Goal: Task Accomplishment & Management: Complete application form

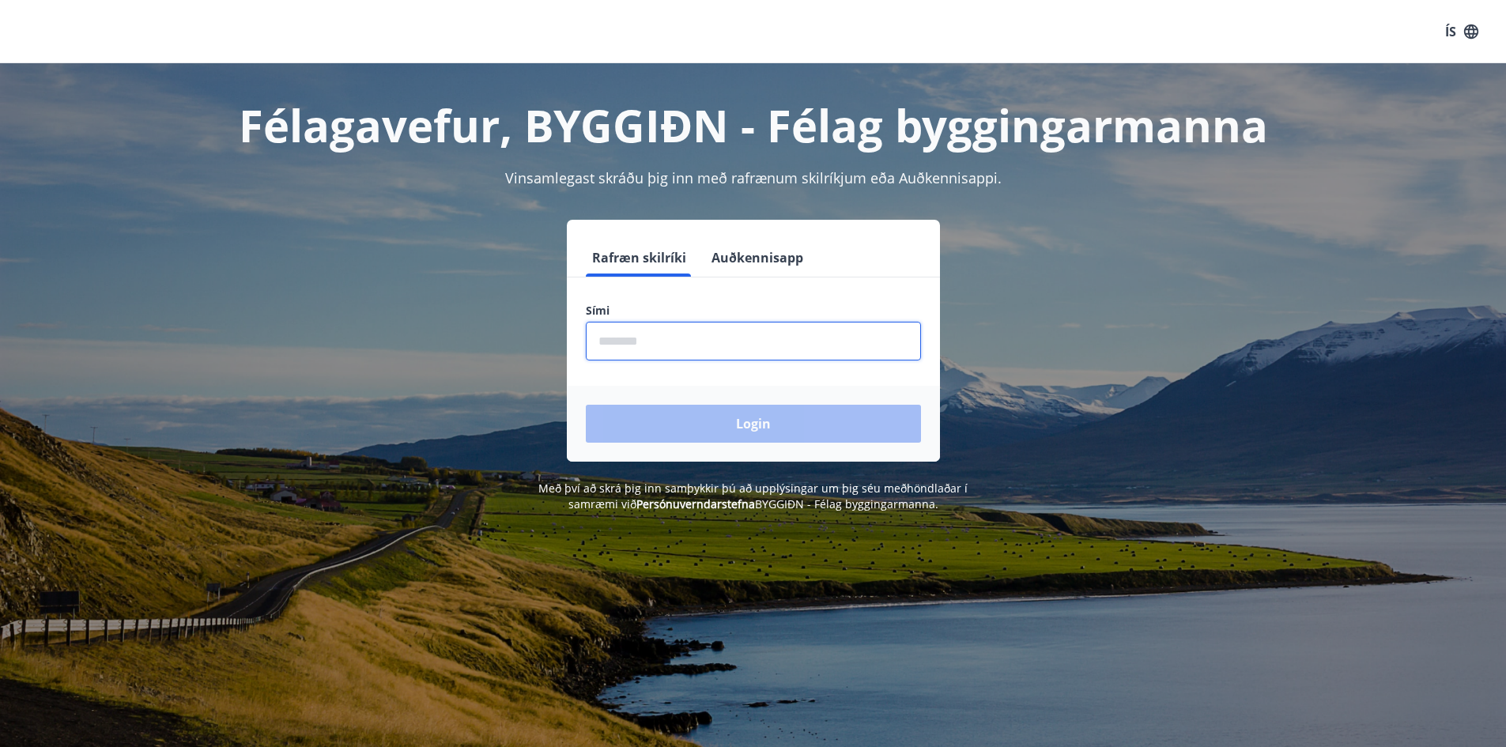
click at [688, 337] on input "phone" at bounding box center [753, 341] width 335 height 39
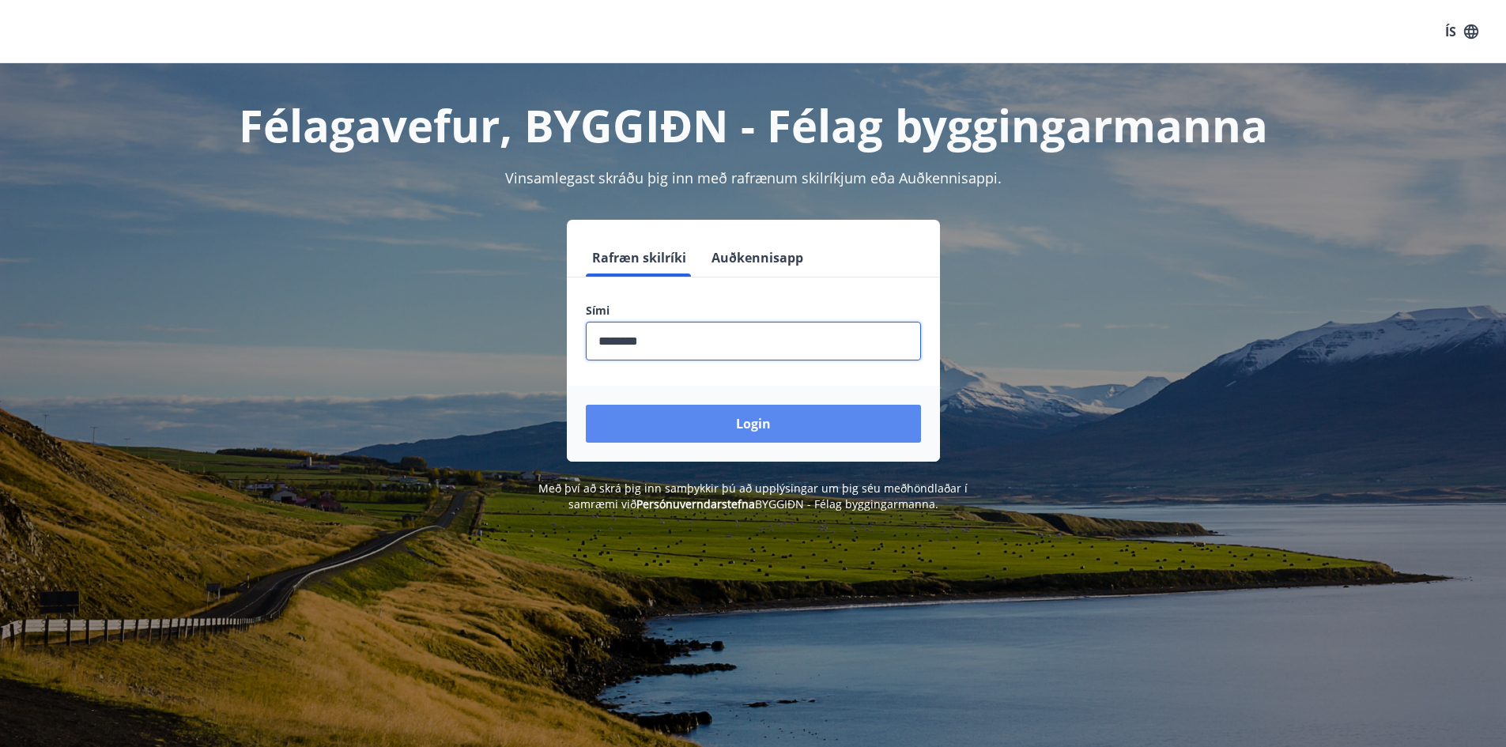
type input "********"
click at [743, 428] on button "Login" at bounding box center [753, 424] width 335 height 38
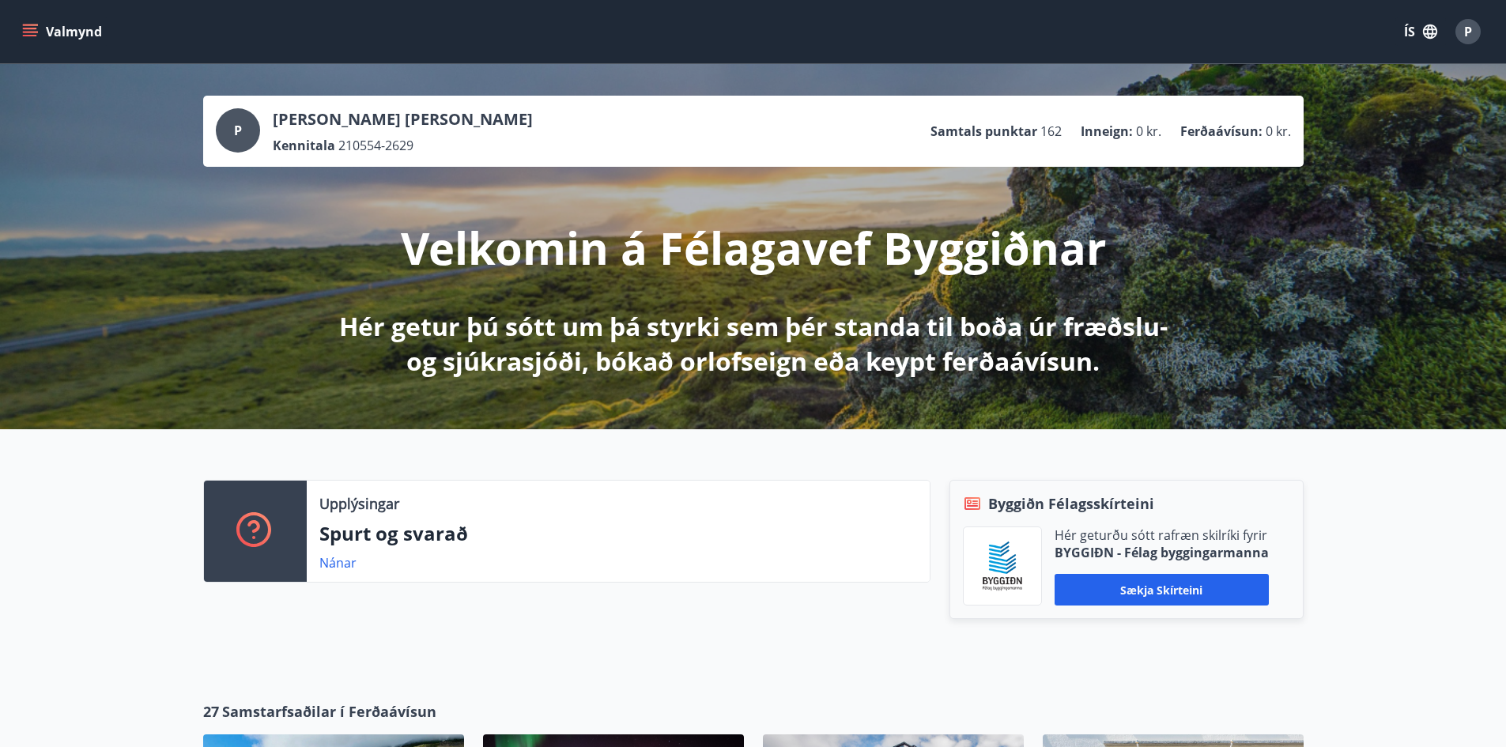
click at [34, 30] on icon "menu" at bounding box center [30, 32] width 16 height 16
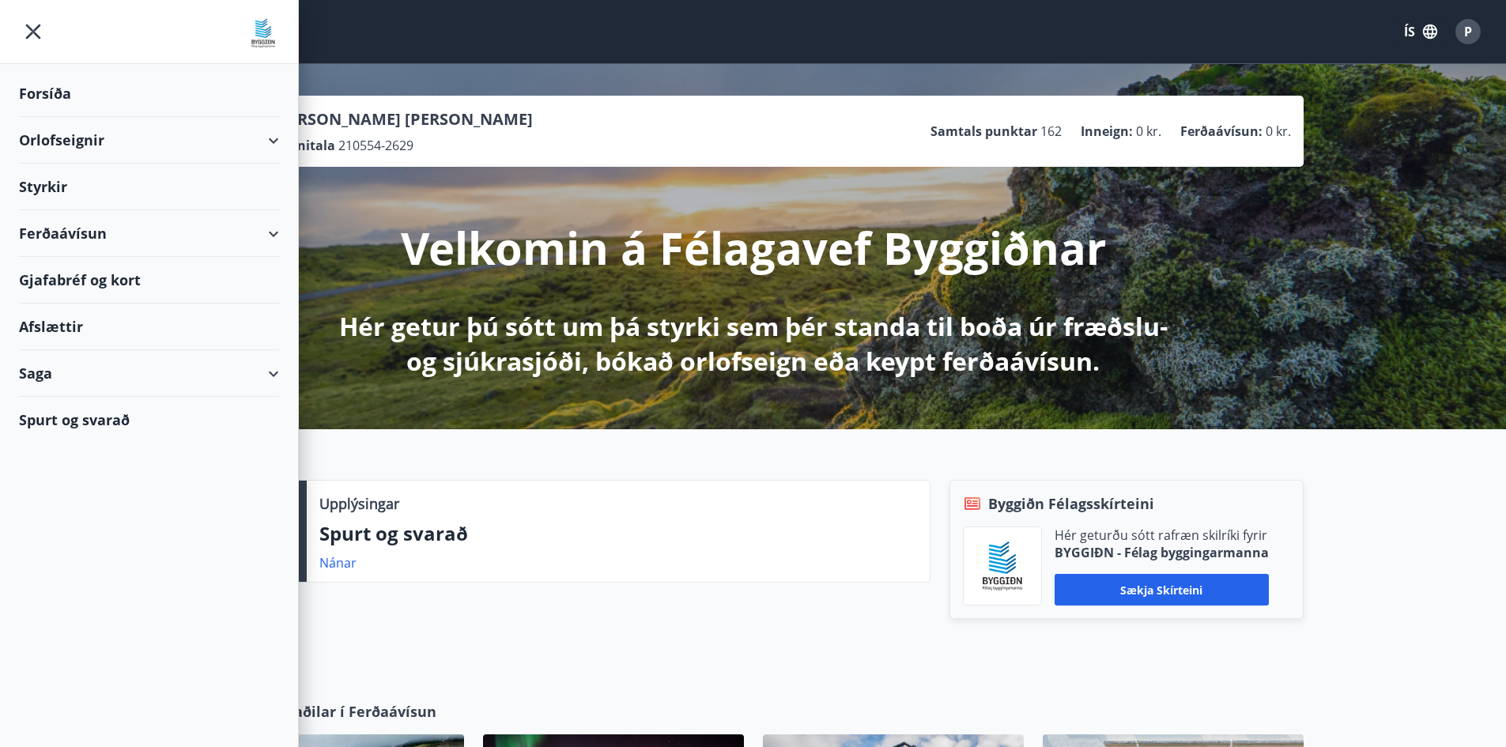
click at [70, 183] on div "Styrkir" at bounding box center [149, 187] width 260 height 47
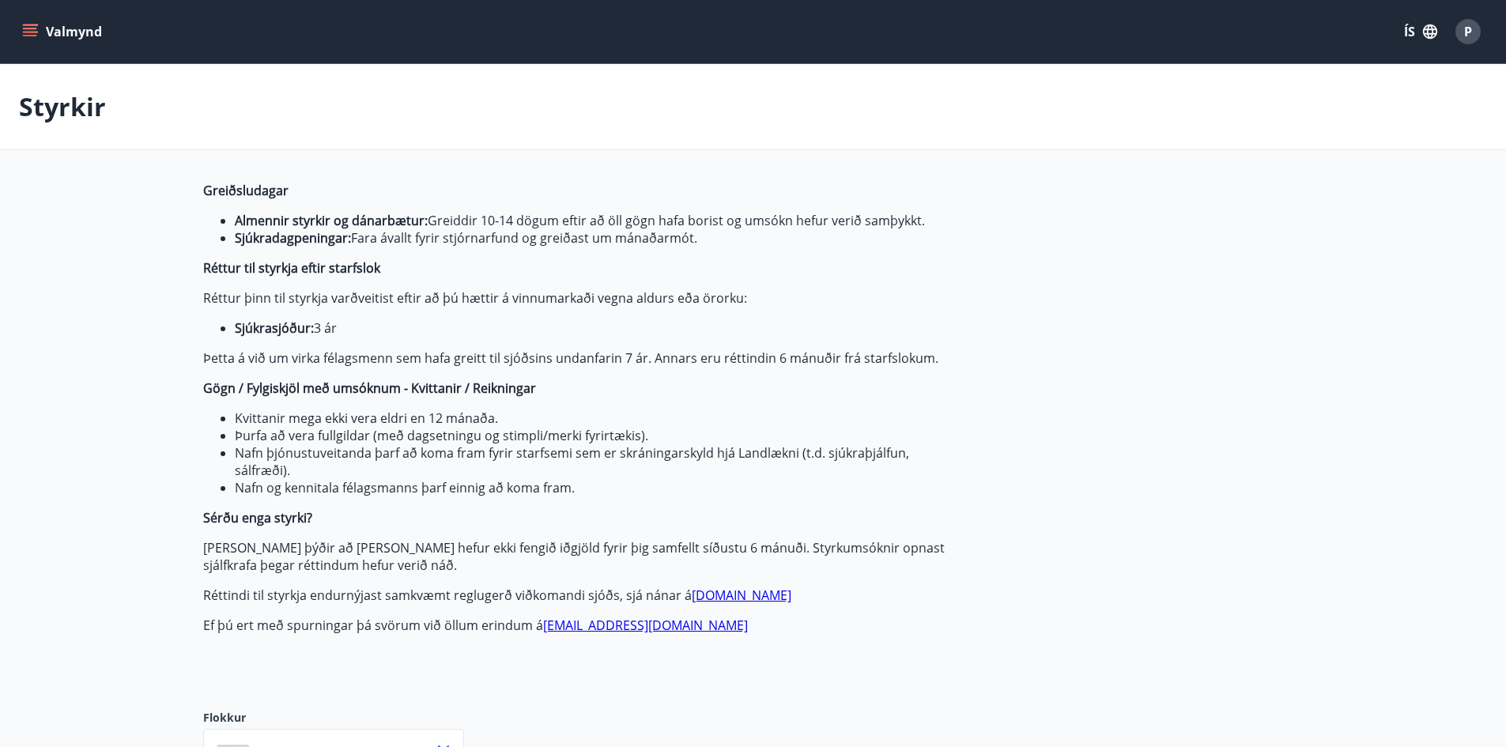
type input "***"
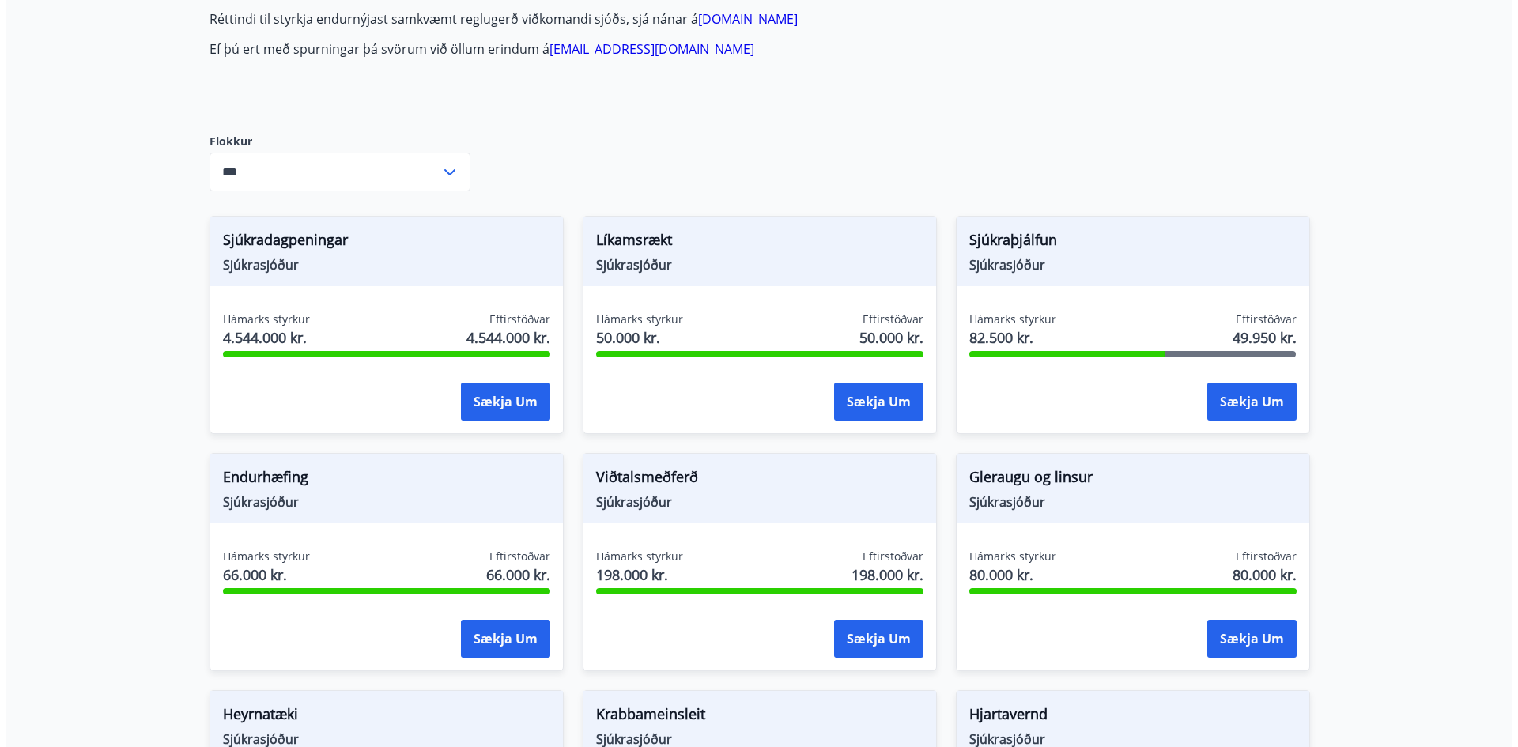
scroll to position [633, 0]
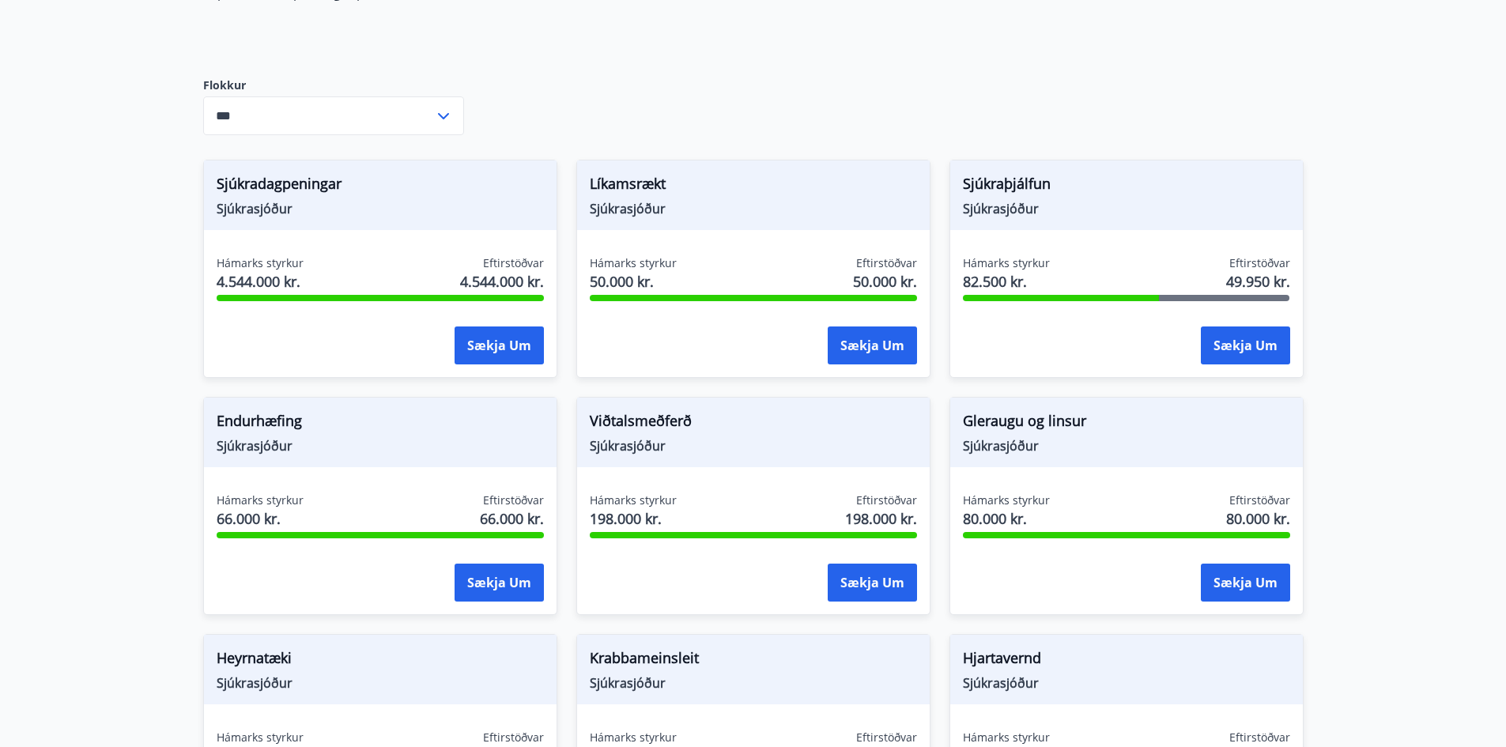
click at [1244, 67] on div "Greiðsludagar Almennir styrkir og dánarbætur: Greiddir 10-14 dögum eftir að öll…" at bounding box center [753, 566] width 1101 height 2034
click at [1238, 346] on button "Sækja um" at bounding box center [1245, 346] width 89 height 38
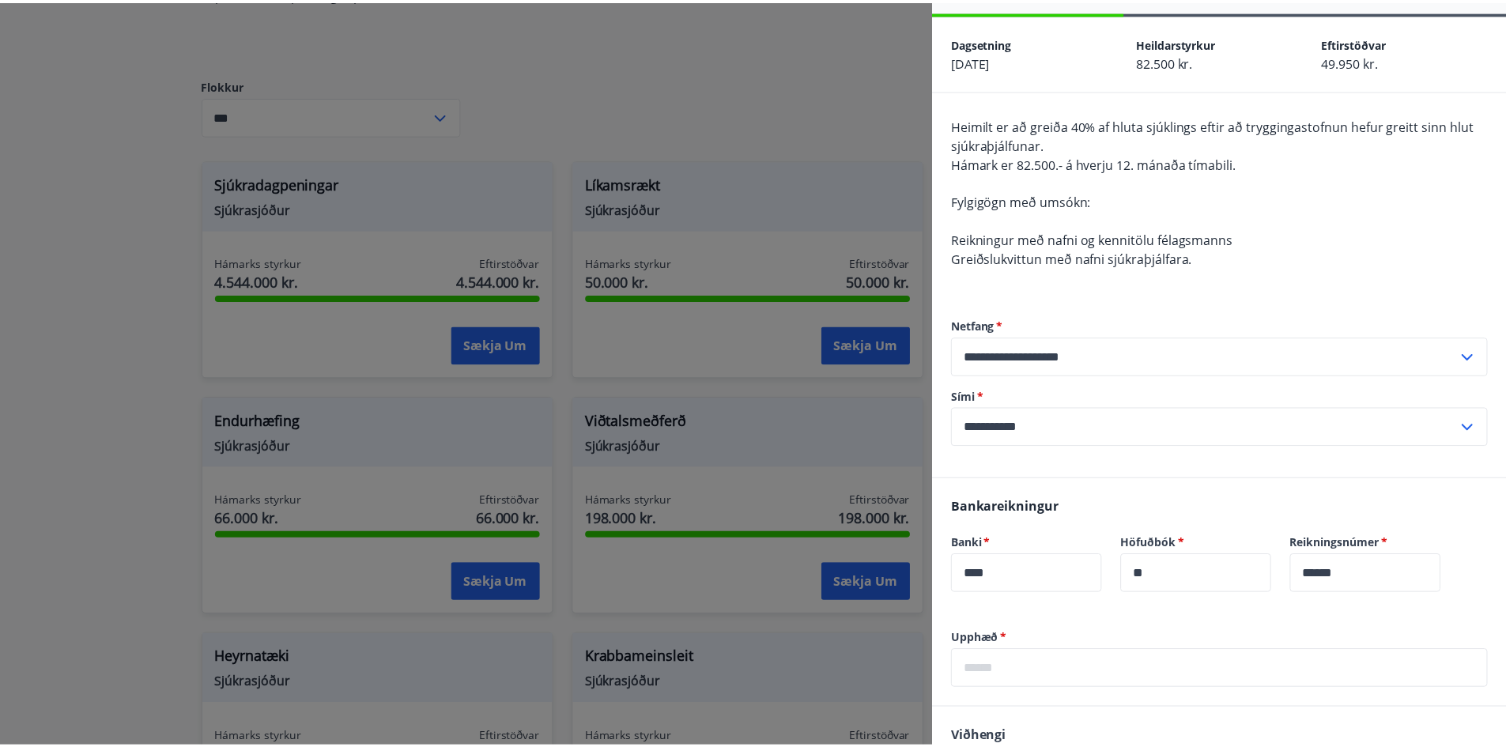
scroll to position [158, 0]
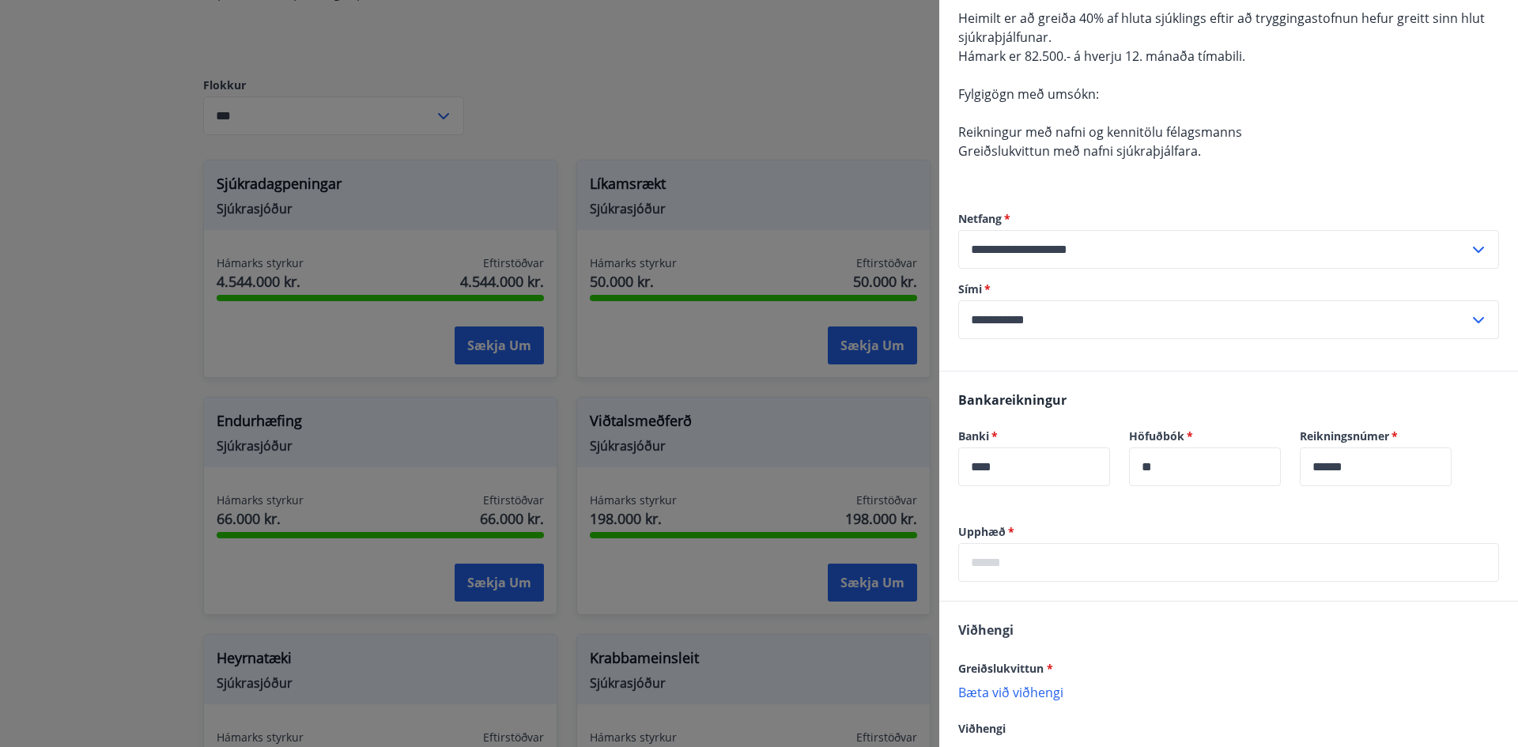
click at [846, 131] on div at bounding box center [759, 373] width 1518 height 747
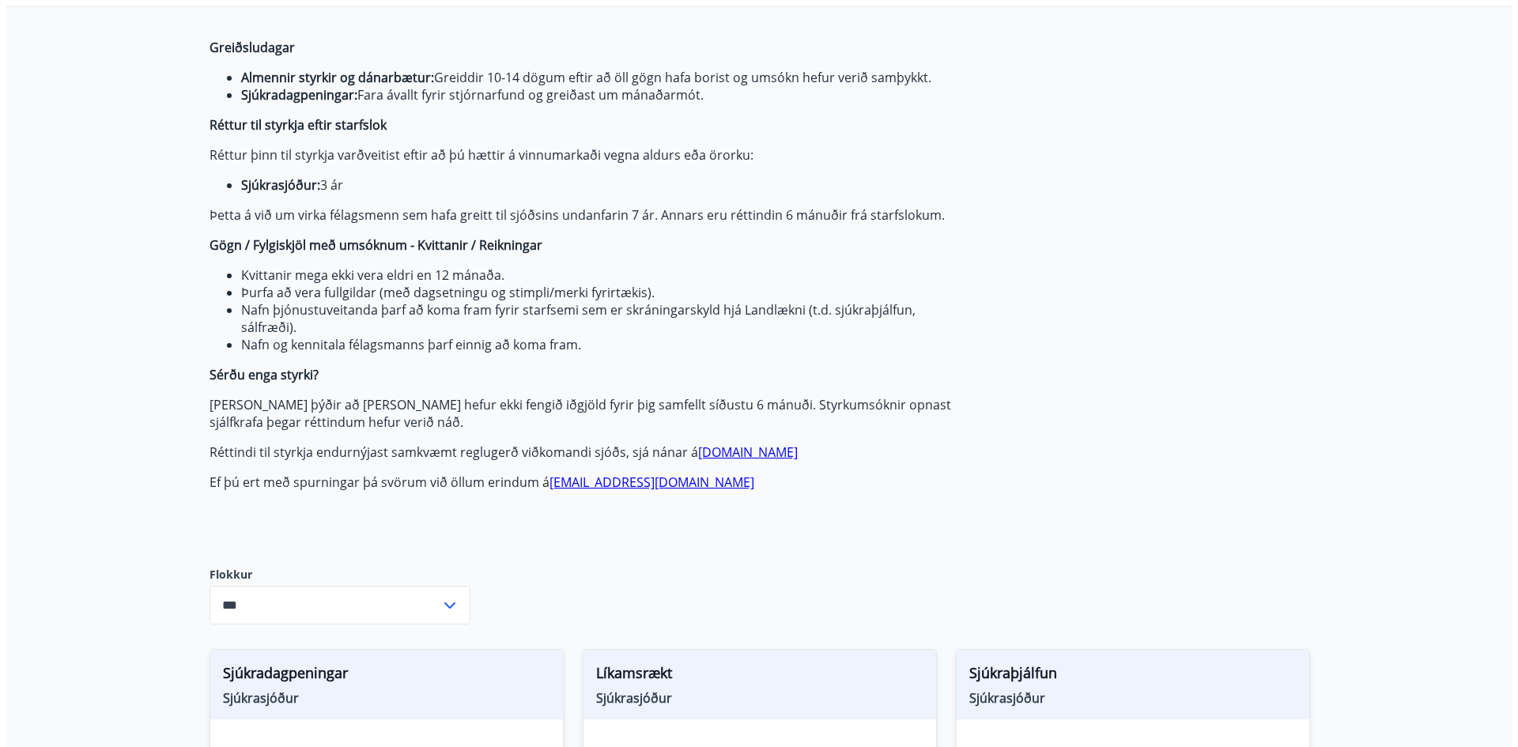
scroll to position [0, 0]
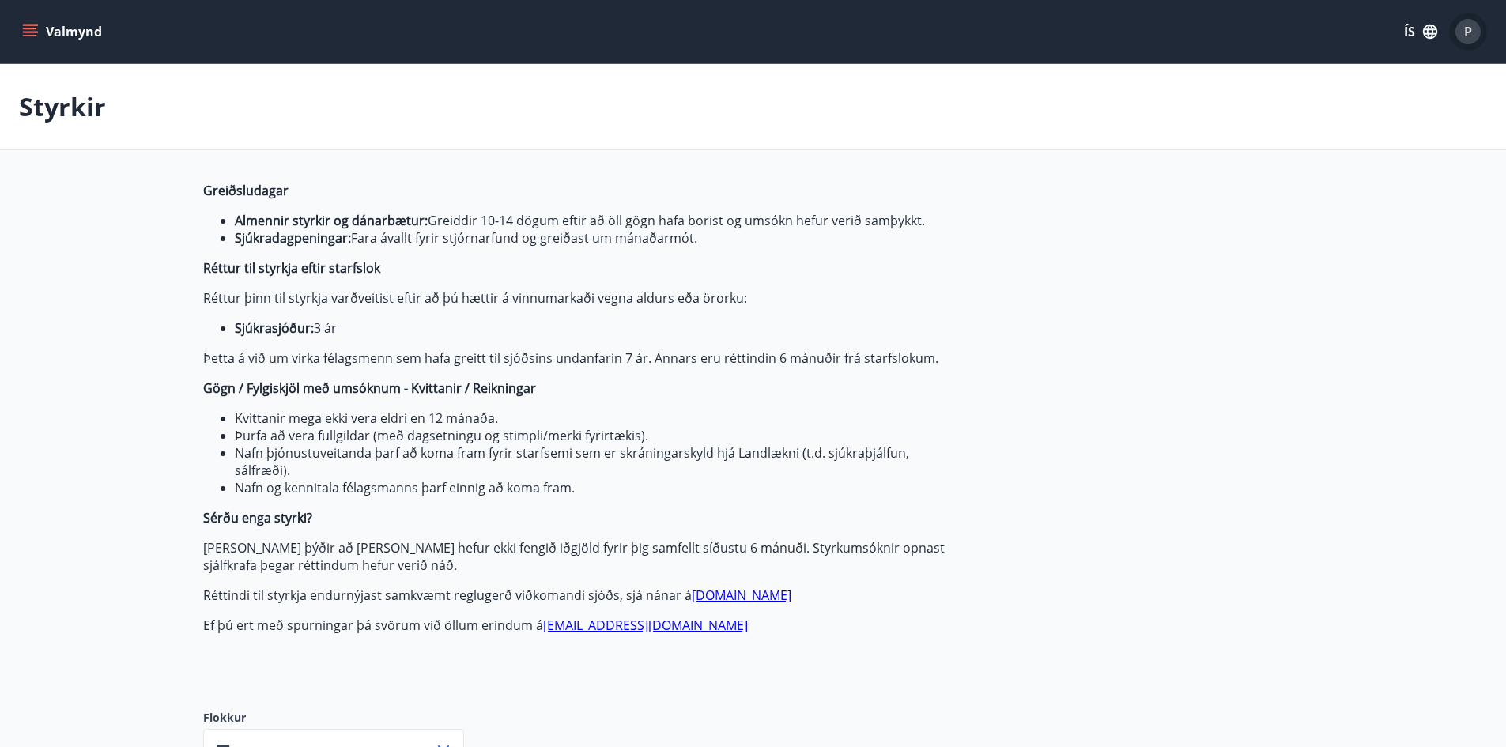
click at [1465, 32] on span "P" at bounding box center [1468, 31] width 8 height 17
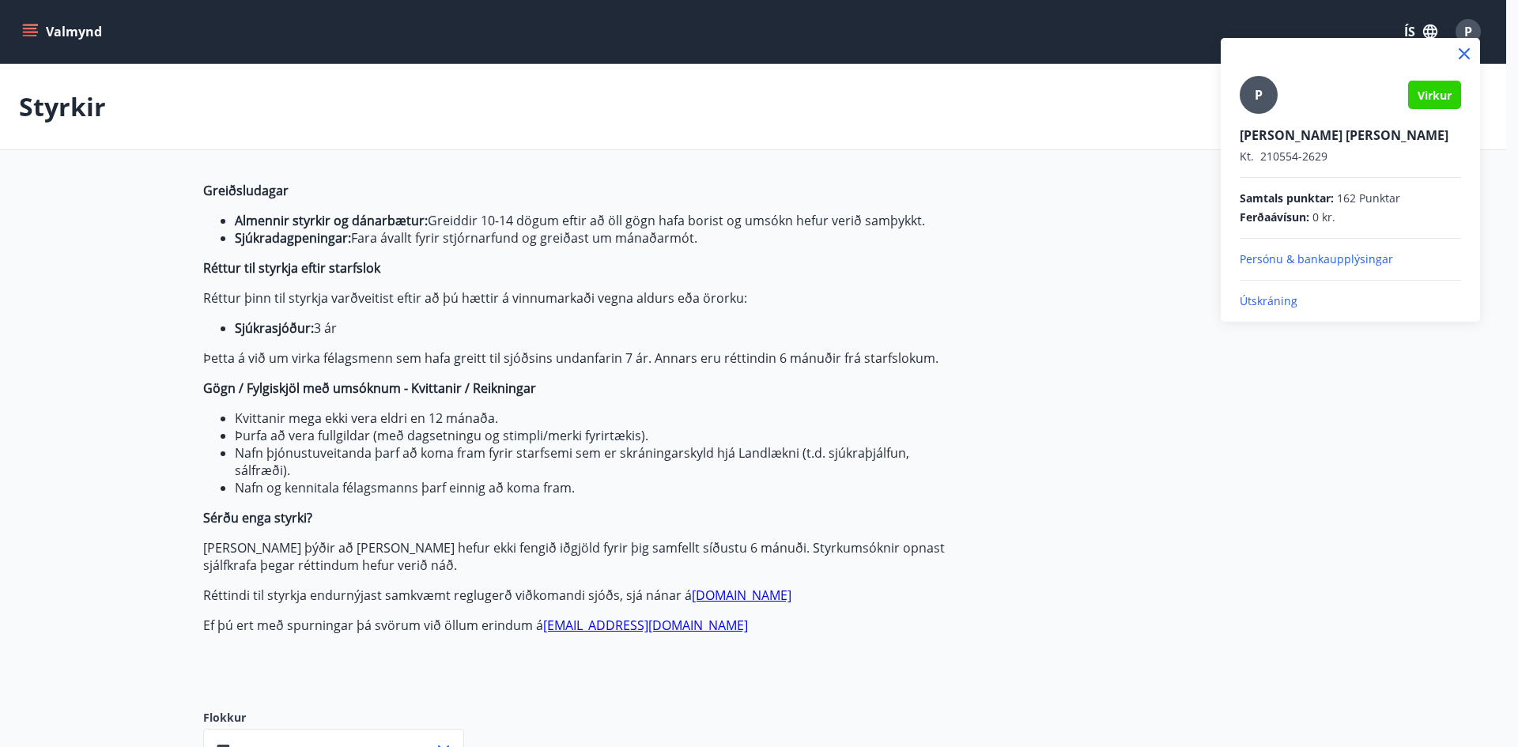
click at [1353, 255] on p "Persónu & bankaupplýsingar" at bounding box center [1350, 259] width 221 height 16
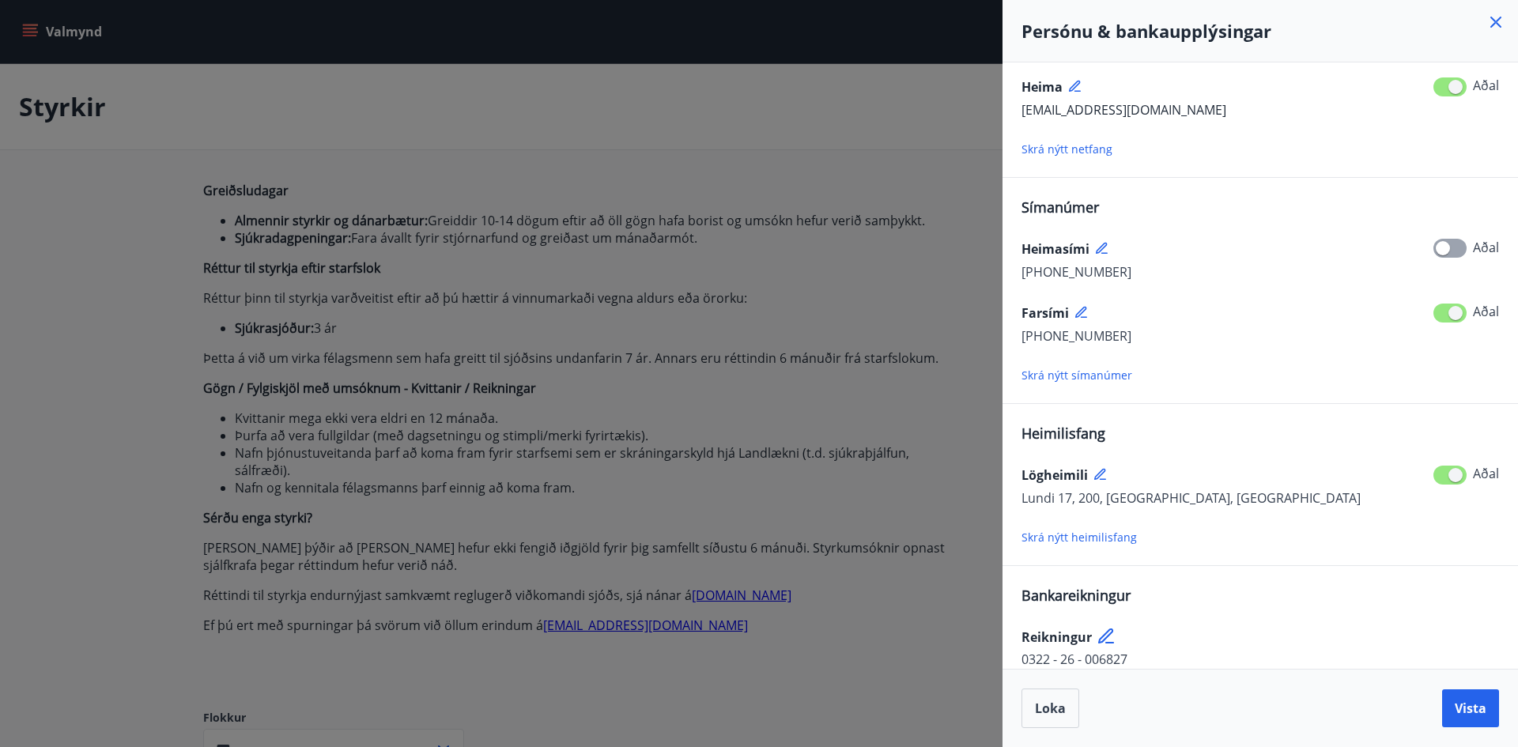
scroll to position [66, 0]
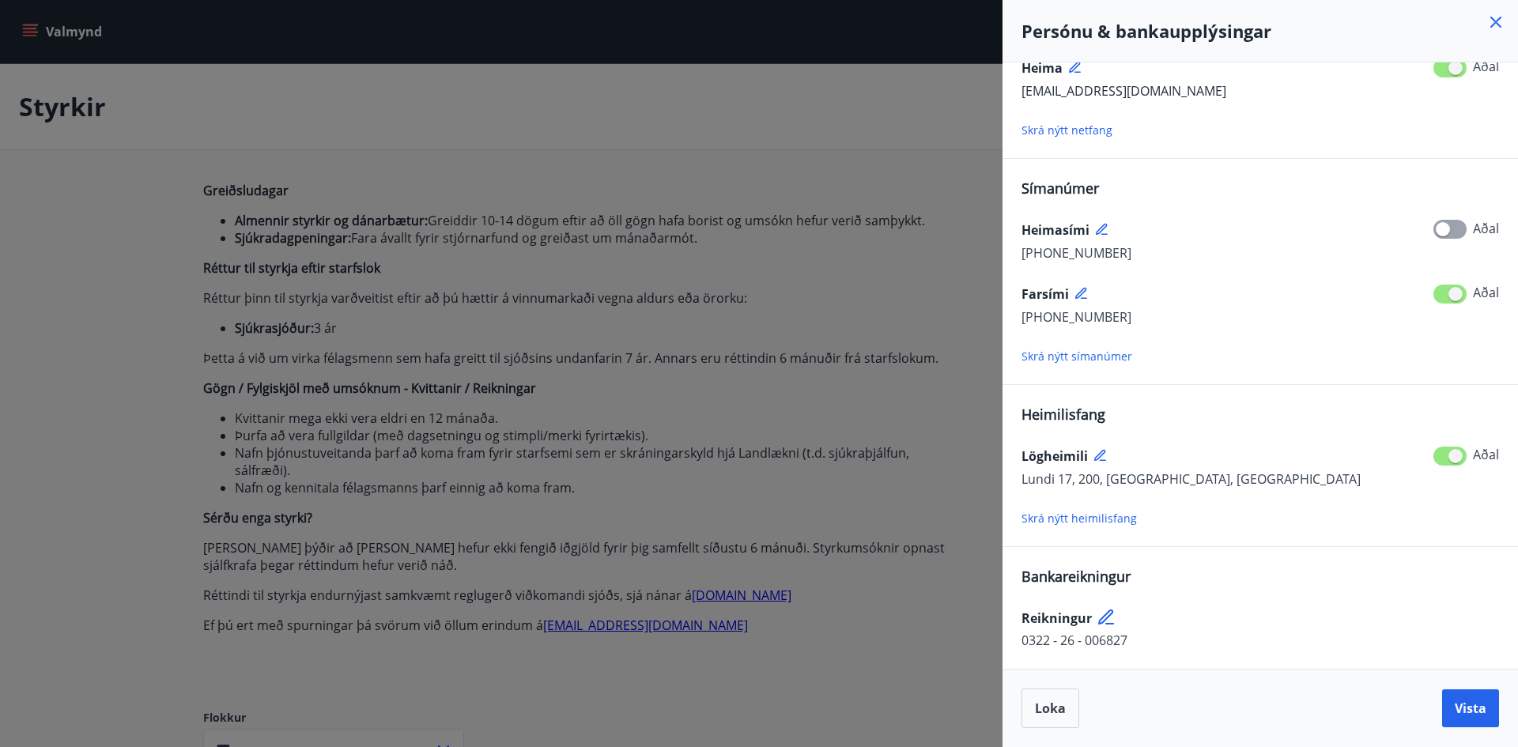
click at [1067, 128] on span "Skrá nýtt netfang" at bounding box center [1067, 130] width 91 height 15
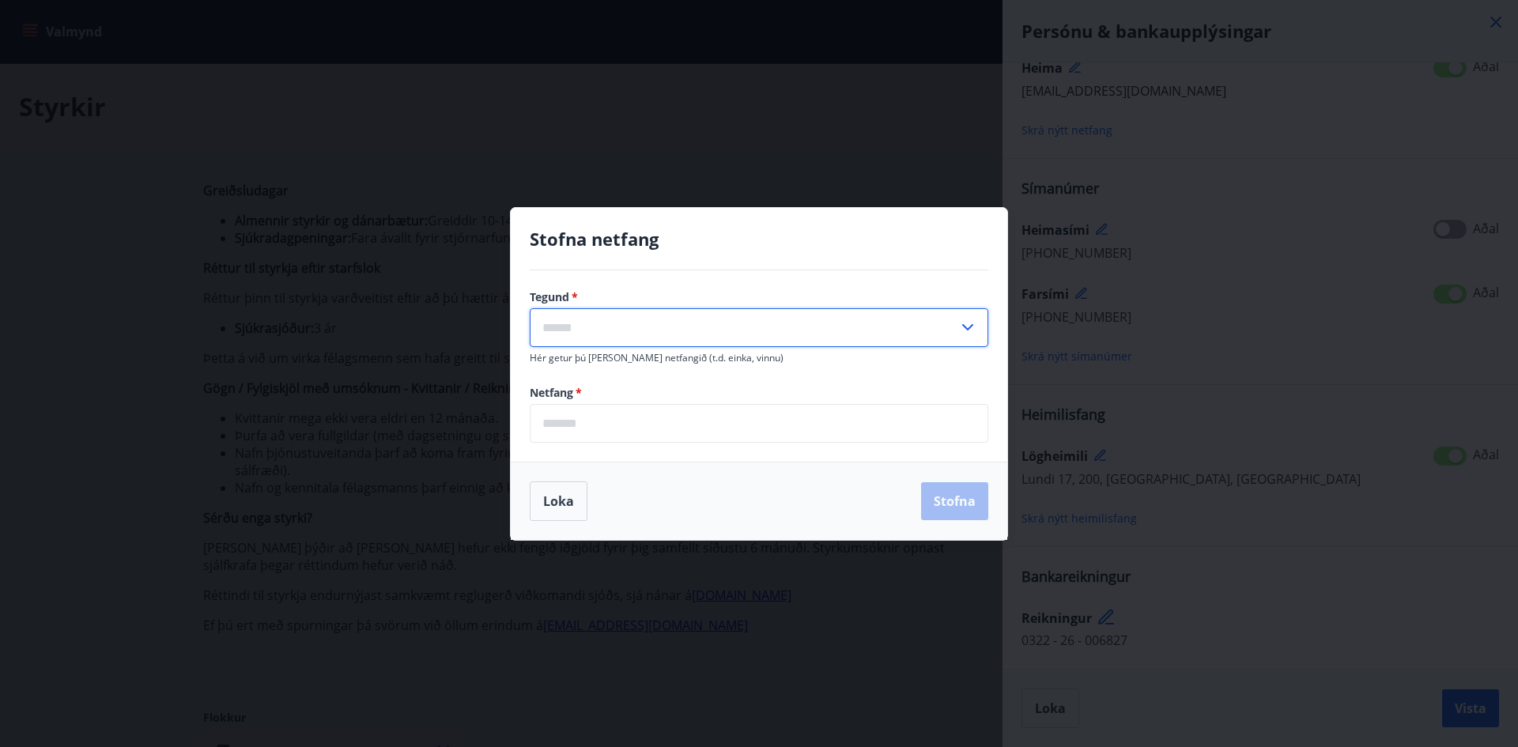
click at [584, 323] on input "text" at bounding box center [744, 327] width 429 height 39
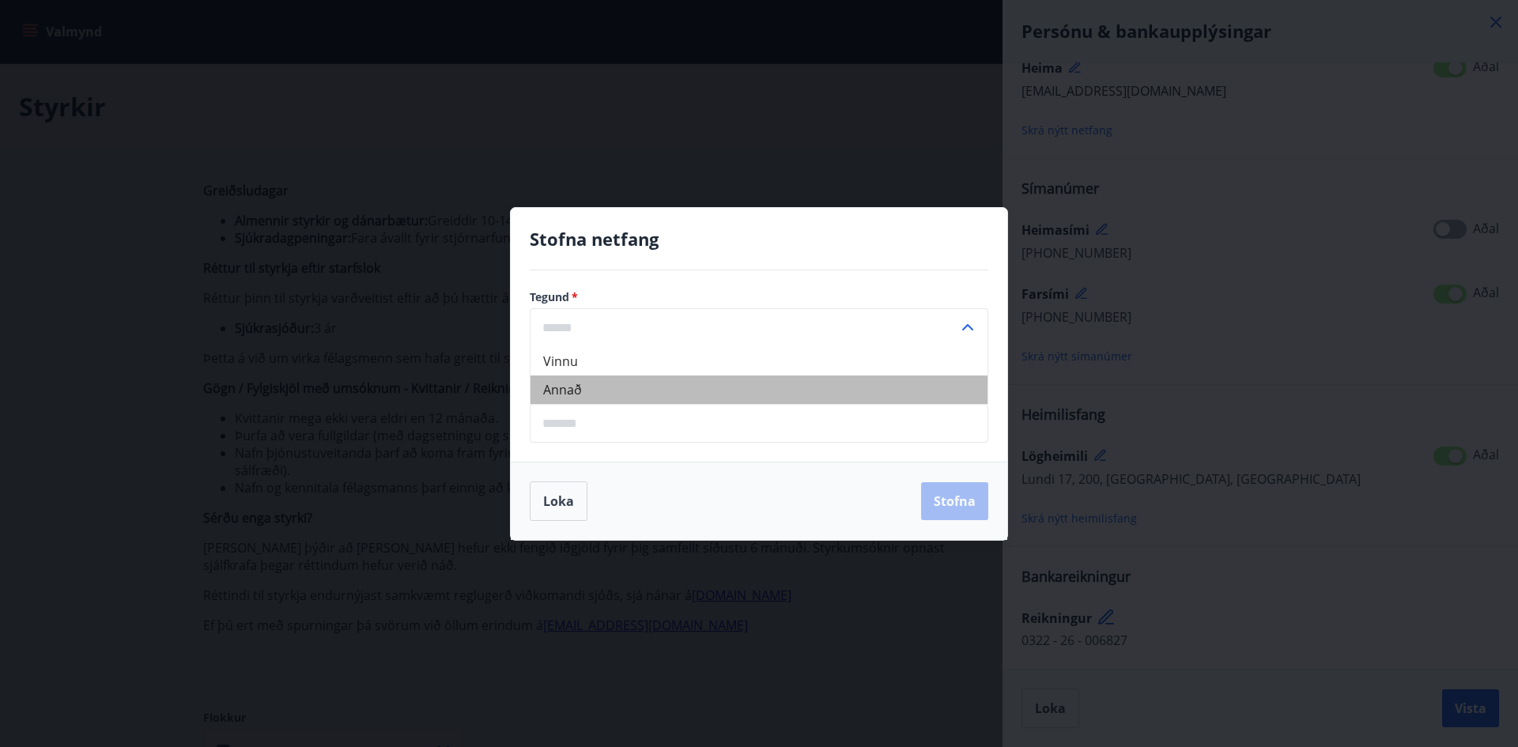
click at [587, 380] on li "Annað" at bounding box center [759, 390] width 457 height 28
type input "*****"
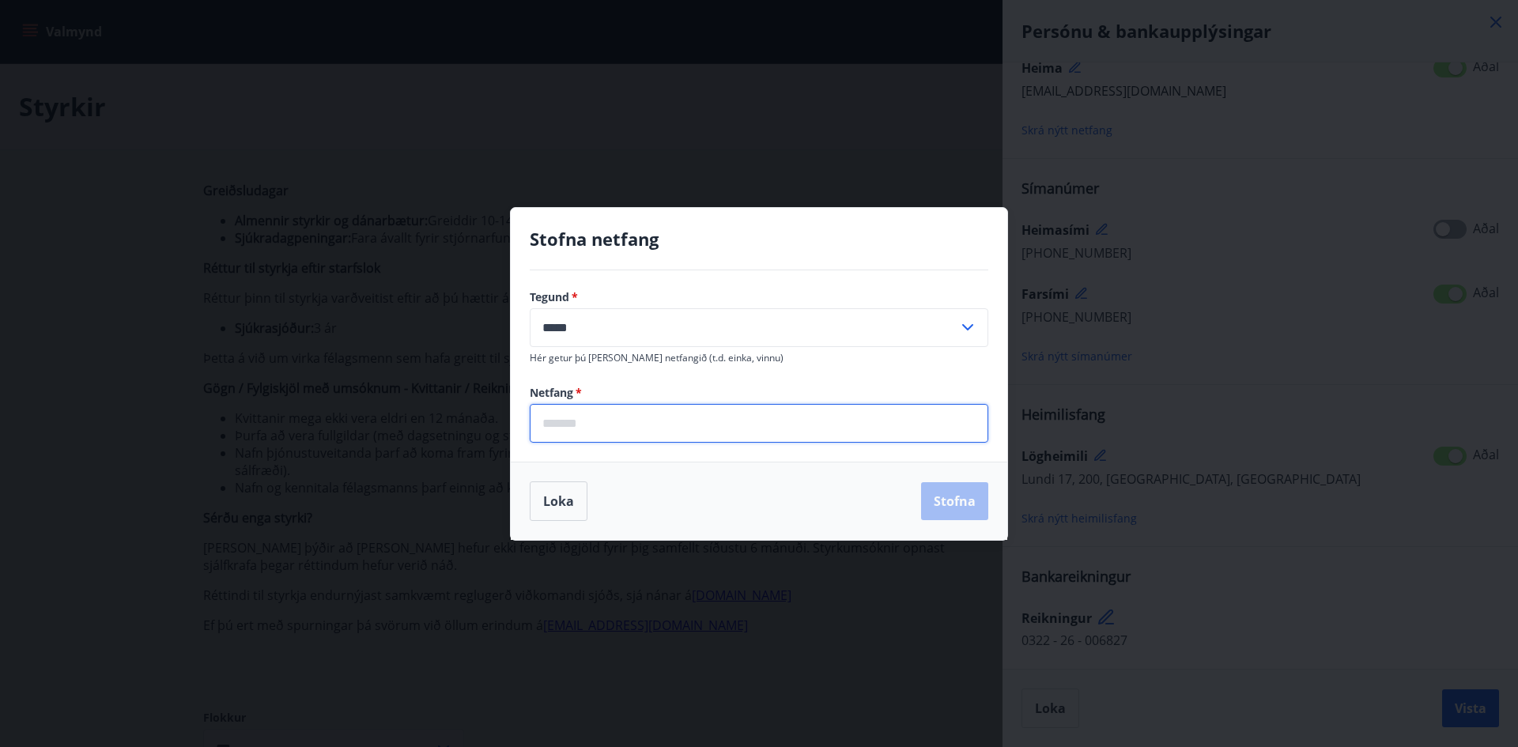
click at [576, 421] on input "email" at bounding box center [759, 423] width 459 height 39
type input "**********"
click at [954, 489] on button "Stofna" at bounding box center [954, 501] width 67 height 38
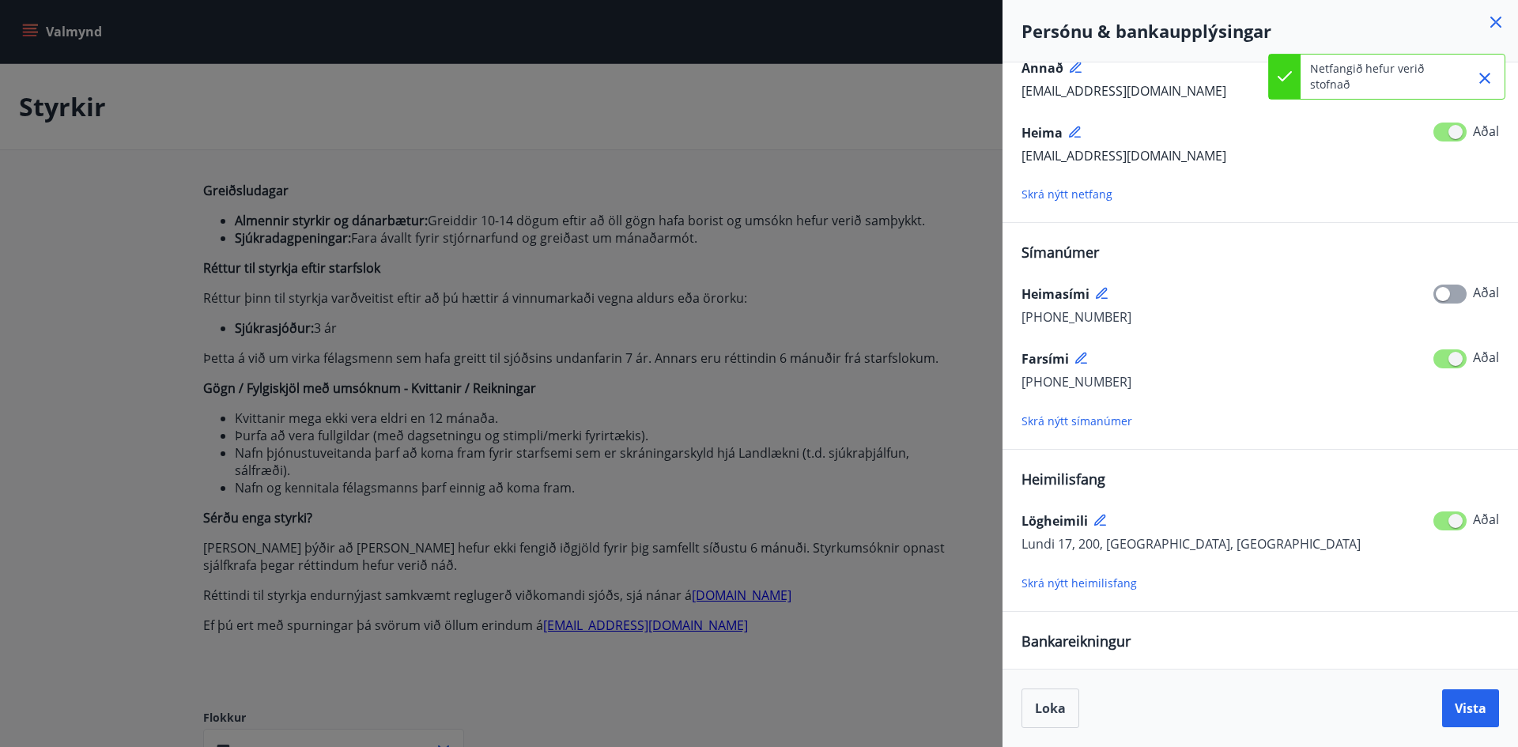
click at [1090, 644] on span "Bankareikningur" at bounding box center [1076, 641] width 109 height 19
click at [1112, 646] on span "Bankareikningur" at bounding box center [1076, 641] width 109 height 19
click at [1466, 705] on span "Vista" at bounding box center [1471, 708] width 32 height 17
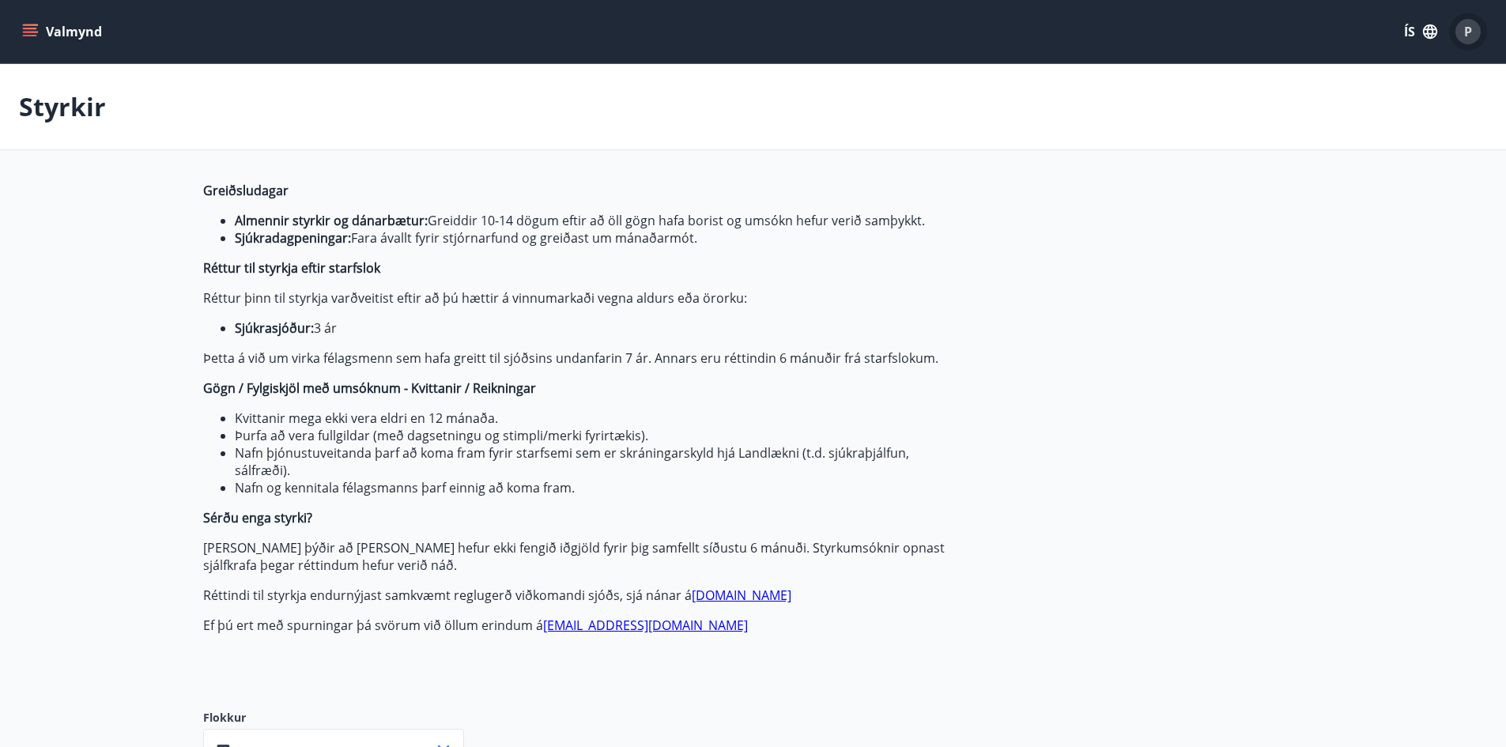
click at [1473, 31] on div "P" at bounding box center [1468, 31] width 25 height 25
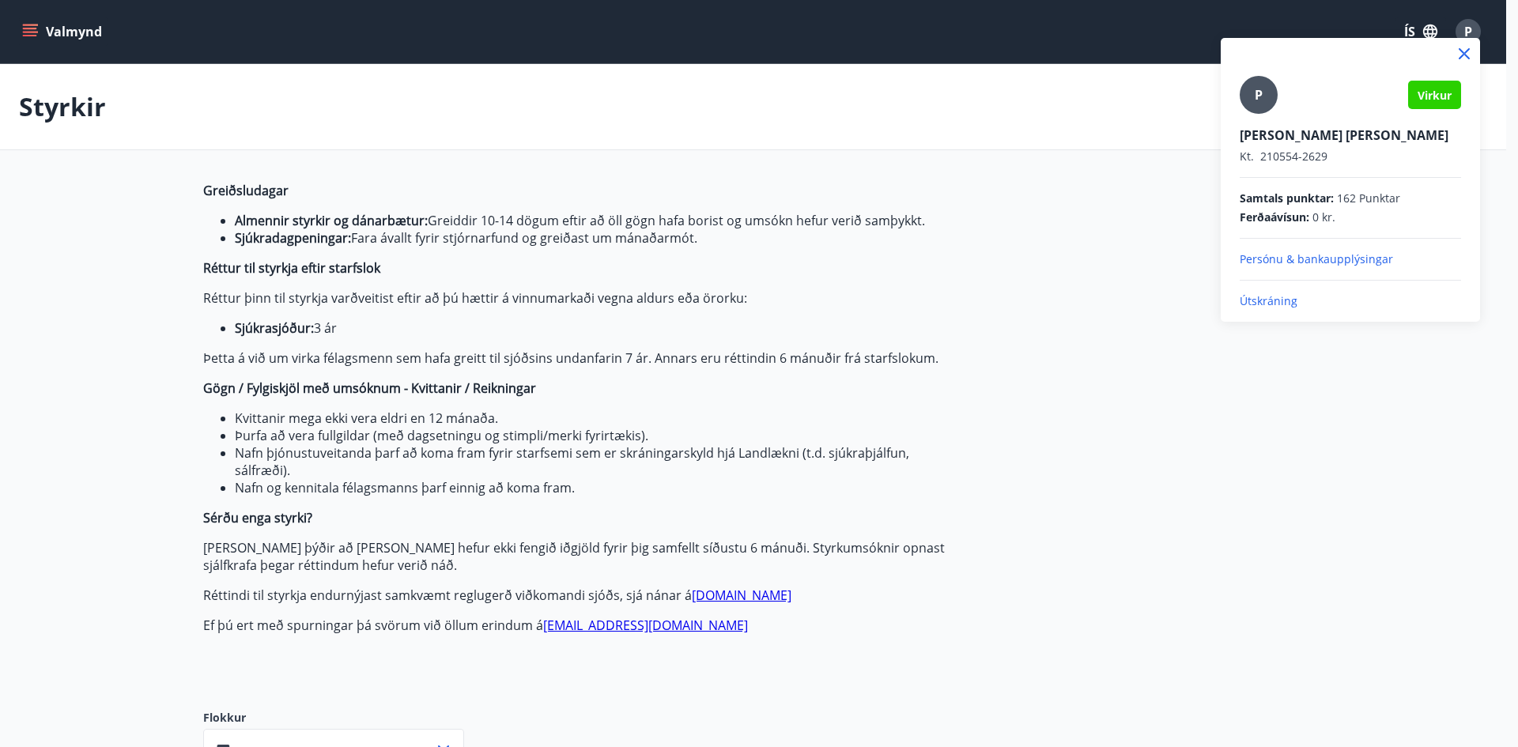
click at [1331, 259] on p "Persónu & bankaupplýsingar" at bounding box center [1350, 259] width 221 height 16
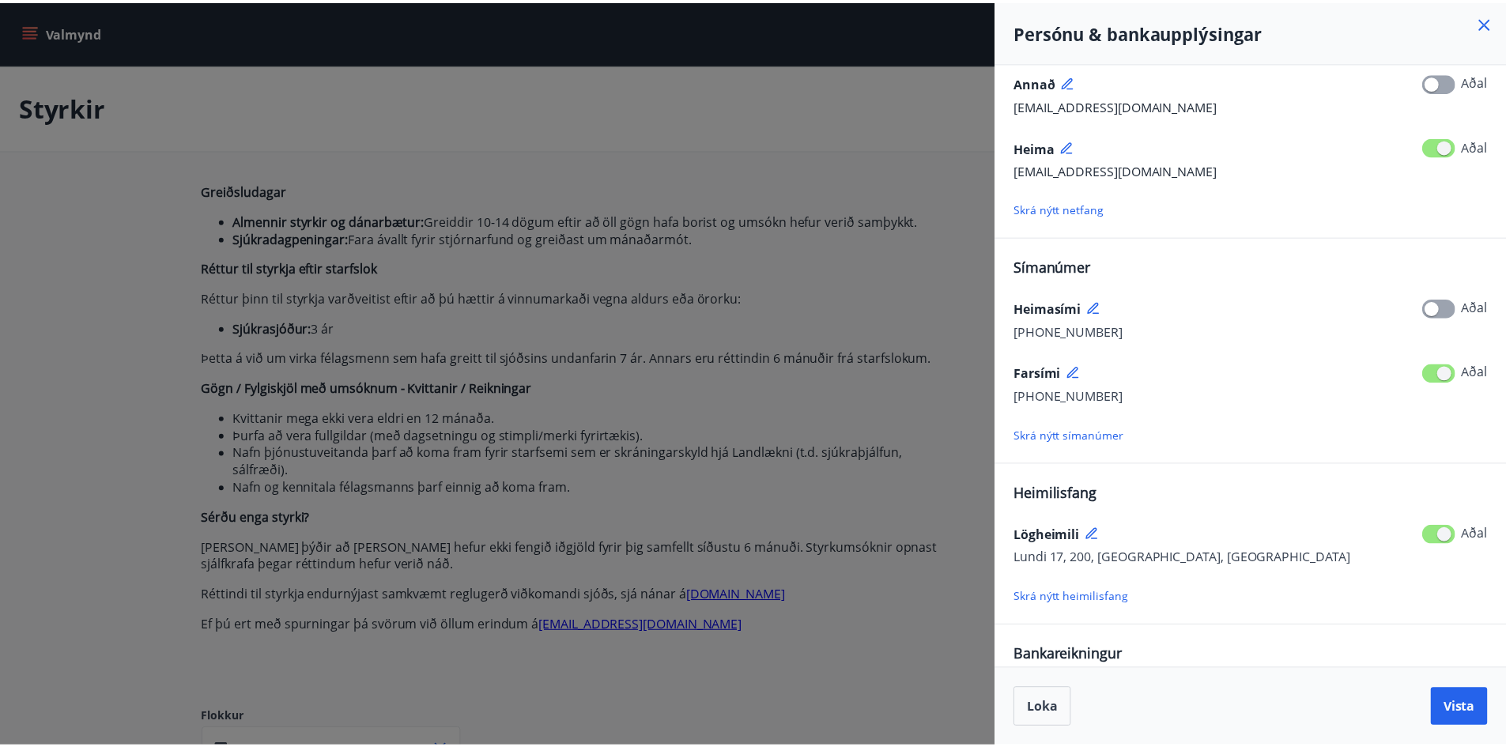
scroll to position [130, 0]
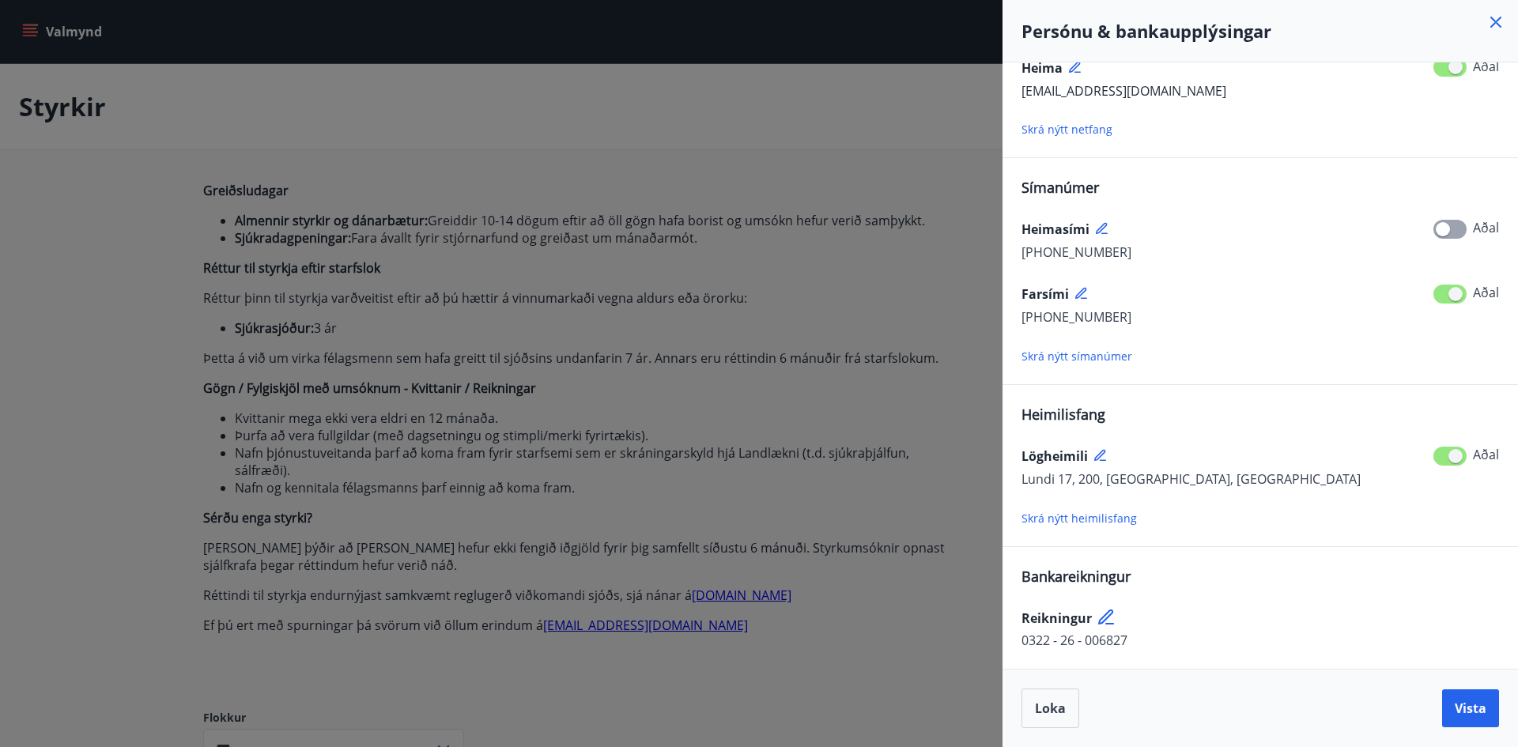
click at [1101, 617] on icon at bounding box center [1105, 616] width 15 height 15
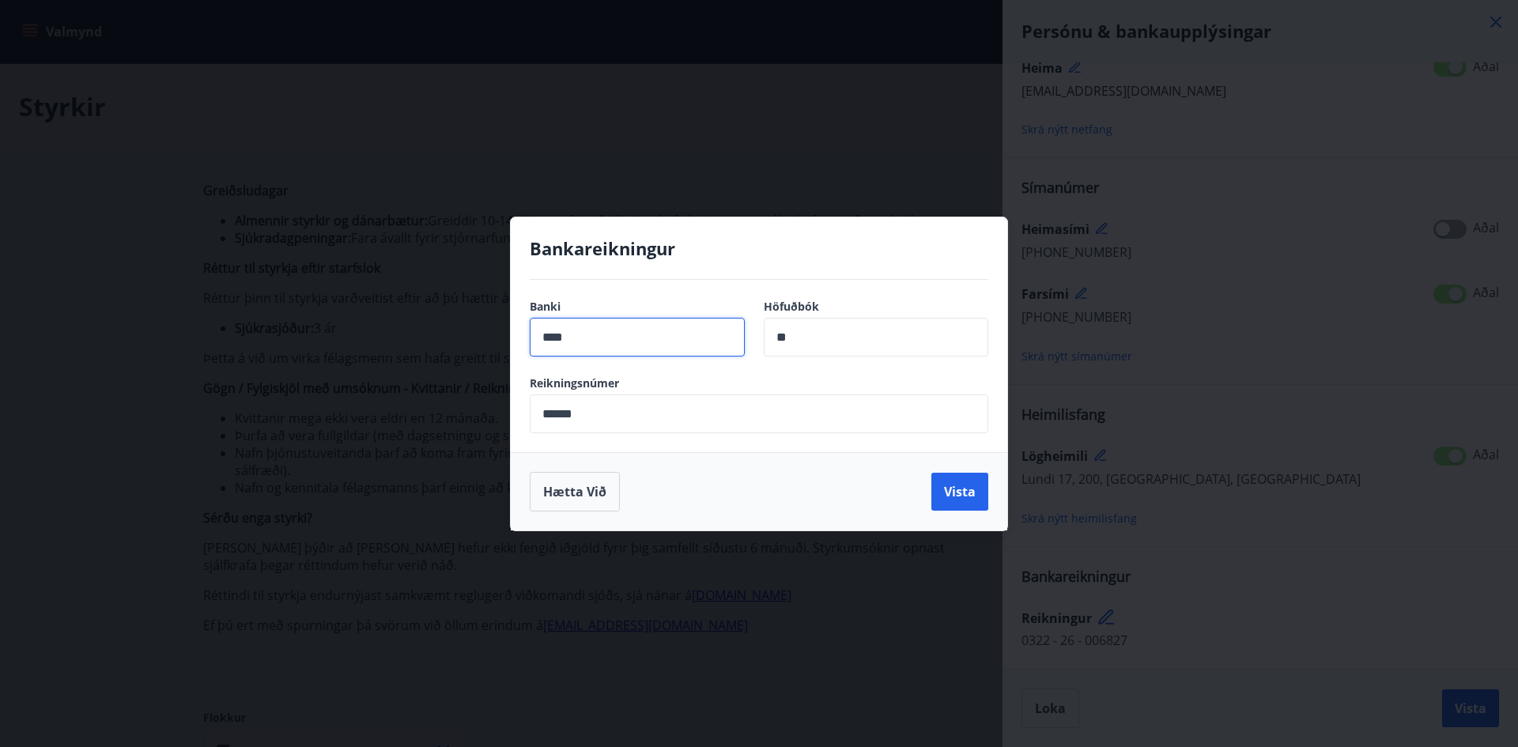
drag, startPoint x: 600, startPoint y: 337, endPoint x: 420, endPoint y: 397, distance: 190.0
click at [374, 402] on div "Bankareikningur Banki **** ​ Höfuðbók ** ​ Reikningsnúmer ****** ​ Hætta við Vi…" at bounding box center [759, 373] width 1518 height 747
type input "****"
drag, startPoint x: 619, startPoint y: 419, endPoint x: 360, endPoint y: 474, distance: 265.2
click at [360, 474] on div "Bankareikningur Banki **** ​ Höfuðbók ** ​ Reikningsnúmer ****** ​ Hætta við Vi…" at bounding box center [759, 373] width 1518 height 747
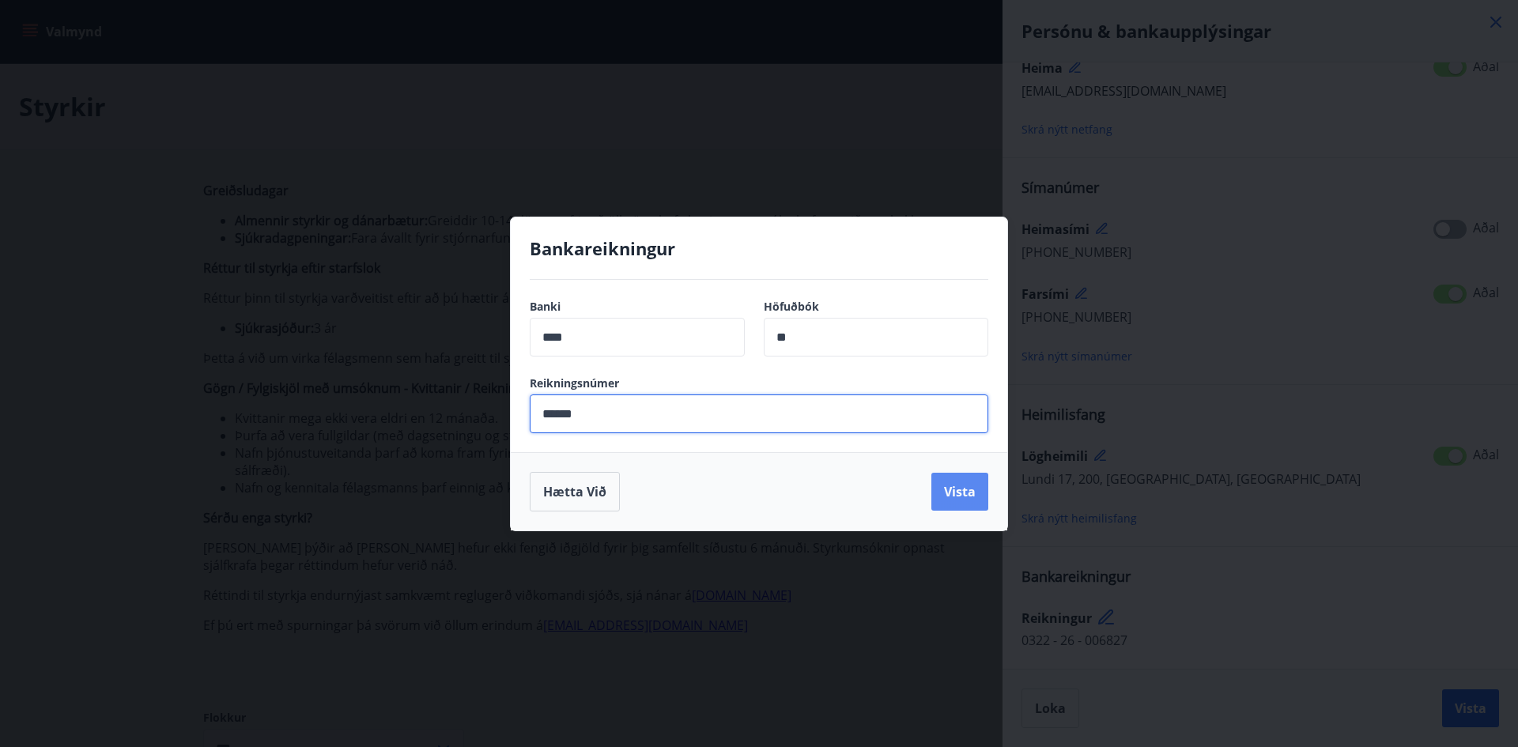
type input "******"
click at [955, 489] on button "Vista" at bounding box center [959, 492] width 57 height 38
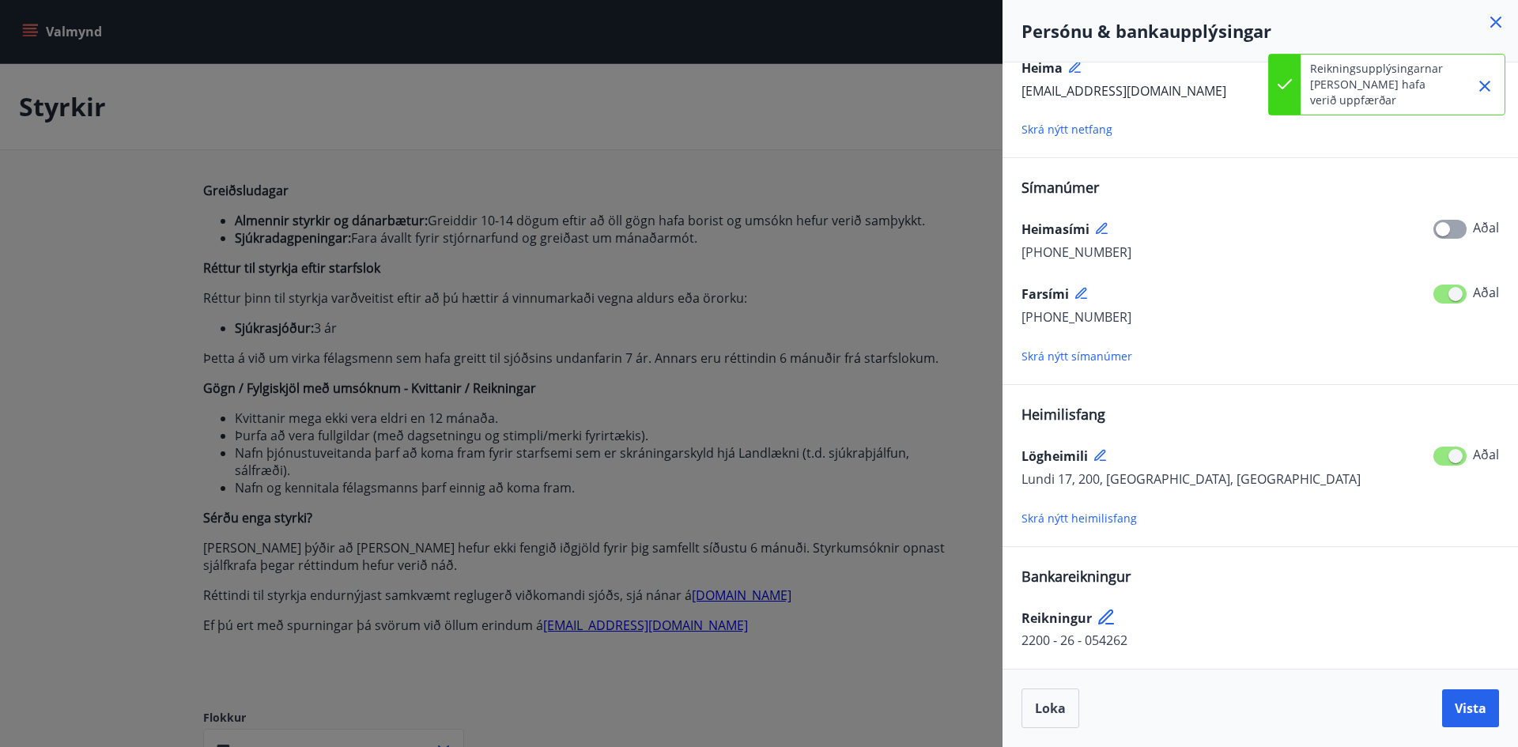
click at [873, 104] on div at bounding box center [759, 373] width 1518 height 747
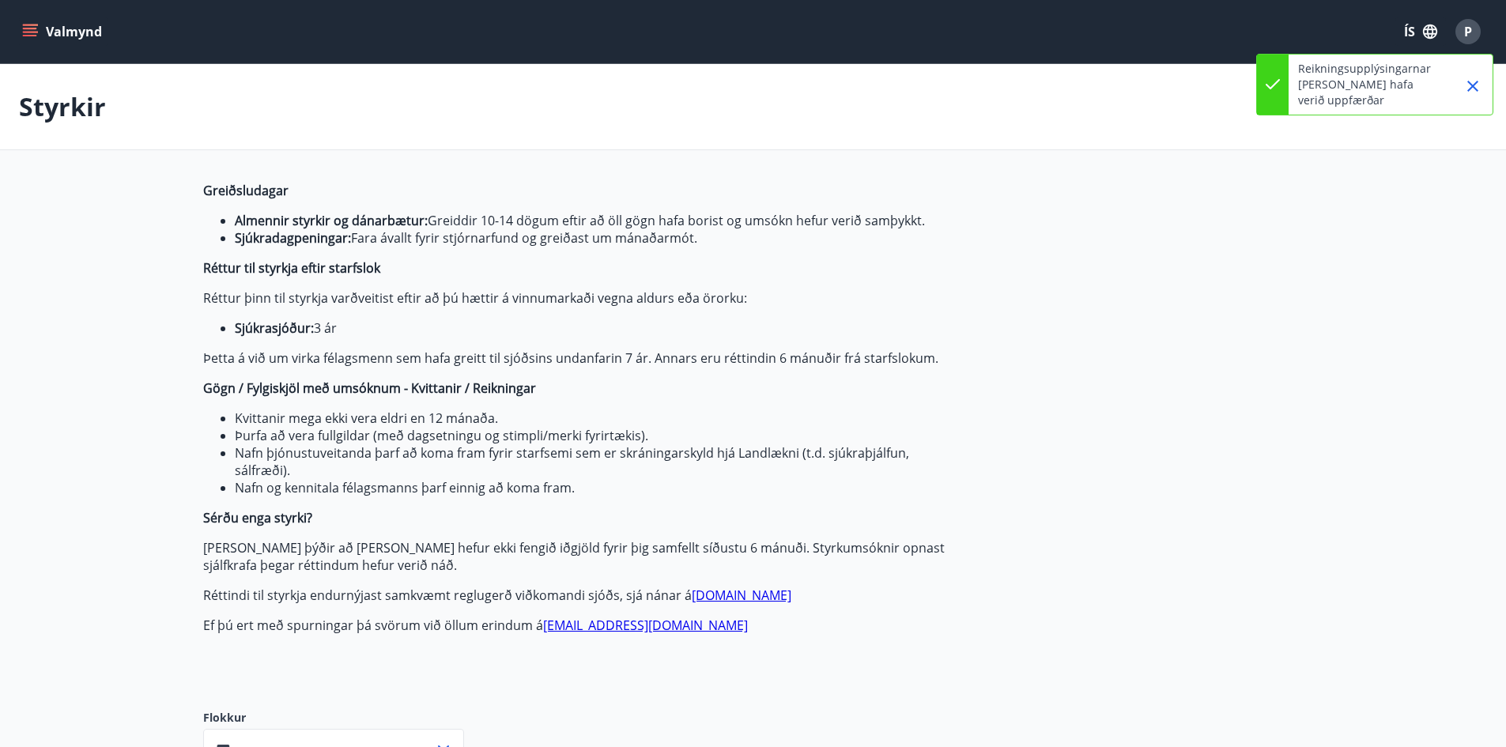
click at [32, 35] on icon "menu" at bounding box center [30, 36] width 14 height 2
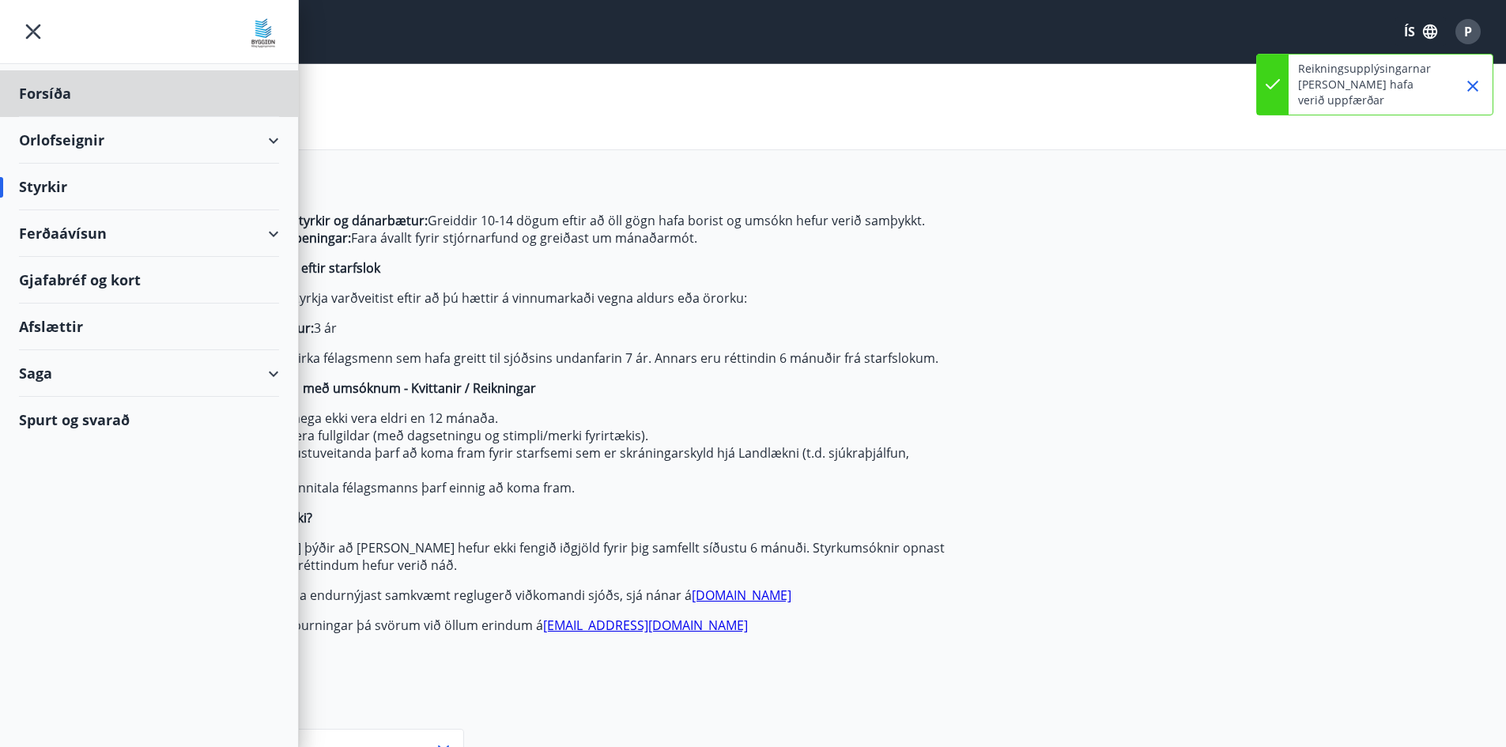
click at [123, 191] on div "Styrkir" at bounding box center [149, 187] width 260 height 47
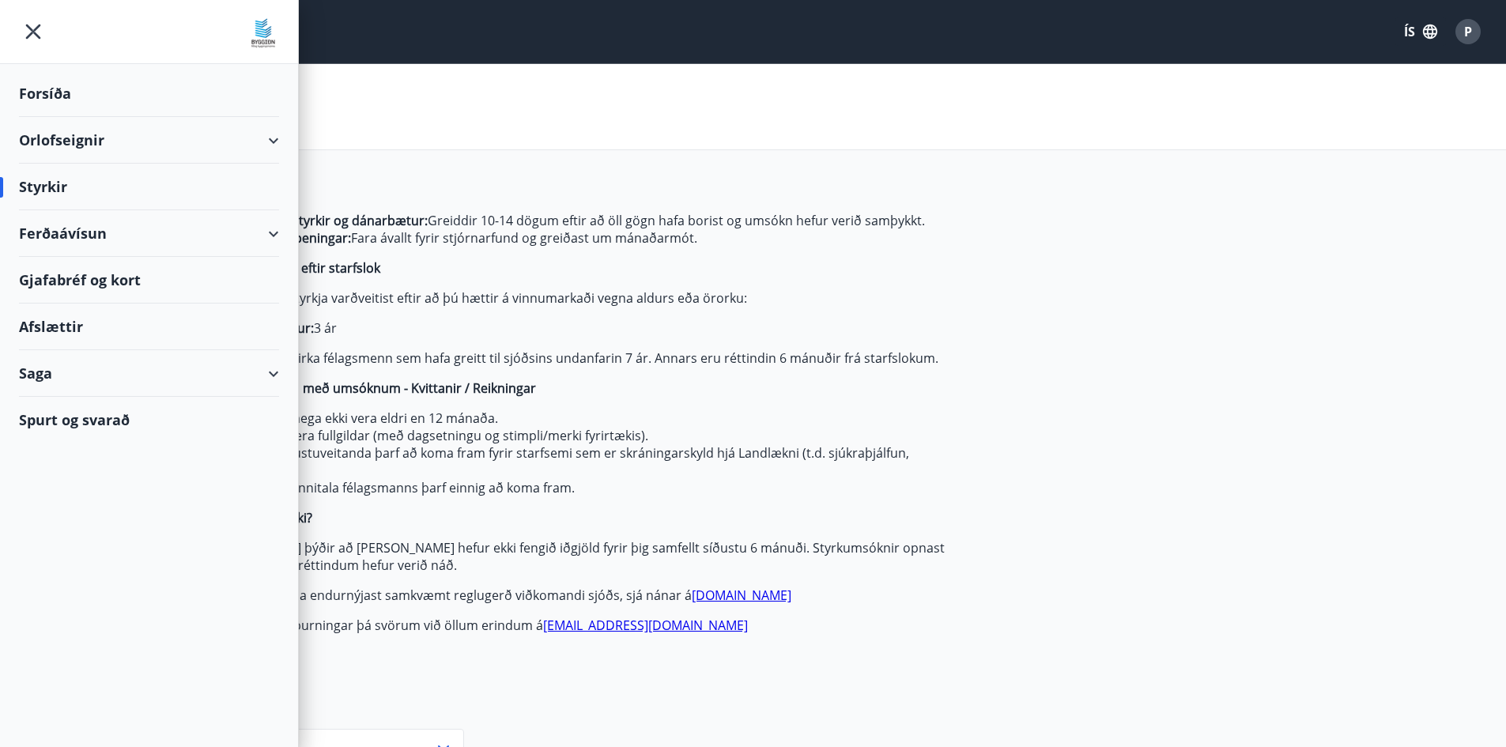
click at [46, 187] on div "Styrkir" at bounding box center [149, 187] width 260 height 47
click at [55, 179] on div "Styrkir" at bounding box center [149, 187] width 260 height 47
click at [499, 127] on div "Styrkir" at bounding box center [753, 107] width 1506 height 86
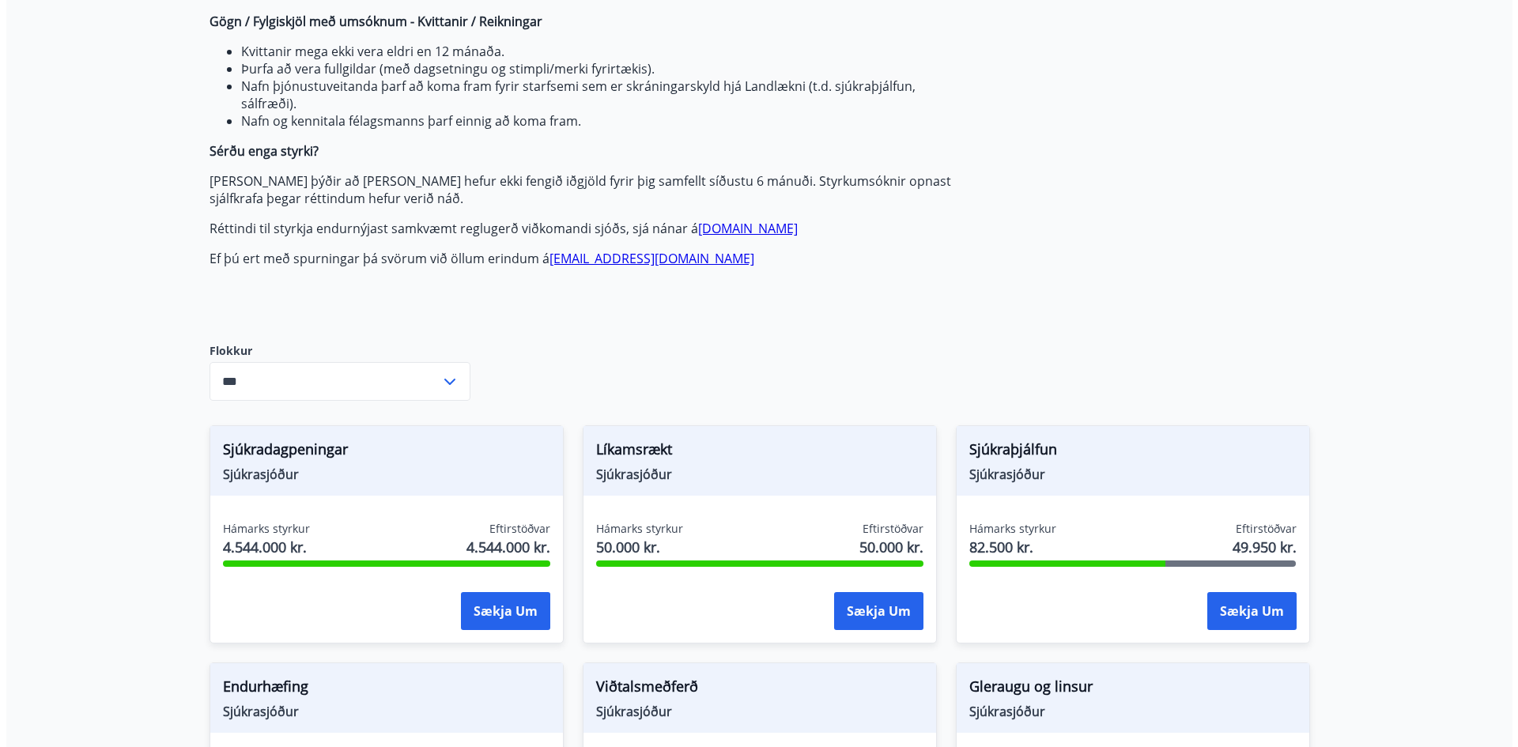
scroll to position [553, 0]
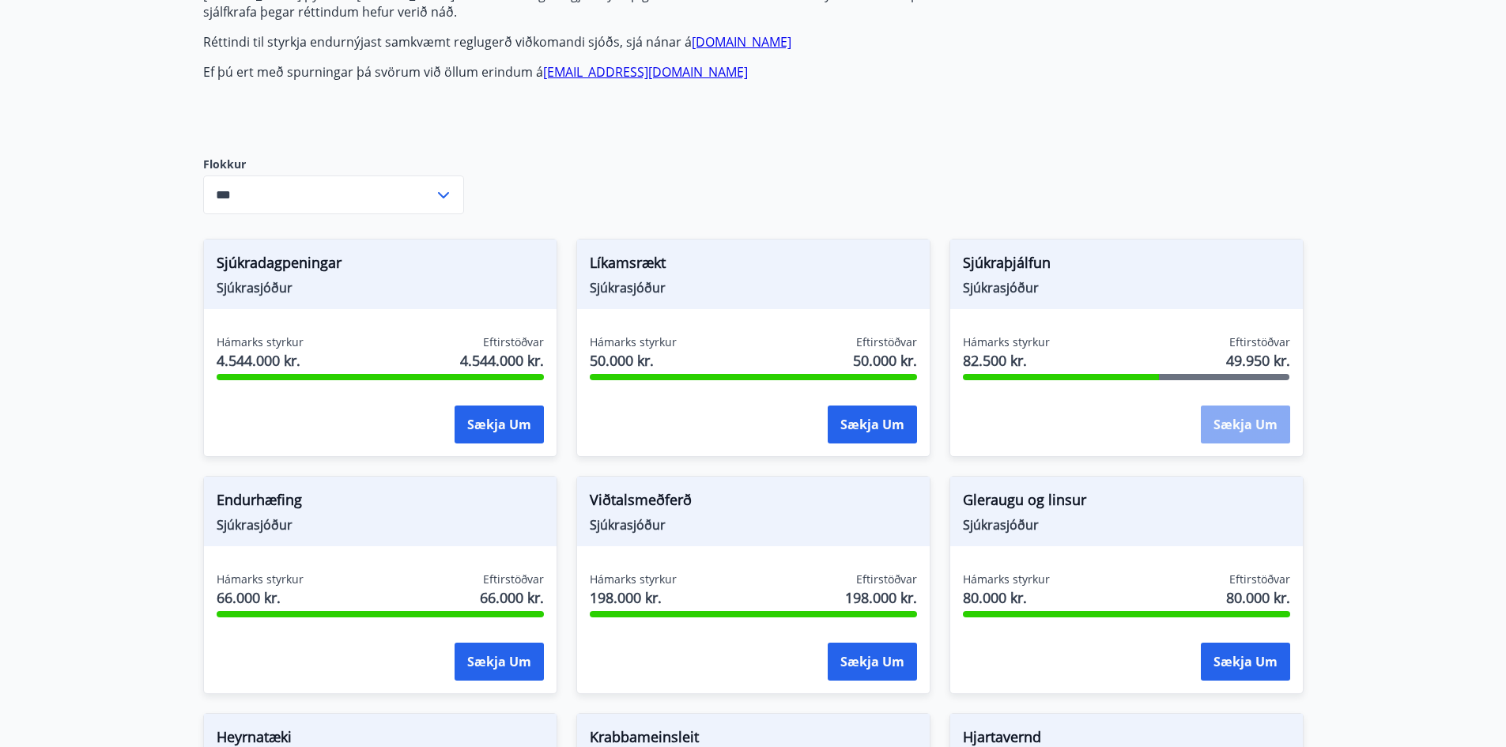
click at [1226, 425] on button "Sækja um" at bounding box center [1245, 425] width 89 height 38
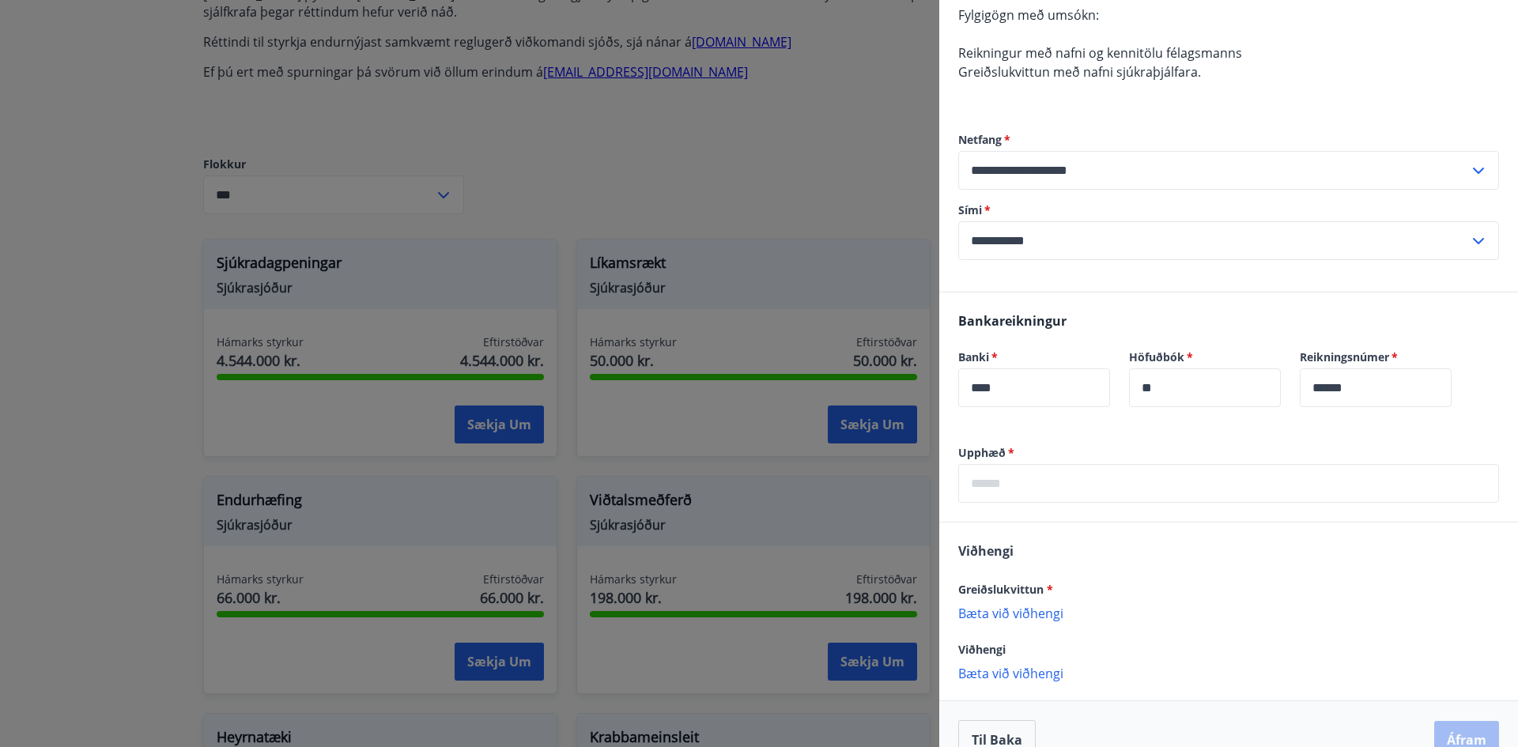
scroll to position [269, 0]
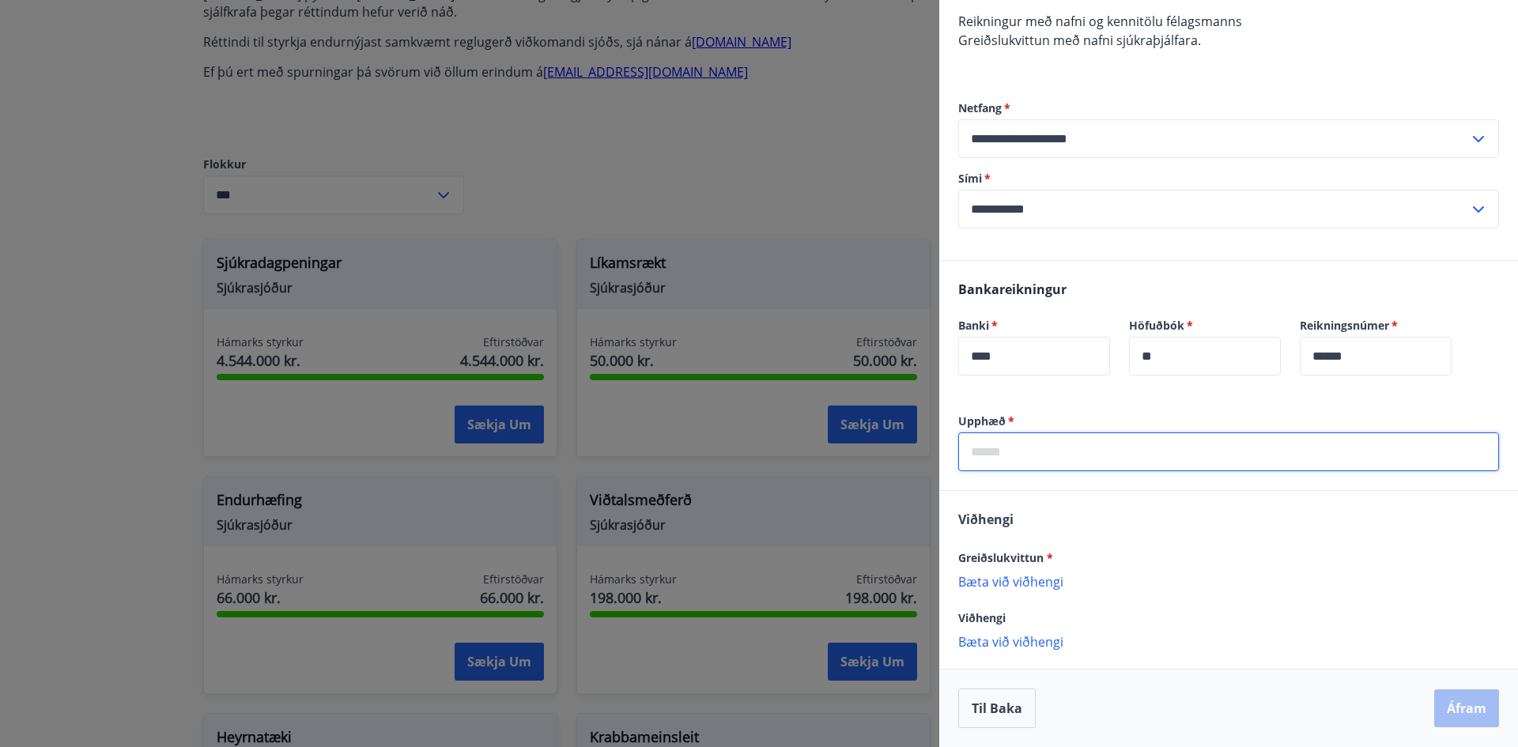
click at [1032, 462] on input "text" at bounding box center [1228, 451] width 541 height 39
type input "****"
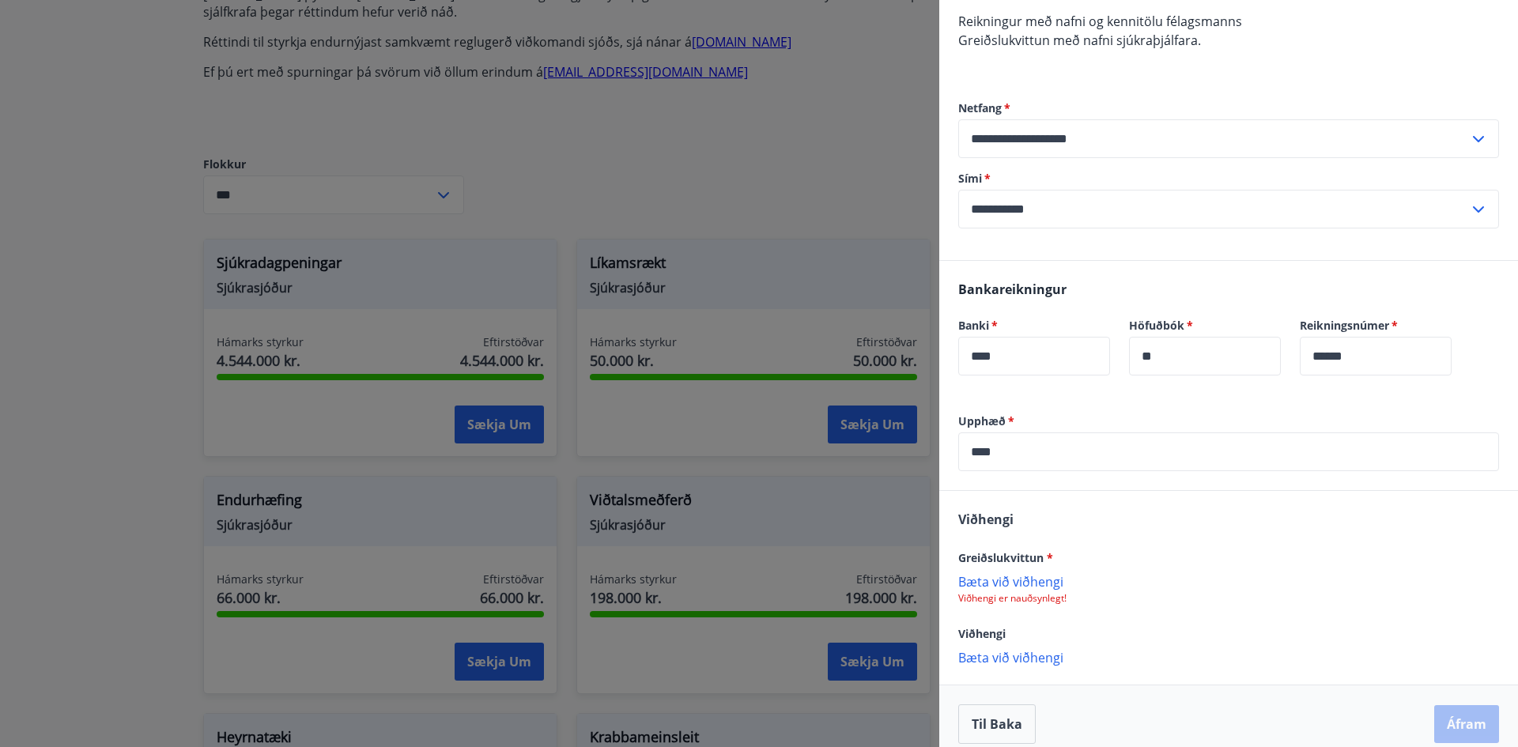
click at [1022, 576] on p "Bæta við viðhengi" at bounding box center [1228, 581] width 541 height 16
click at [1467, 716] on button "Áfram" at bounding box center [1466, 726] width 65 height 38
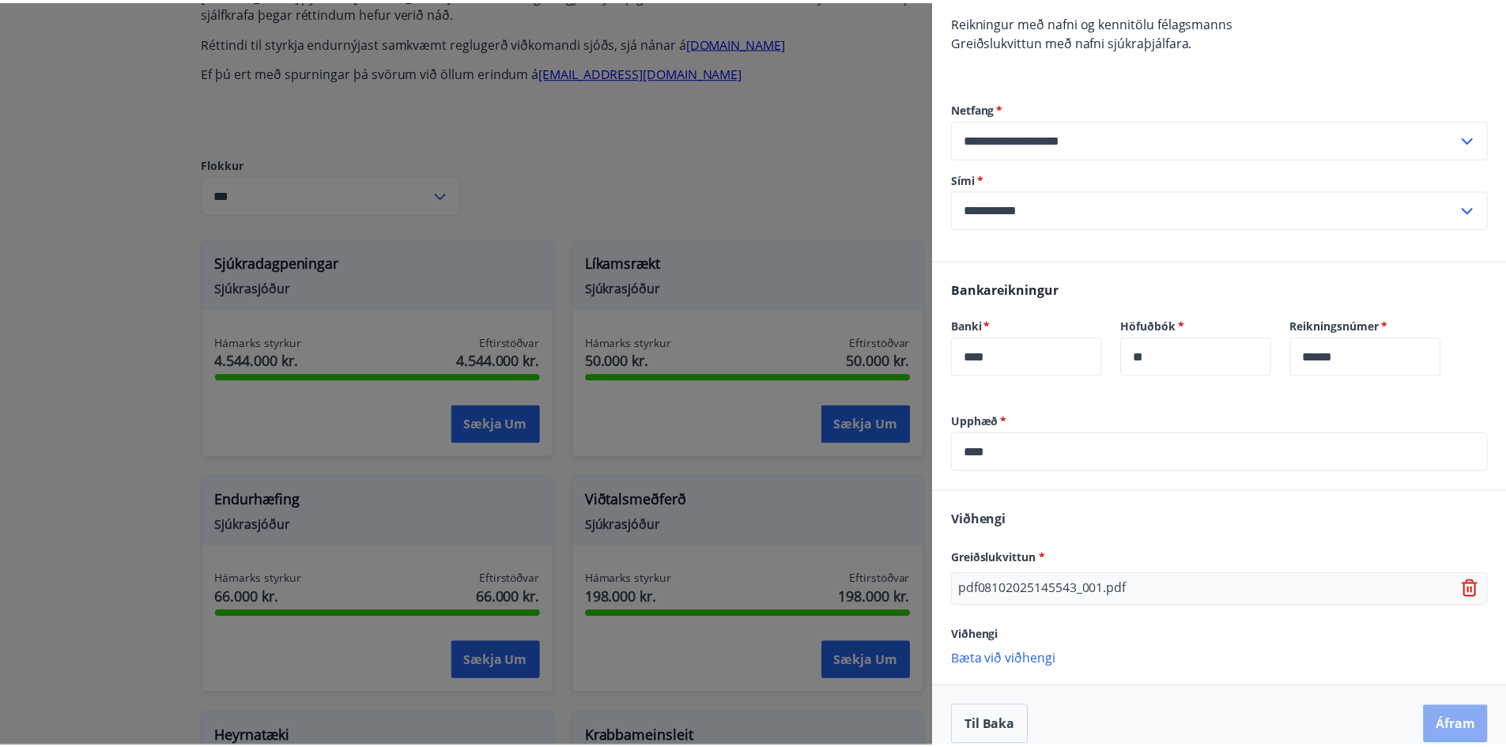
scroll to position [0, 0]
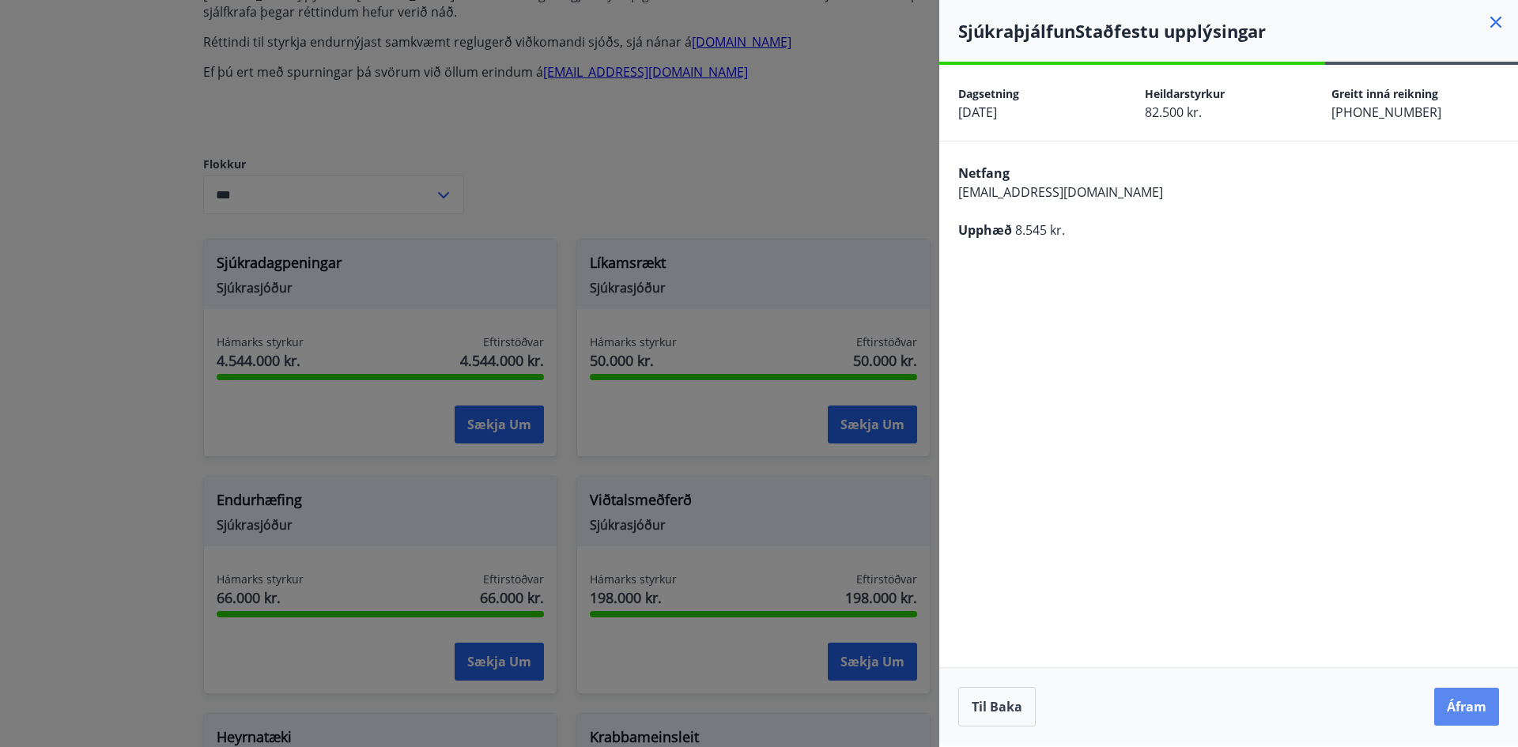
click at [1463, 701] on button "Áfram" at bounding box center [1466, 707] width 65 height 38
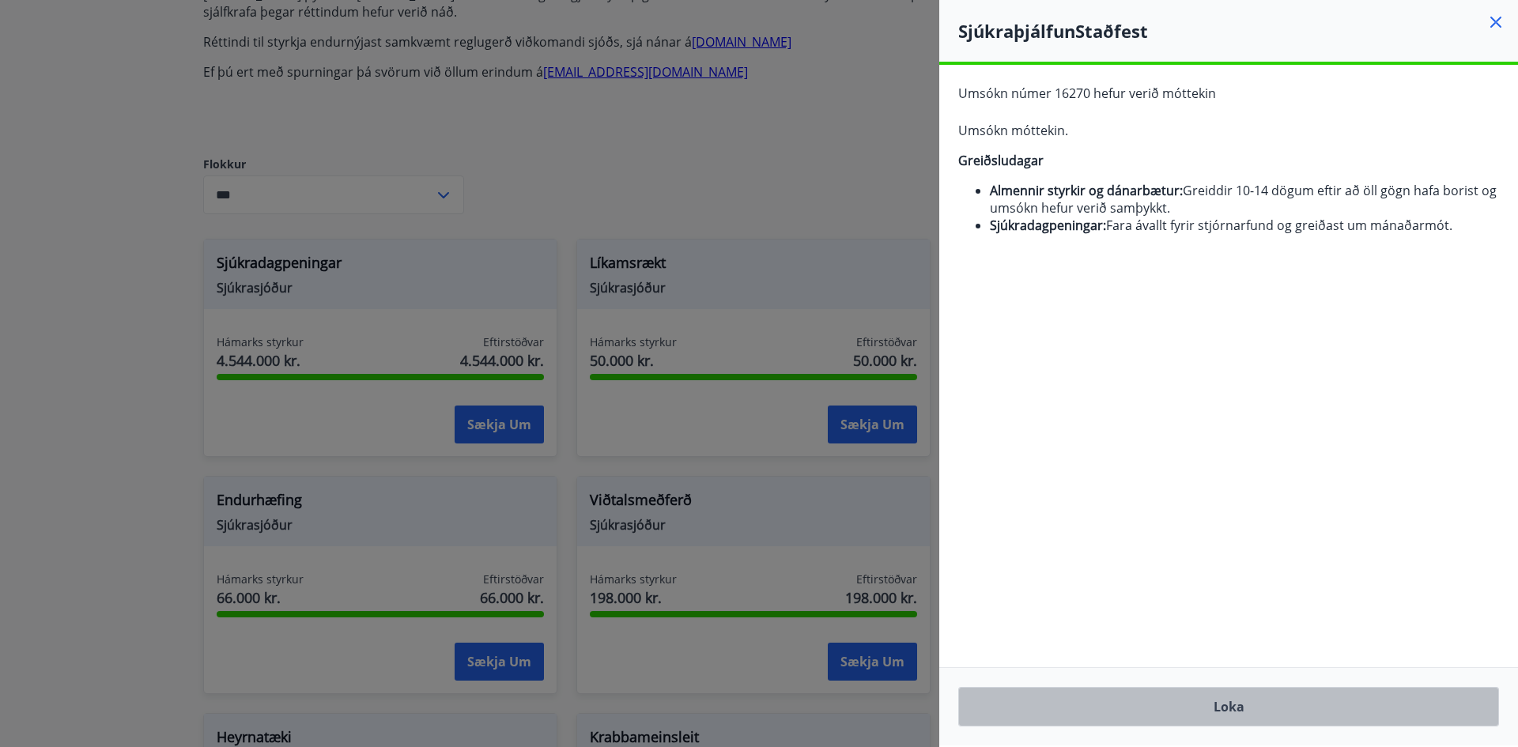
click at [1237, 708] on button "Loka" at bounding box center [1228, 707] width 541 height 40
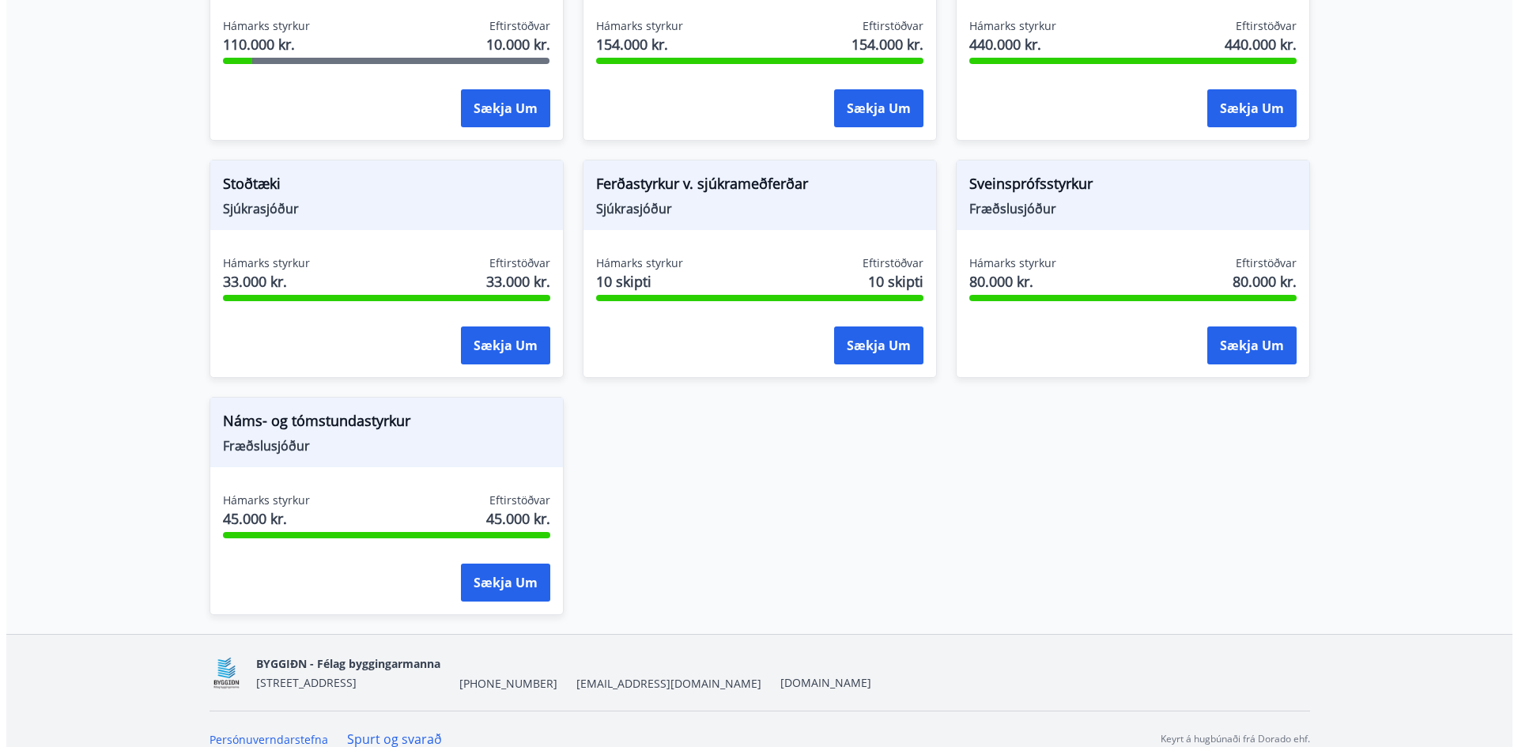
scroll to position [1601, 0]
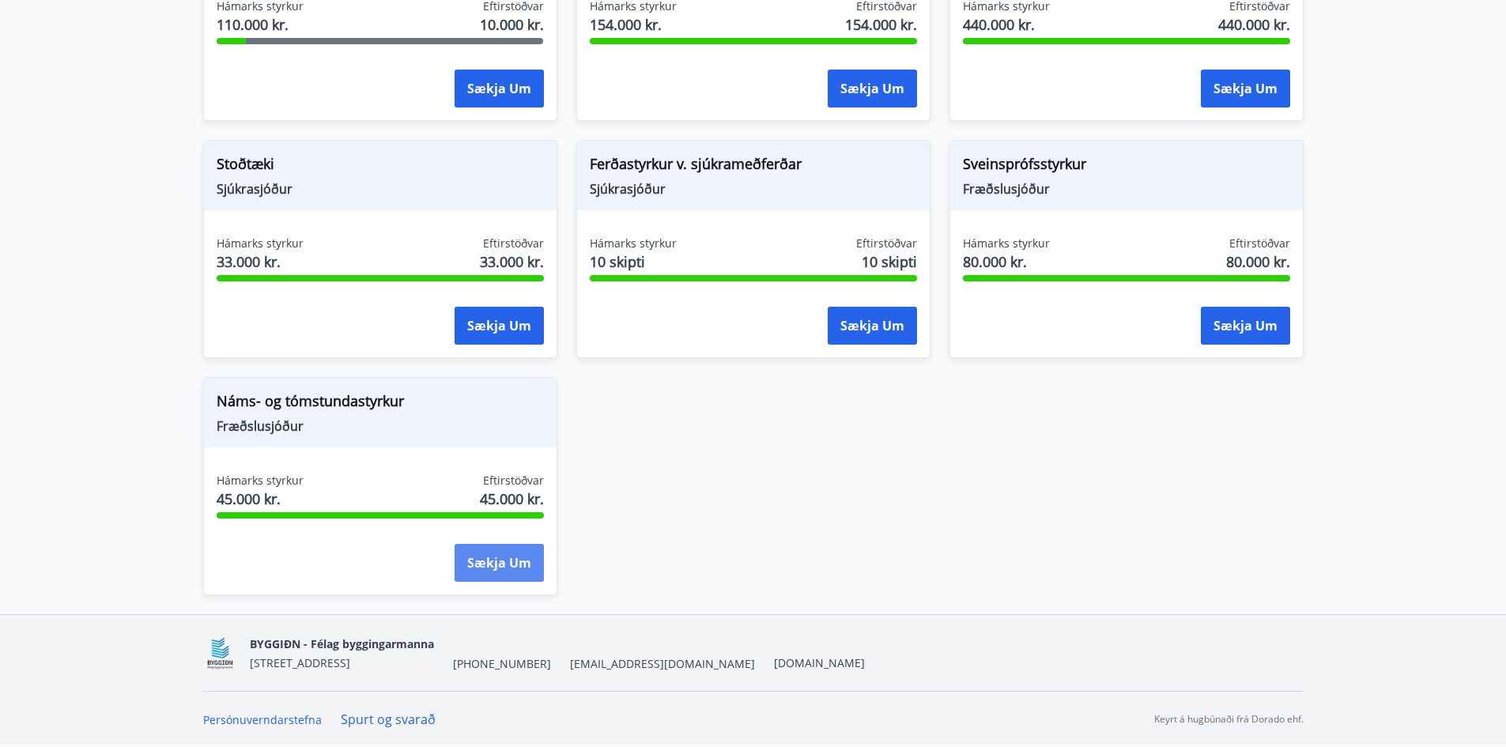
click at [514, 568] on button "Sækja um" at bounding box center [499, 563] width 89 height 38
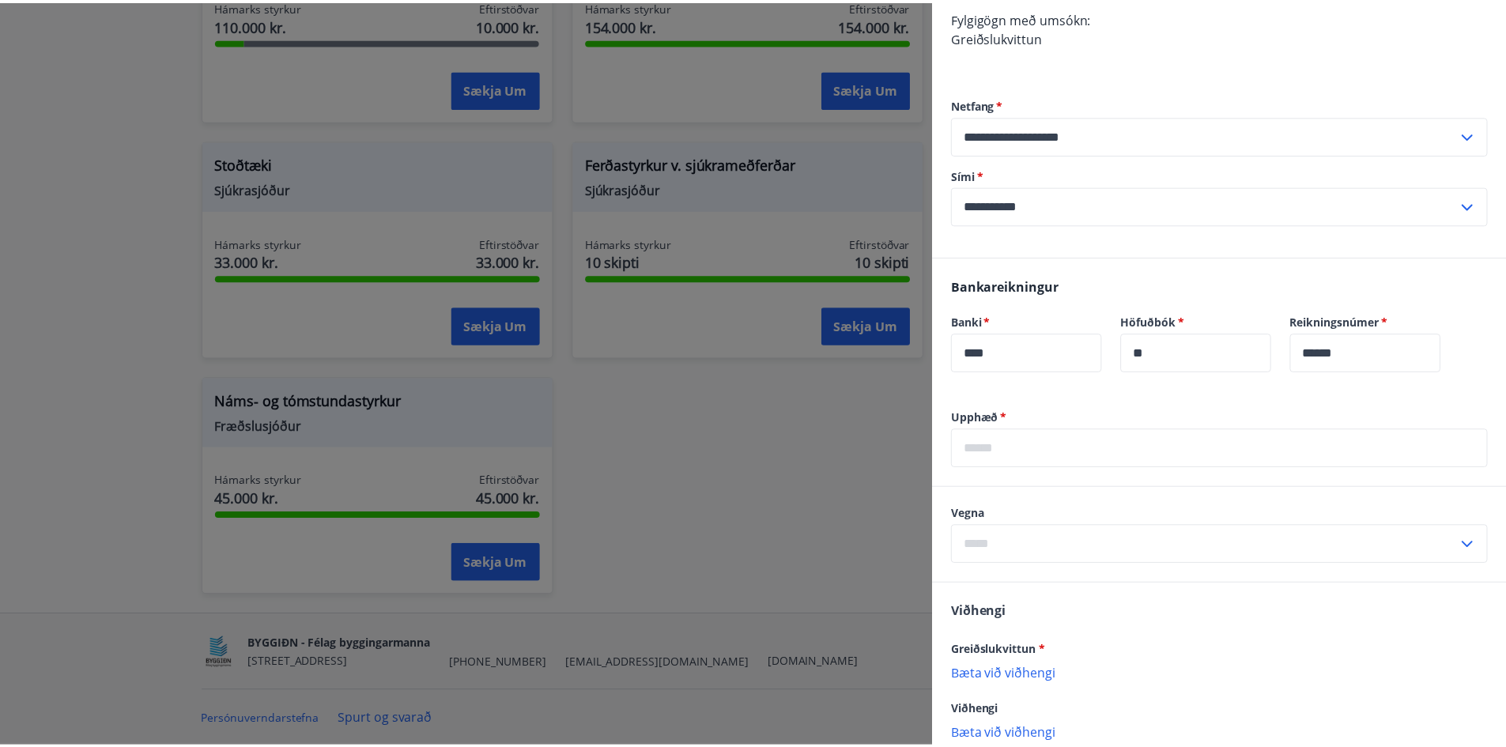
scroll to position [346, 0]
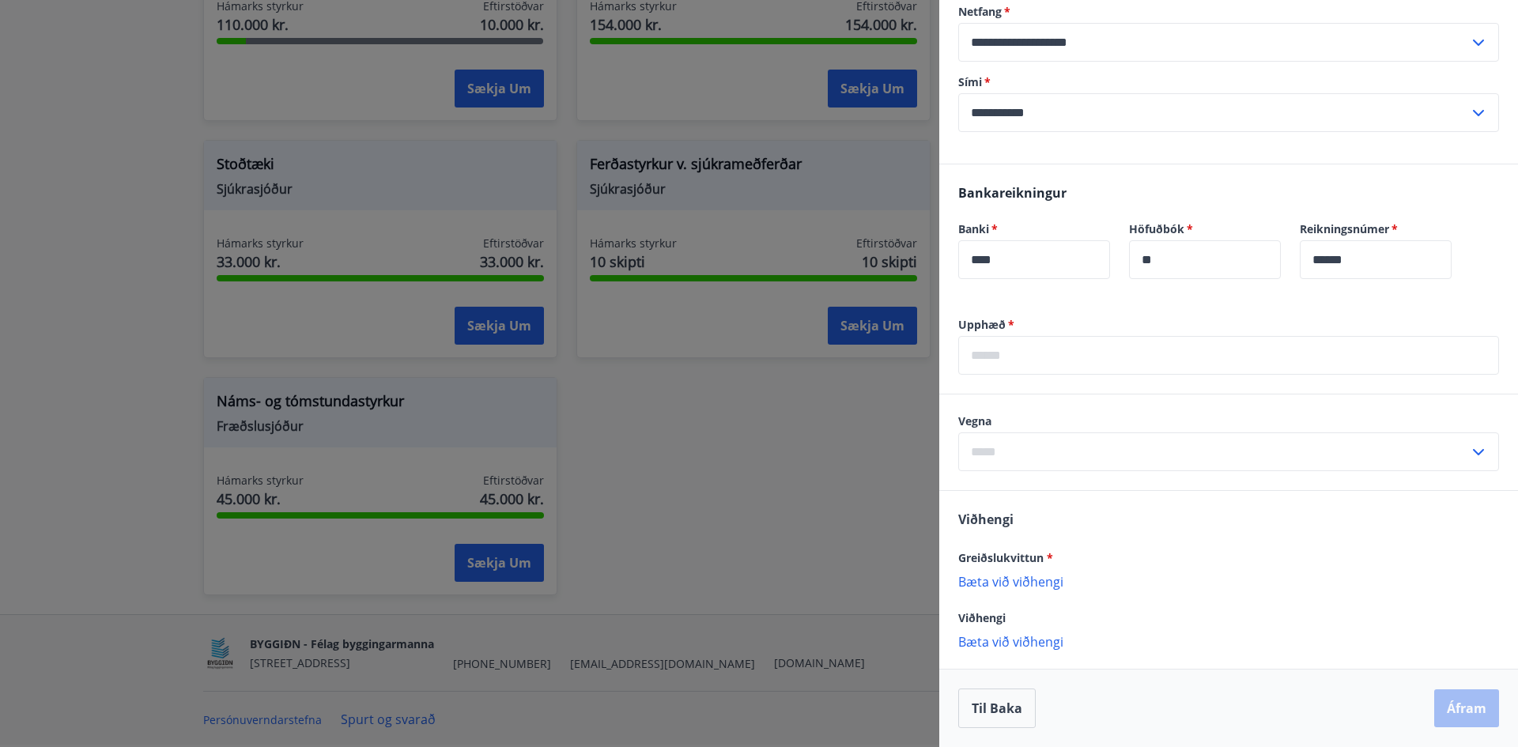
click at [1030, 354] on input "text" at bounding box center [1228, 355] width 541 height 39
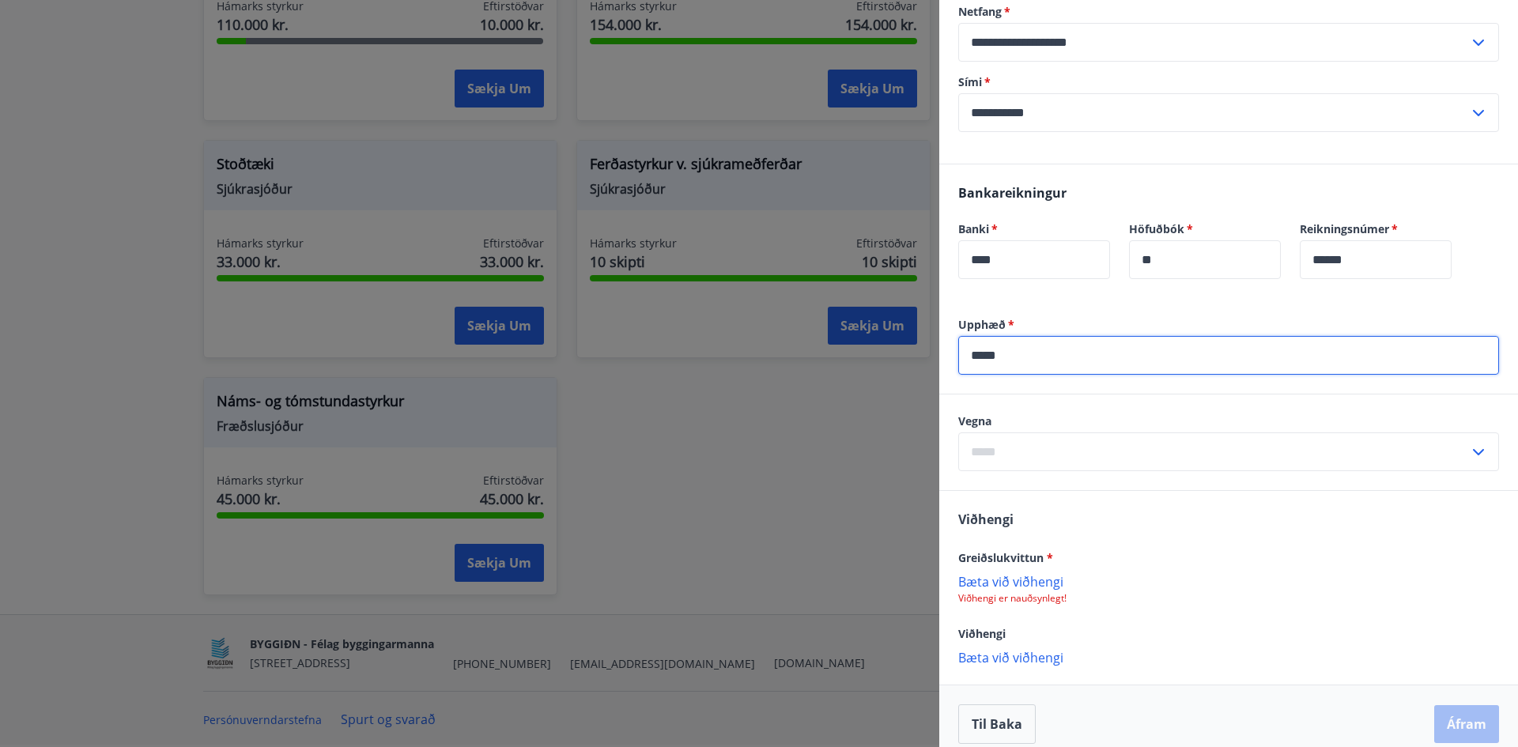
type input "*****"
click at [1025, 443] on input "text" at bounding box center [1213, 451] width 511 height 39
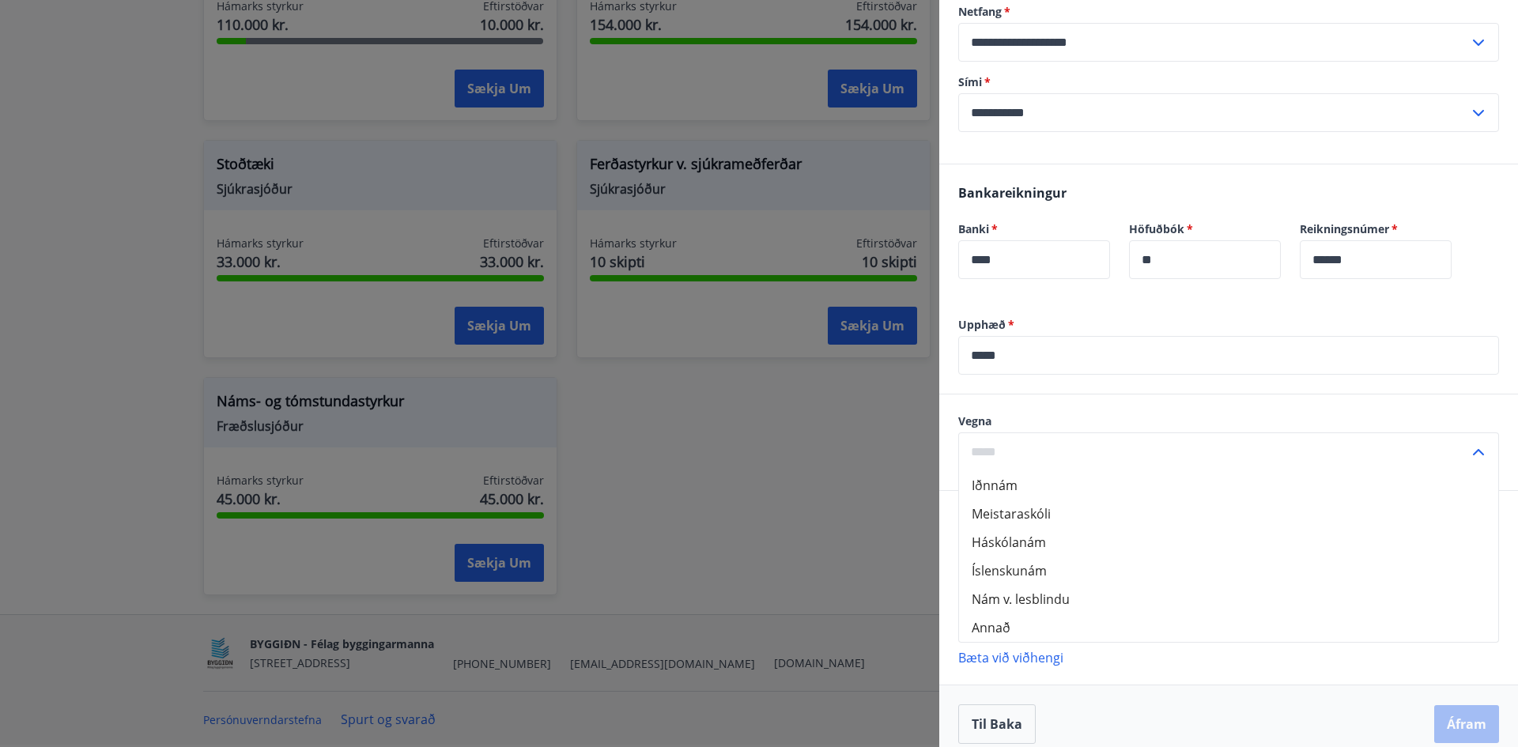
click at [1021, 616] on li "Annað" at bounding box center [1228, 628] width 539 height 28
type input "*****"
click at [765, 547] on div at bounding box center [759, 373] width 1518 height 747
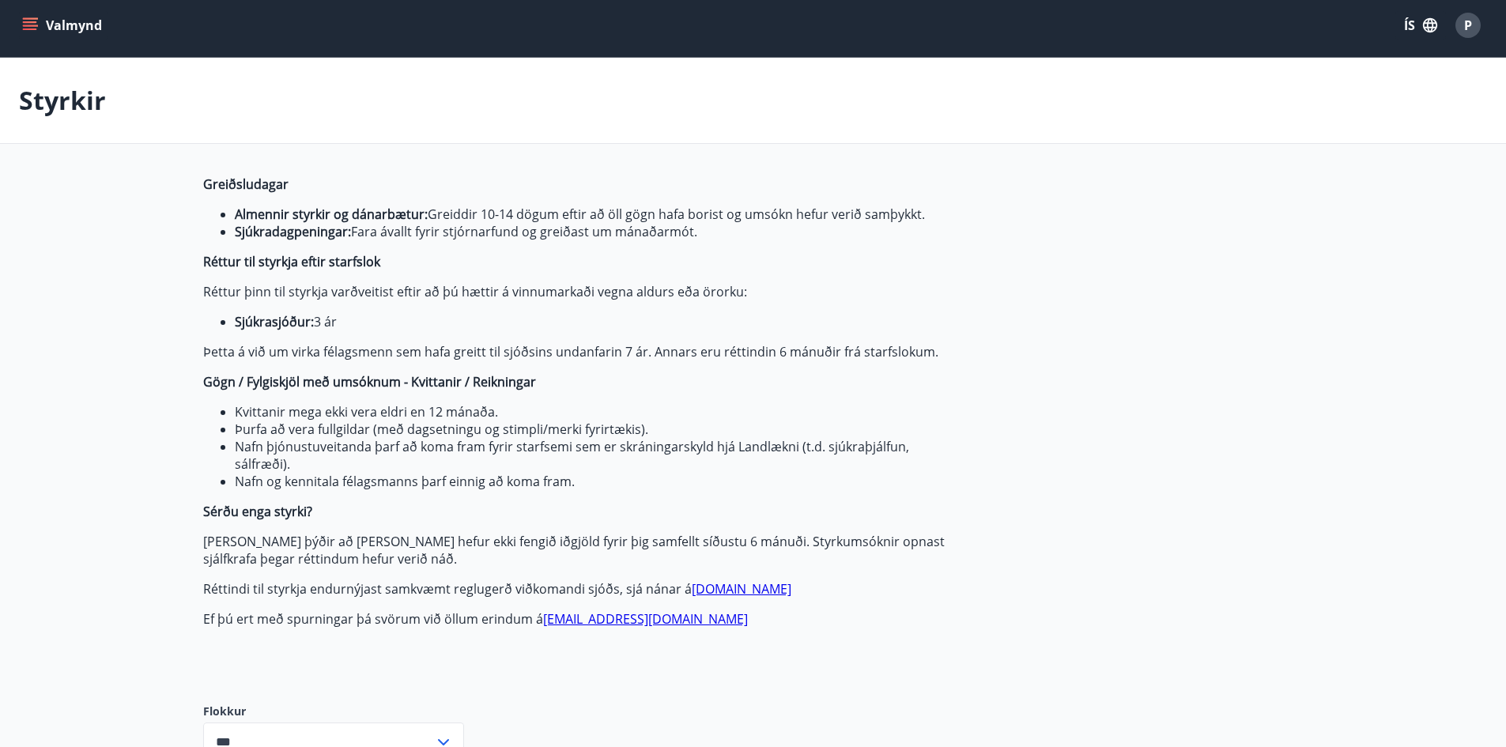
scroll to position [0, 0]
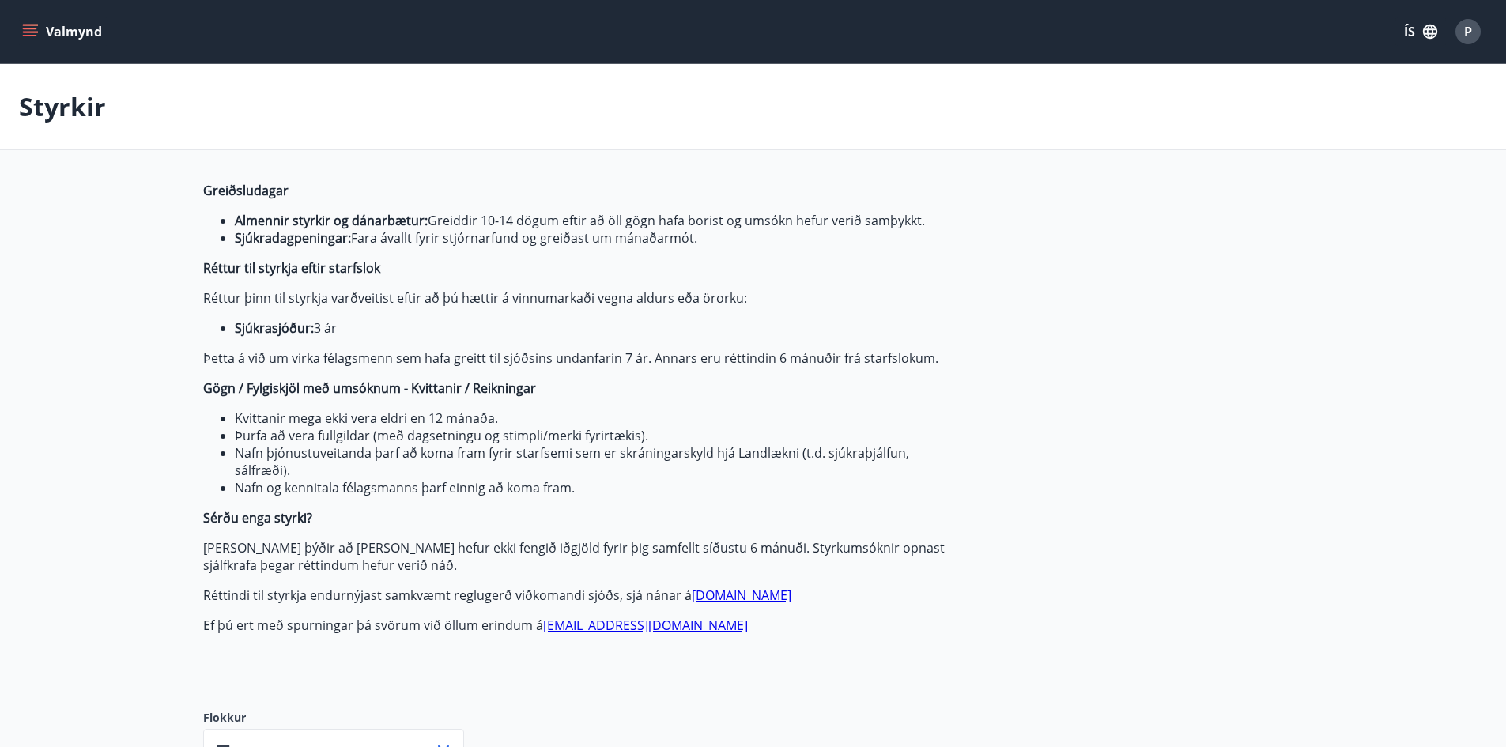
click at [28, 36] on icon "menu" at bounding box center [30, 36] width 14 height 2
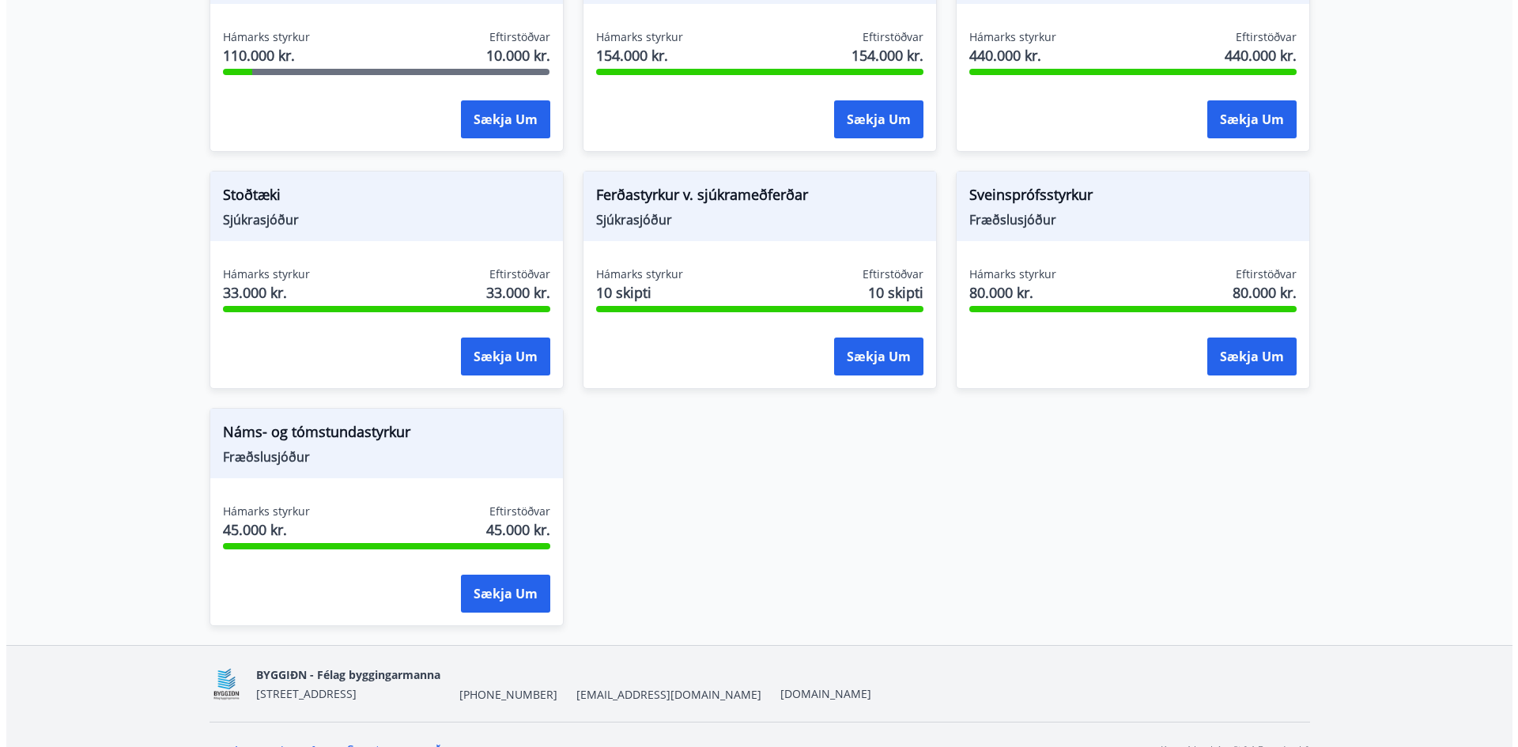
scroll to position [1581, 0]
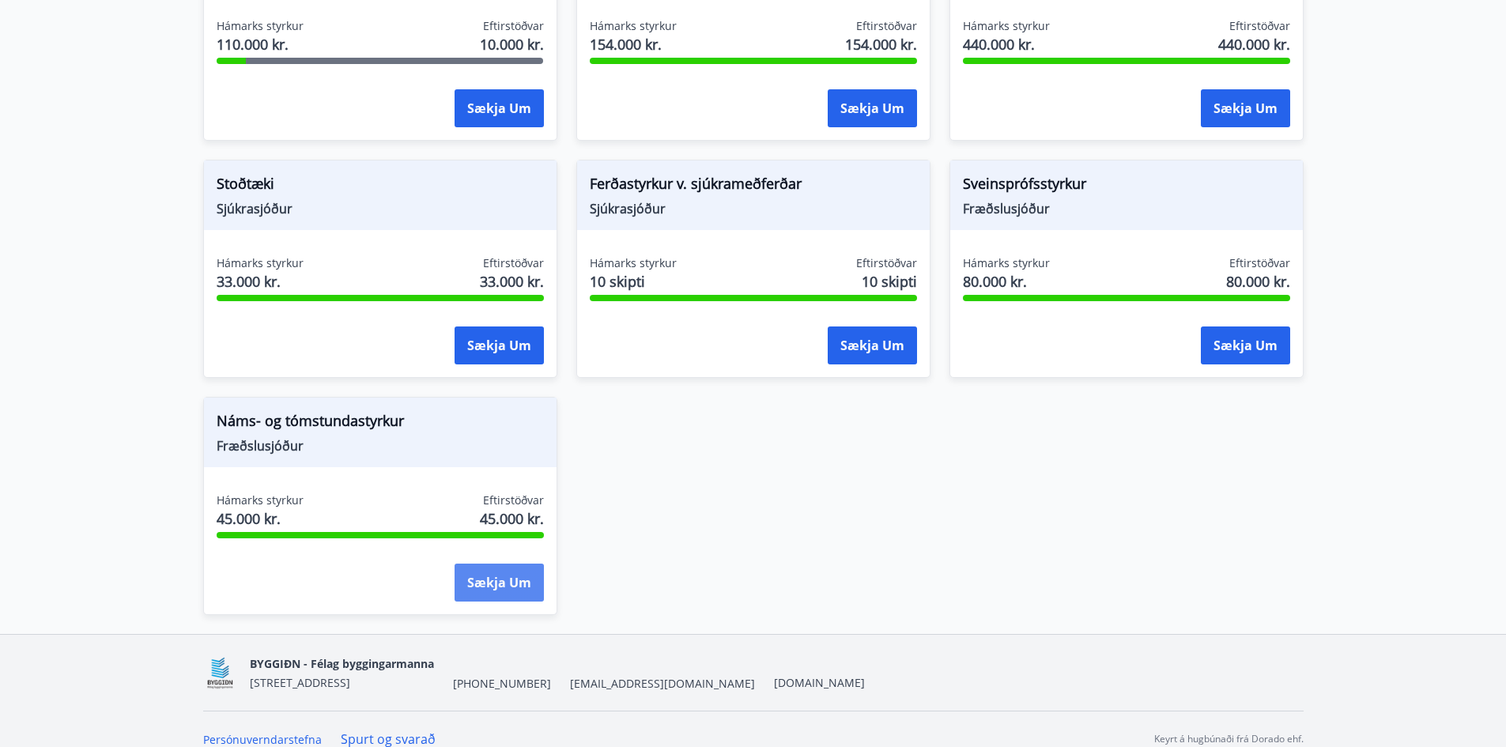
click at [485, 584] on button "Sækja um" at bounding box center [499, 583] width 89 height 38
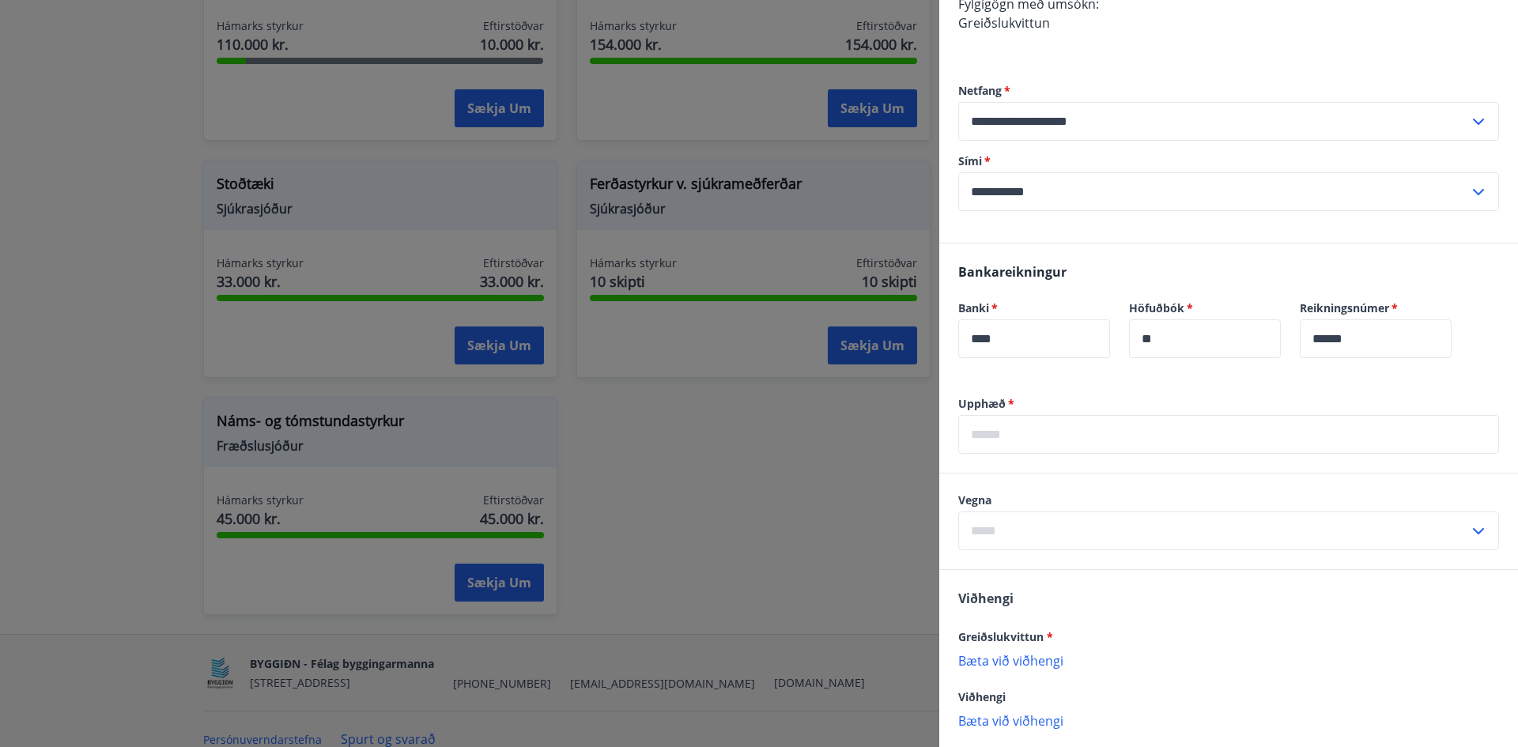
scroll to position [316, 0]
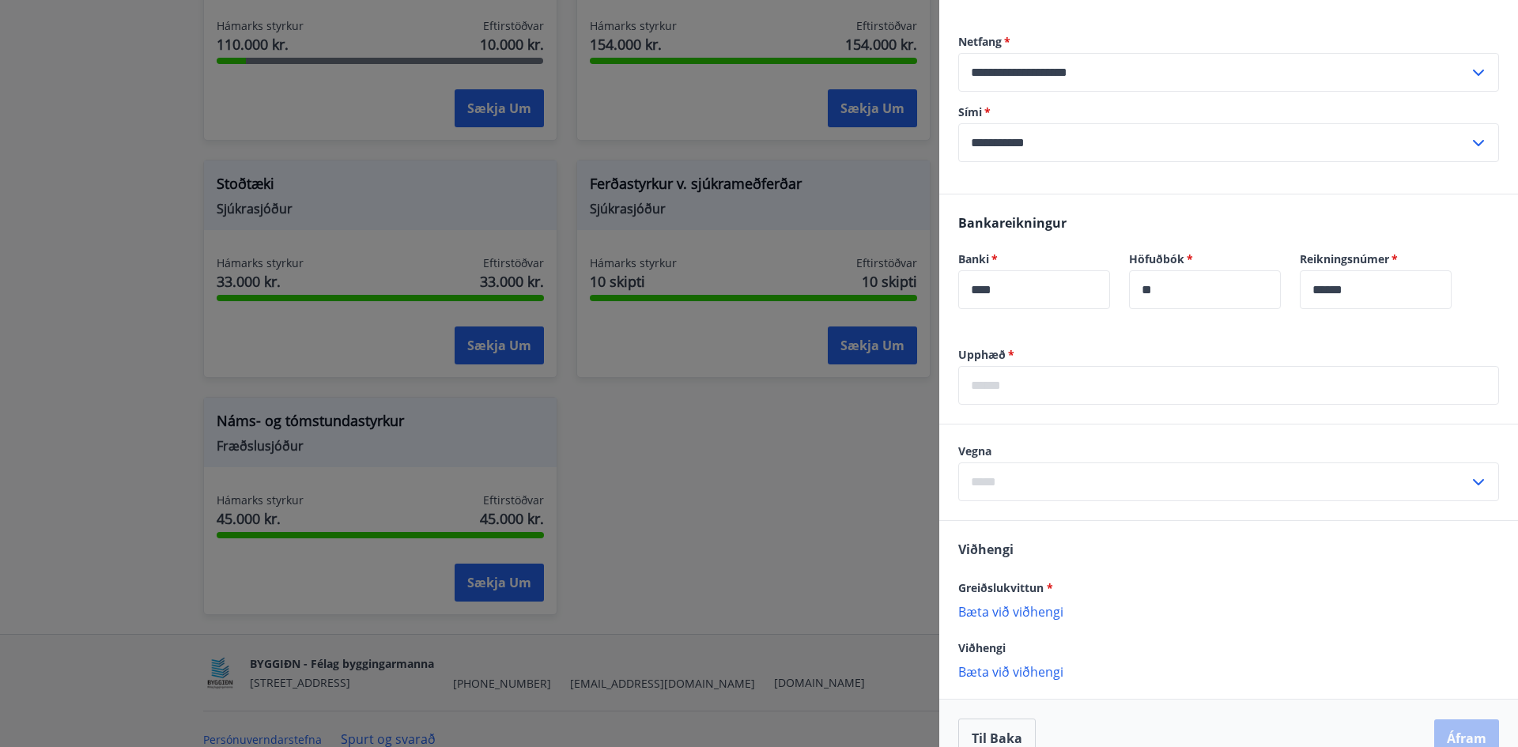
click at [981, 385] on input "text" at bounding box center [1228, 385] width 541 height 39
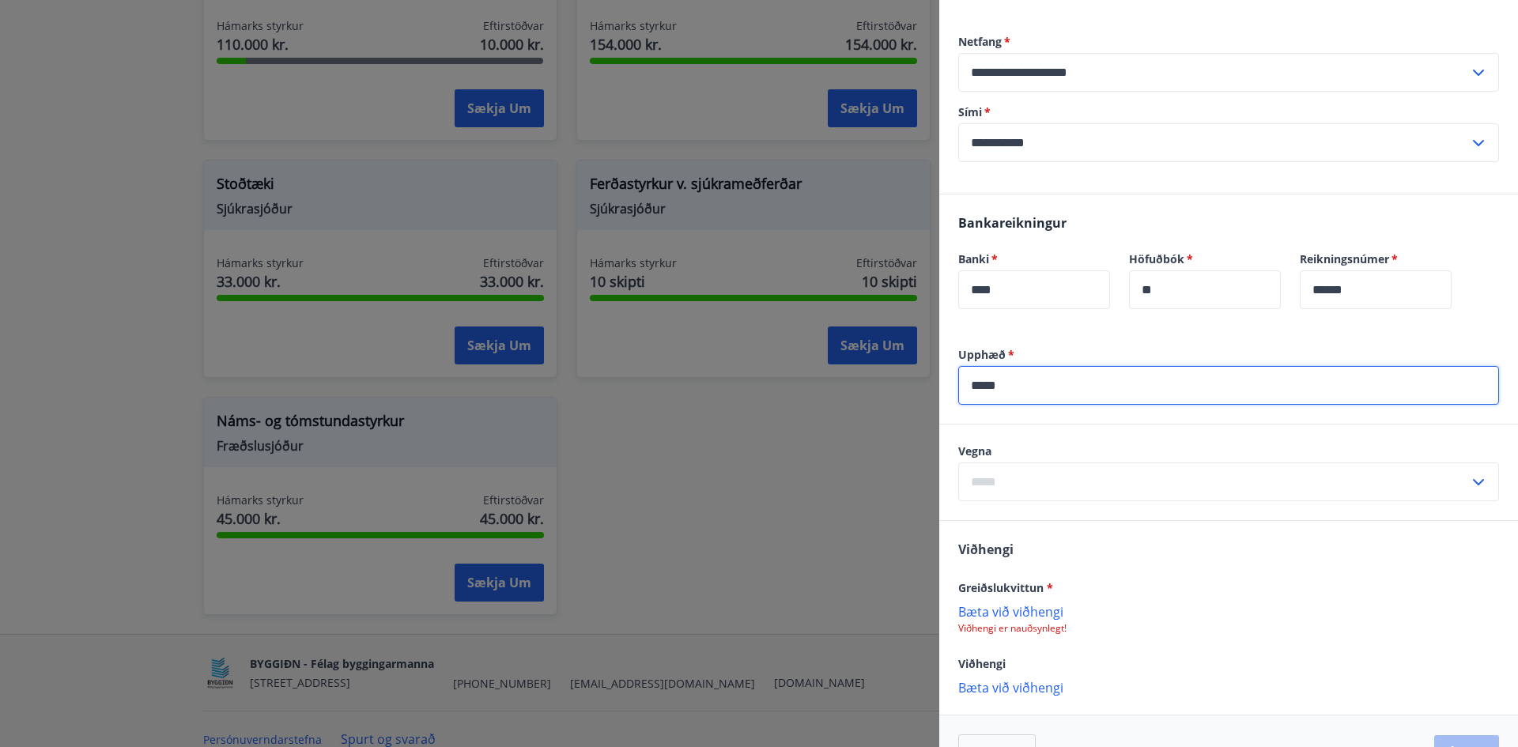
type input "*****"
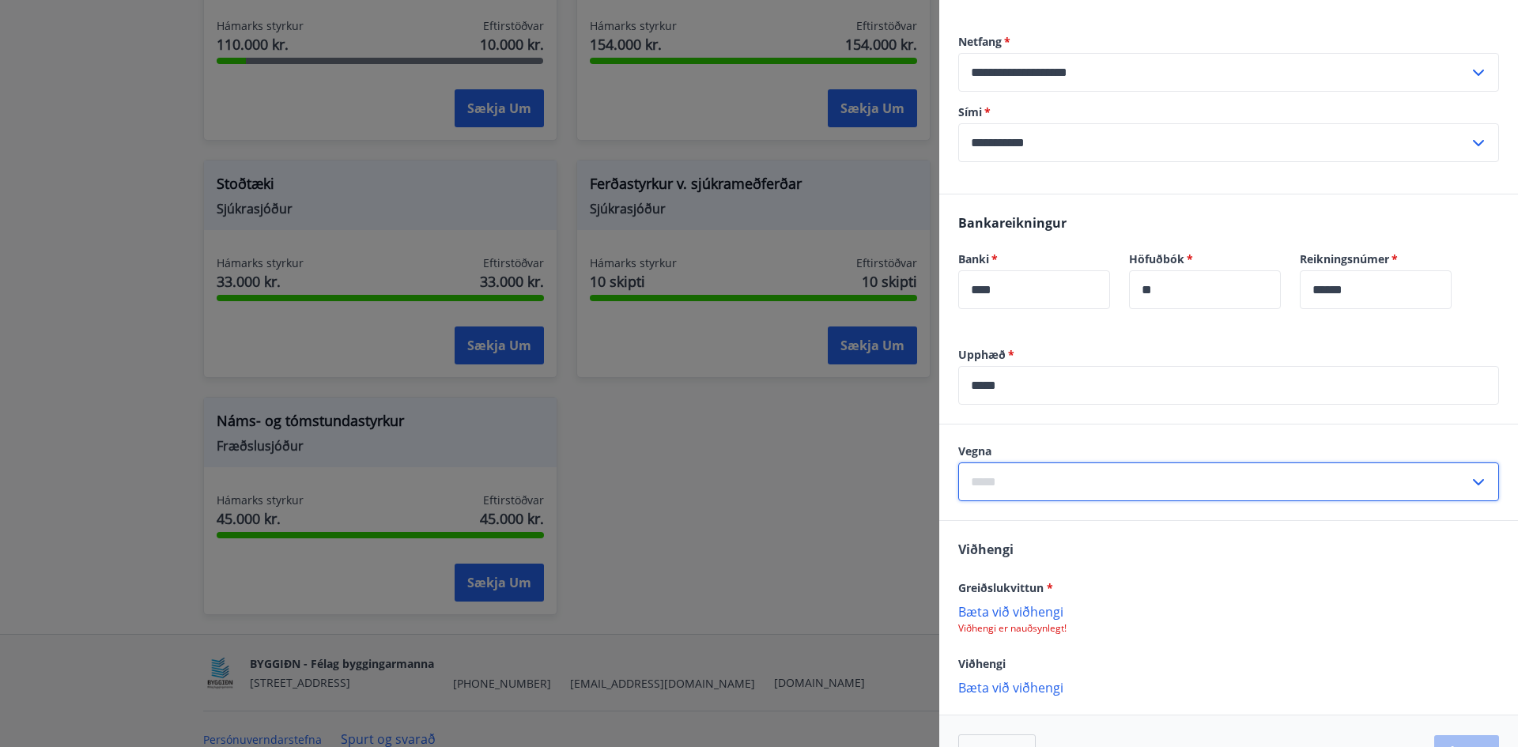
click at [995, 471] on input "text" at bounding box center [1213, 482] width 511 height 39
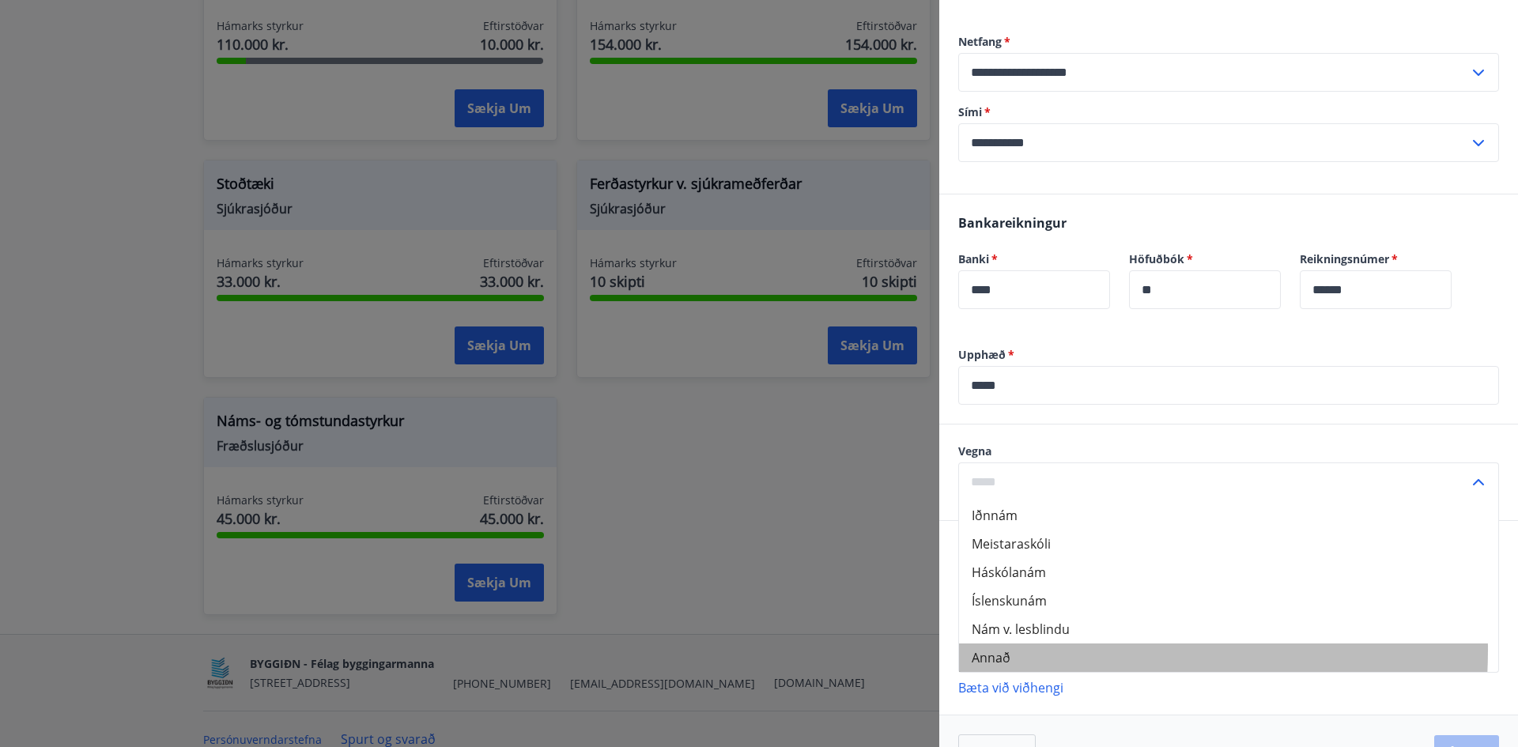
click at [1021, 650] on li "Annað" at bounding box center [1228, 658] width 539 height 28
type input "*****"
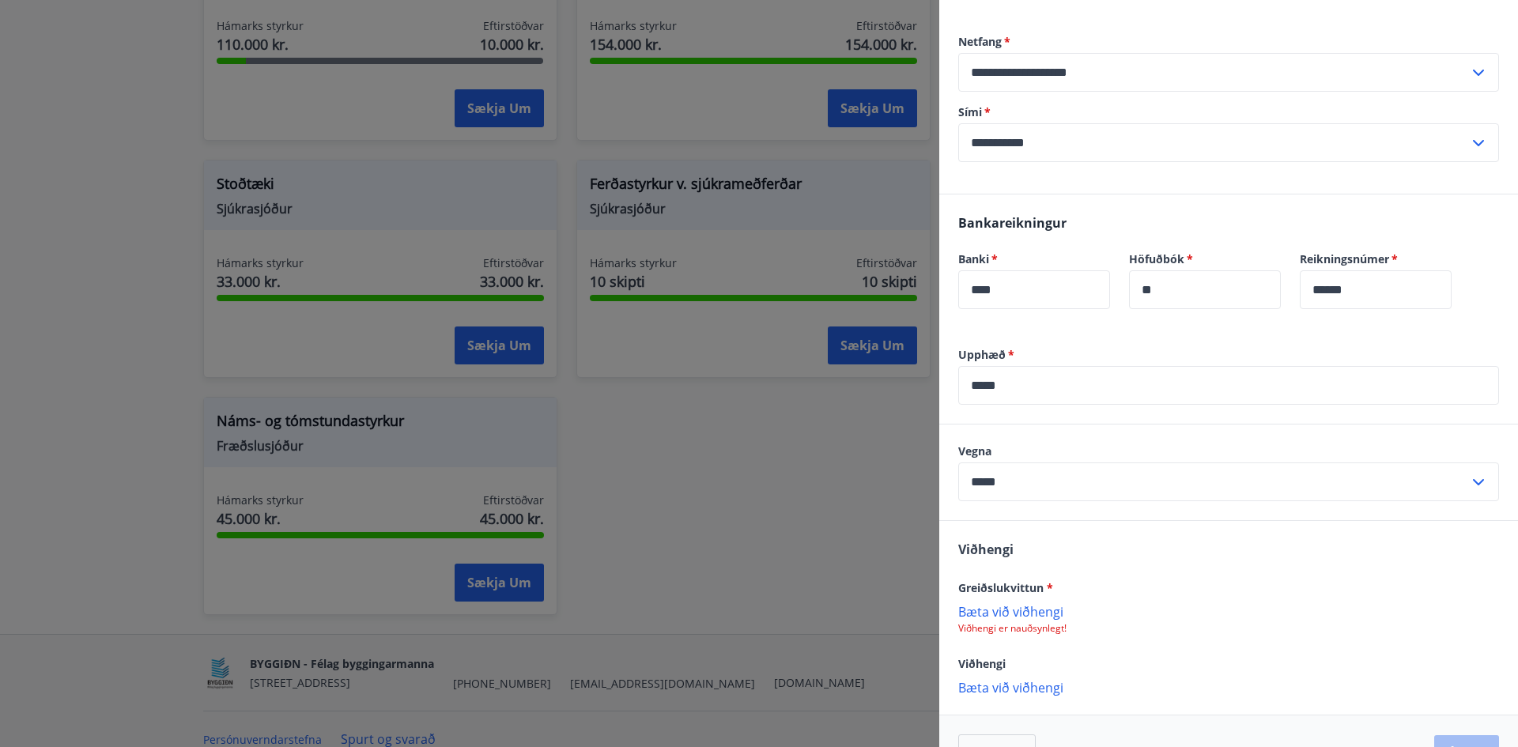
click at [1033, 613] on p "Bæta við viðhengi" at bounding box center [1228, 611] width 541 height 16
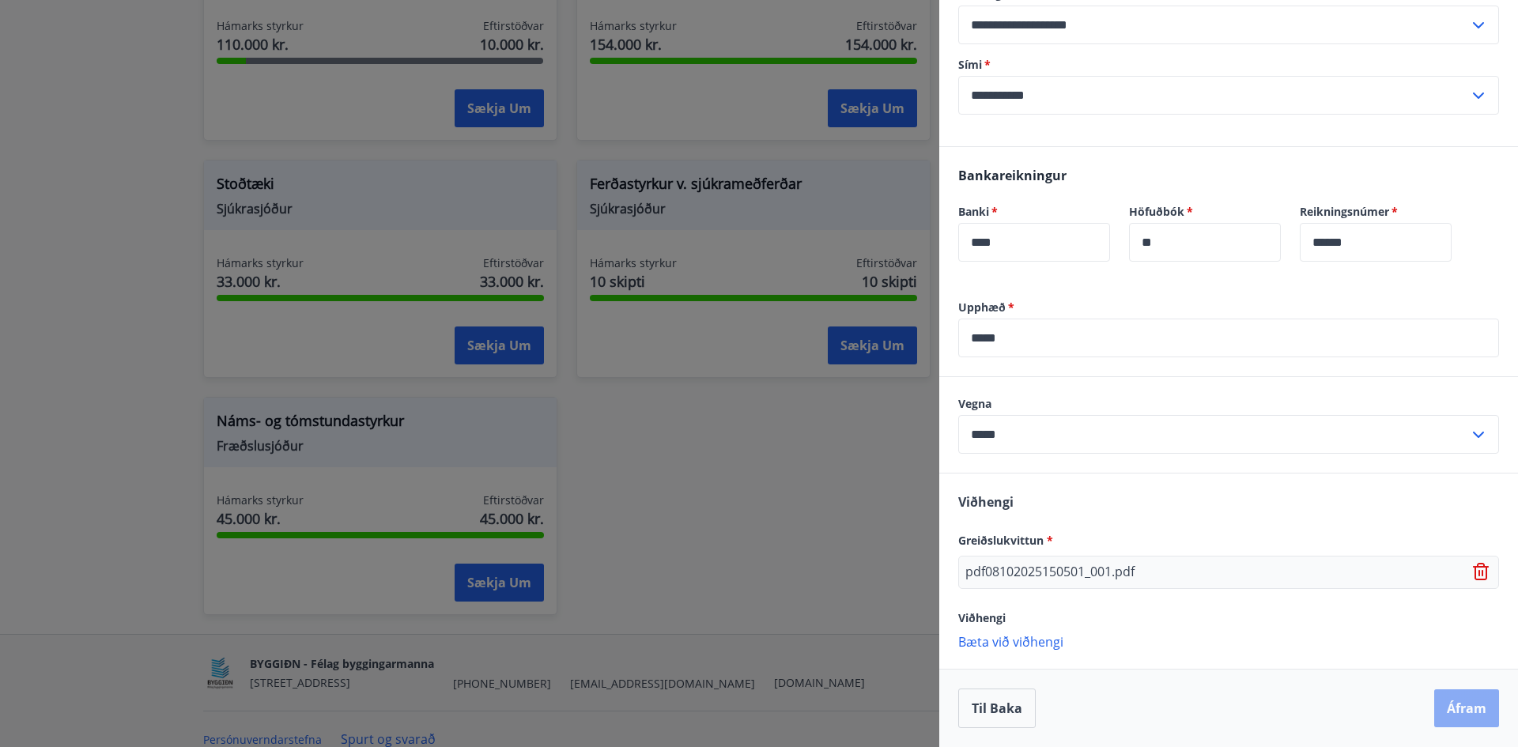
click at [1471, 696] on button "Áfram" at bounding box center [1466, 708] width 65 height 38
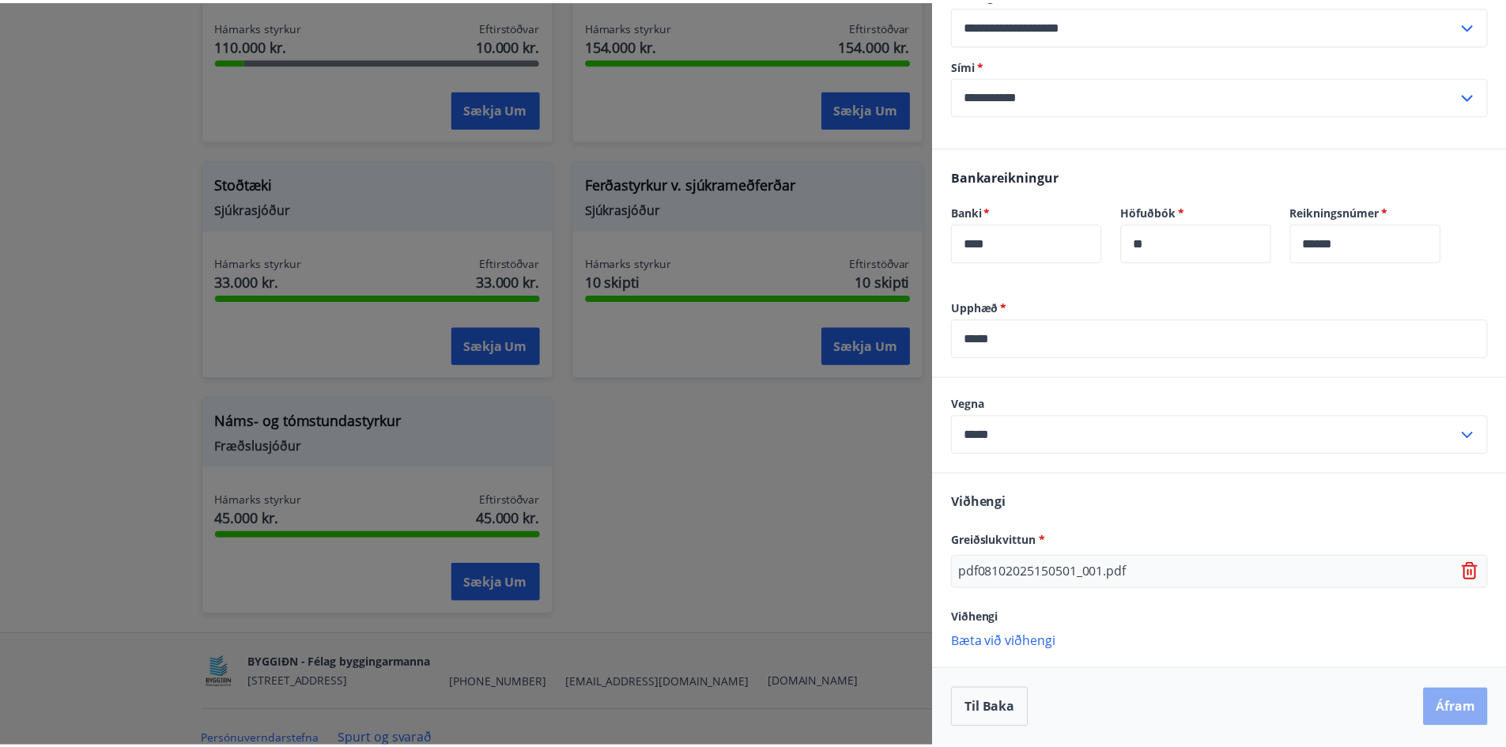
scroll to position [0, 0]
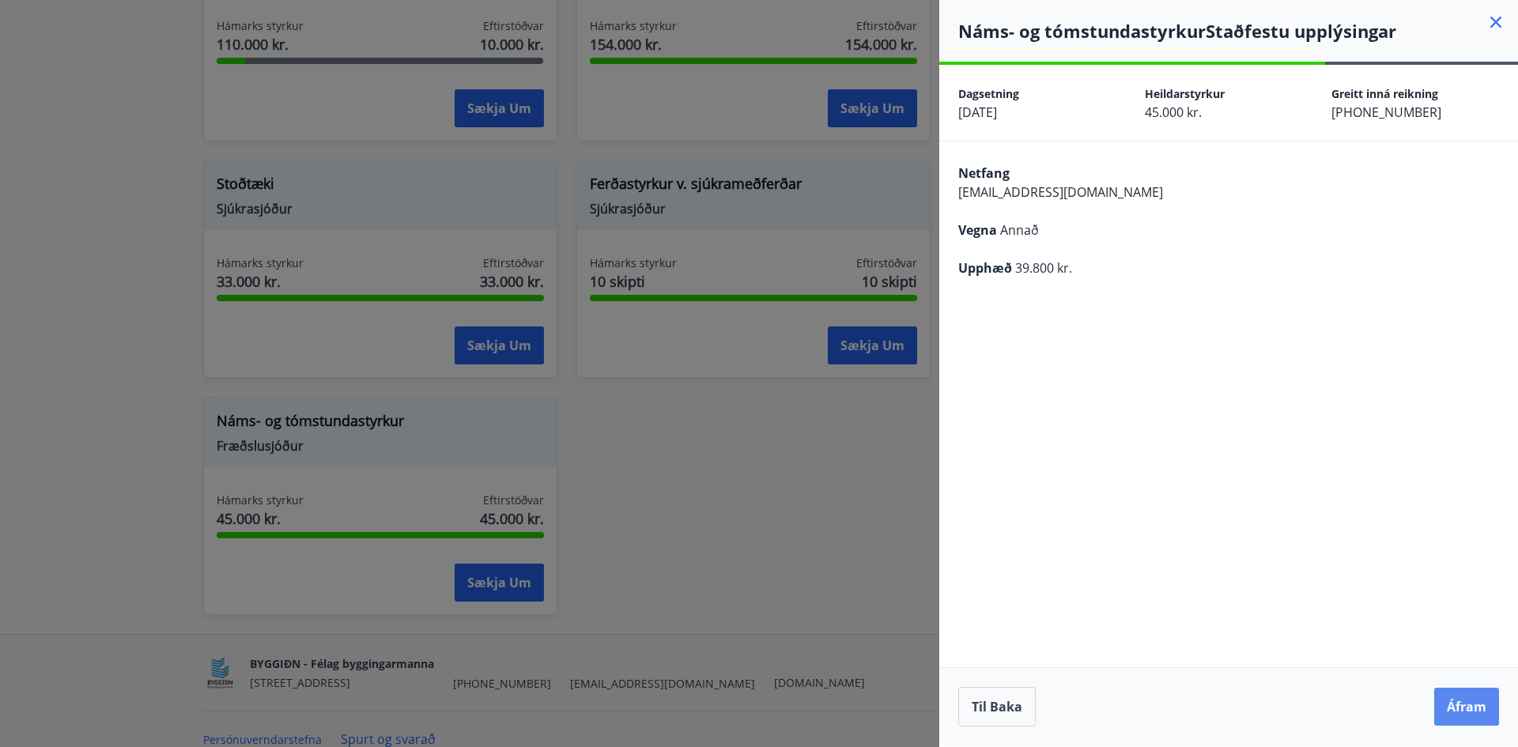
click at [1472, 703] on button "Áfram" at bounding box center [1466, 707] width 65 height 38
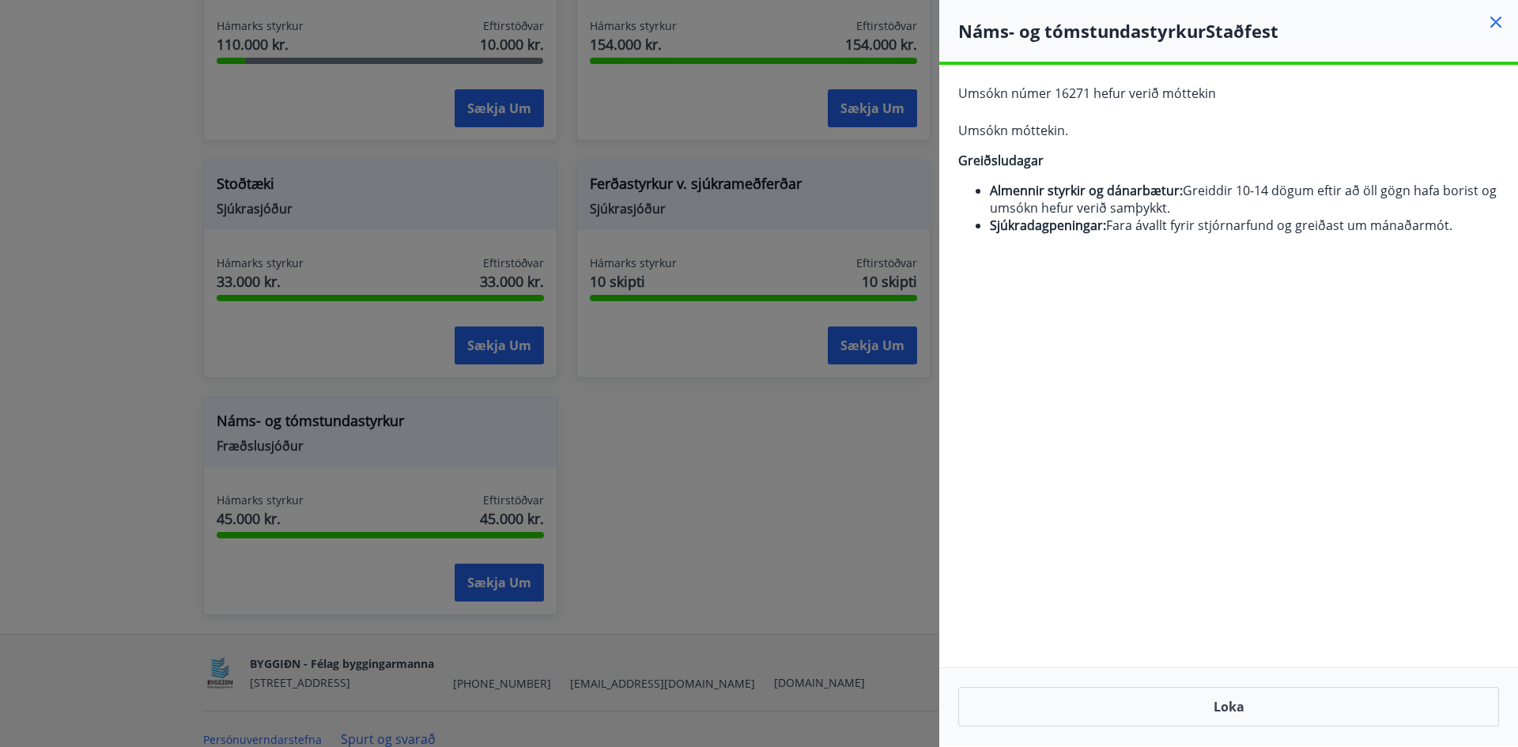
click at [1497, 18] on icon at bounding box center [1495, 22] width 19 height 19
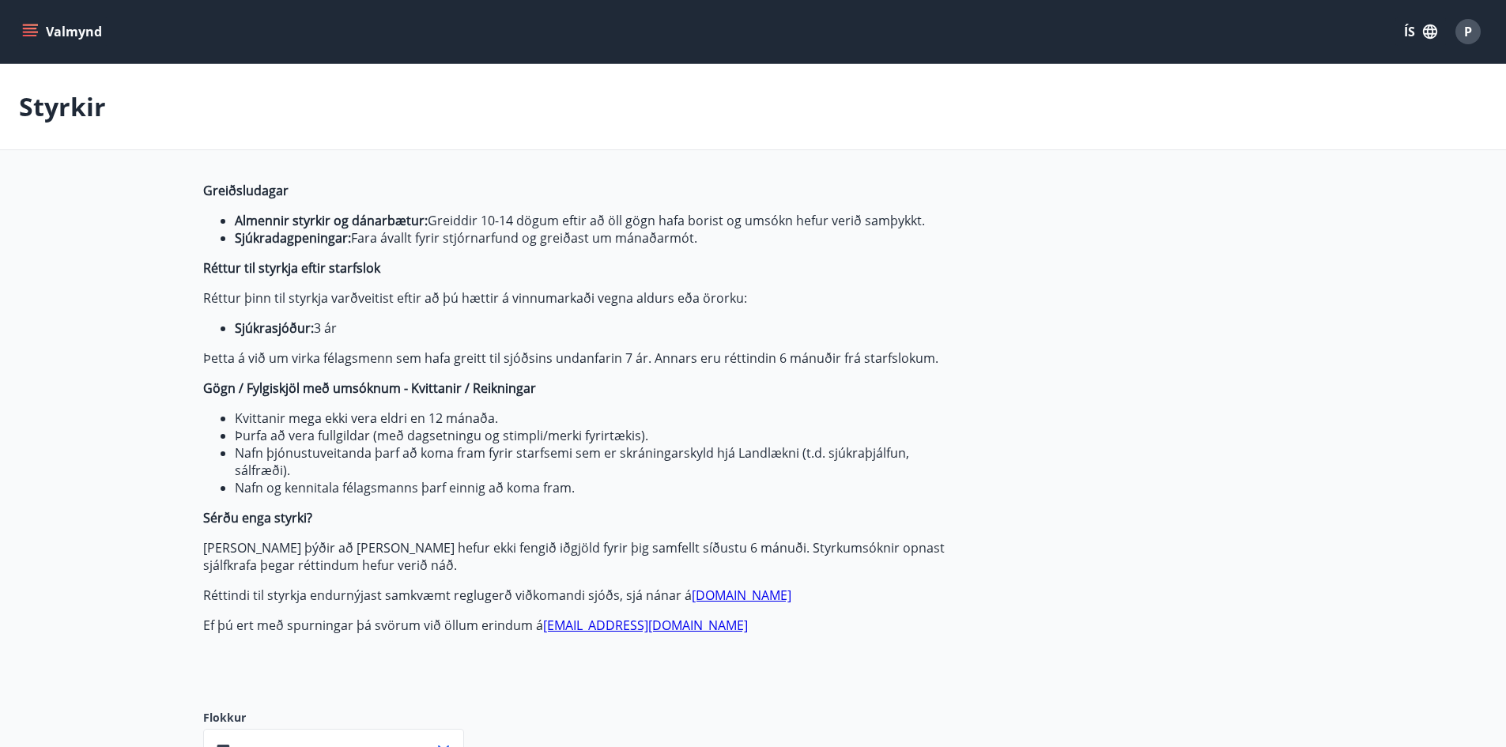
click at [28, 28] on icon "menu" at bounding box center [30, 29] width 14 height 2
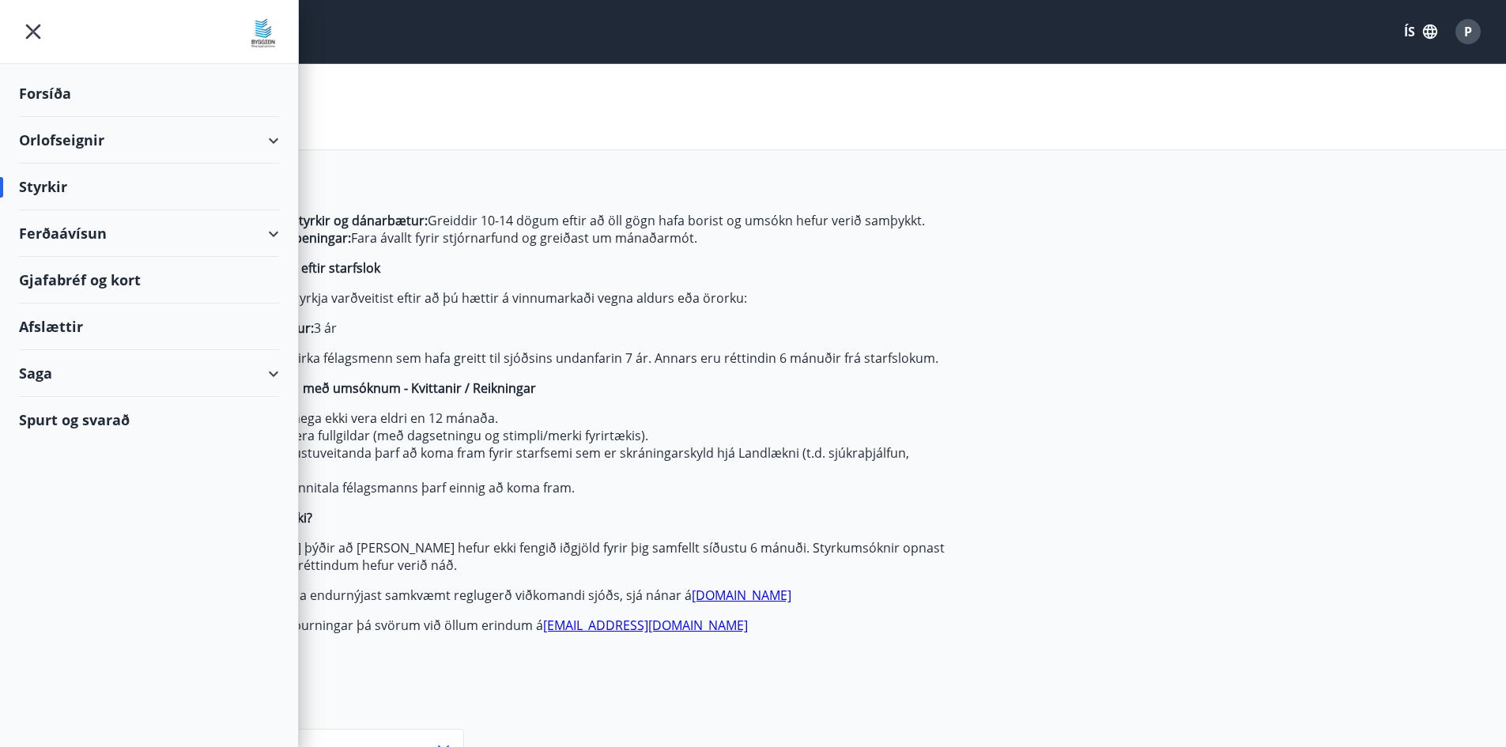
click at [72, 179] on div "Styrkir" at bounding box center [149, 187] width 260 height 47
click at [52, 181] on div "Styrkir" at bounding box center [149, 187] width 260 height 47
click at [278, 229] on div "Ferðaávísun" at bounding box center [149, 233] width 298 height 47
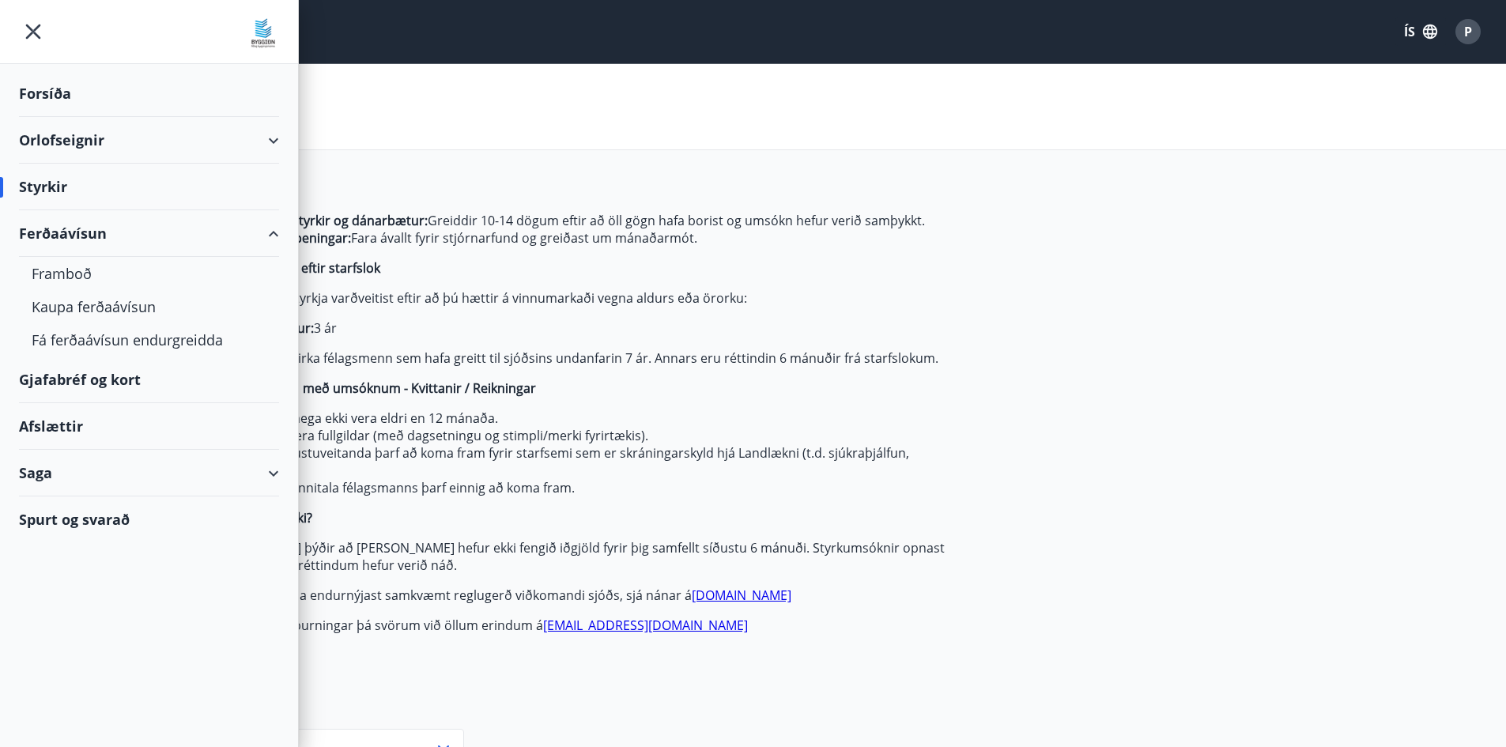
click at [278, 229] on div "Ferðaávísun" at bounding box center [149, 233] width 260 height 47
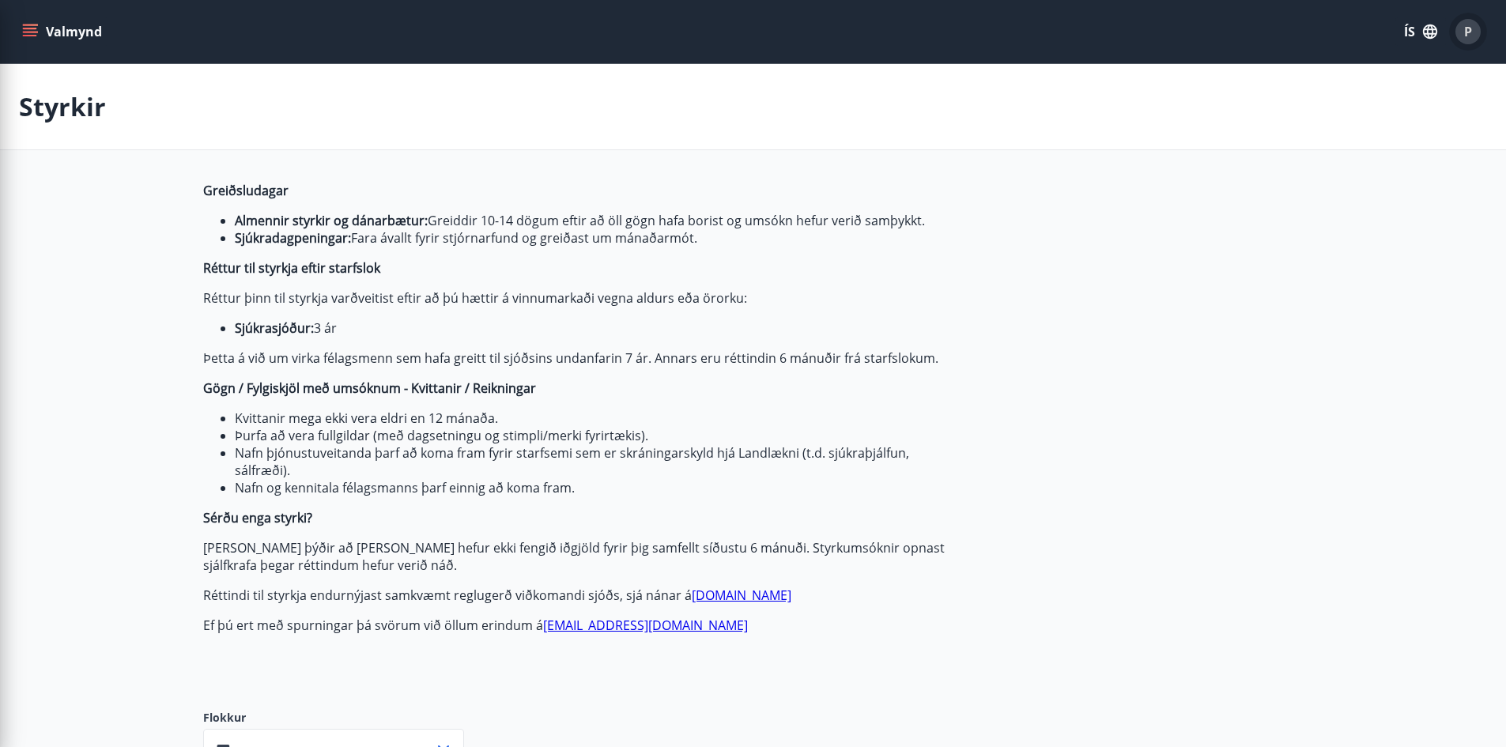
click at [1468, 25] on span "P" at bounding box center [1468, 31] width 8 height 17
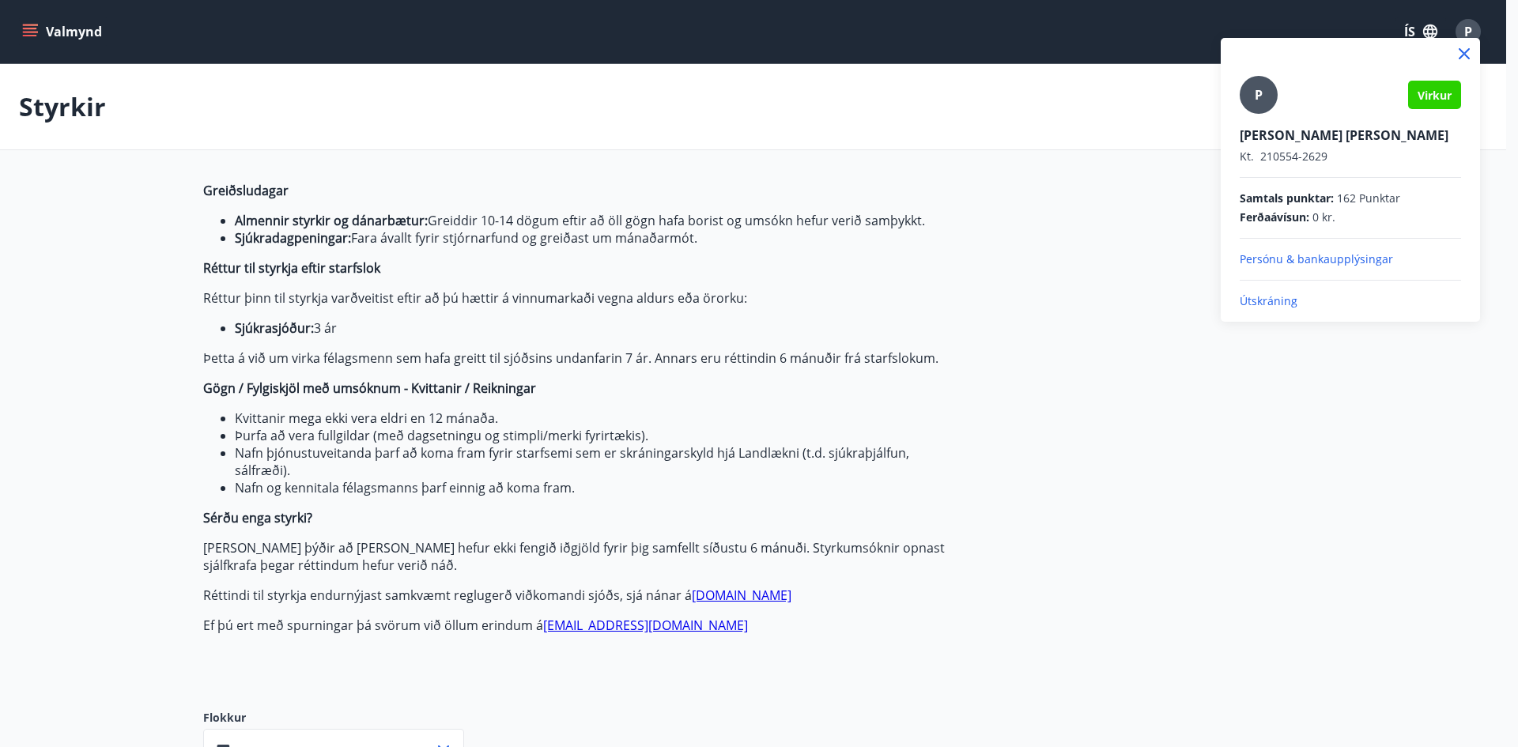
click at [1147, 376] on div at bounding box center [759, 373] width 1518 height 747
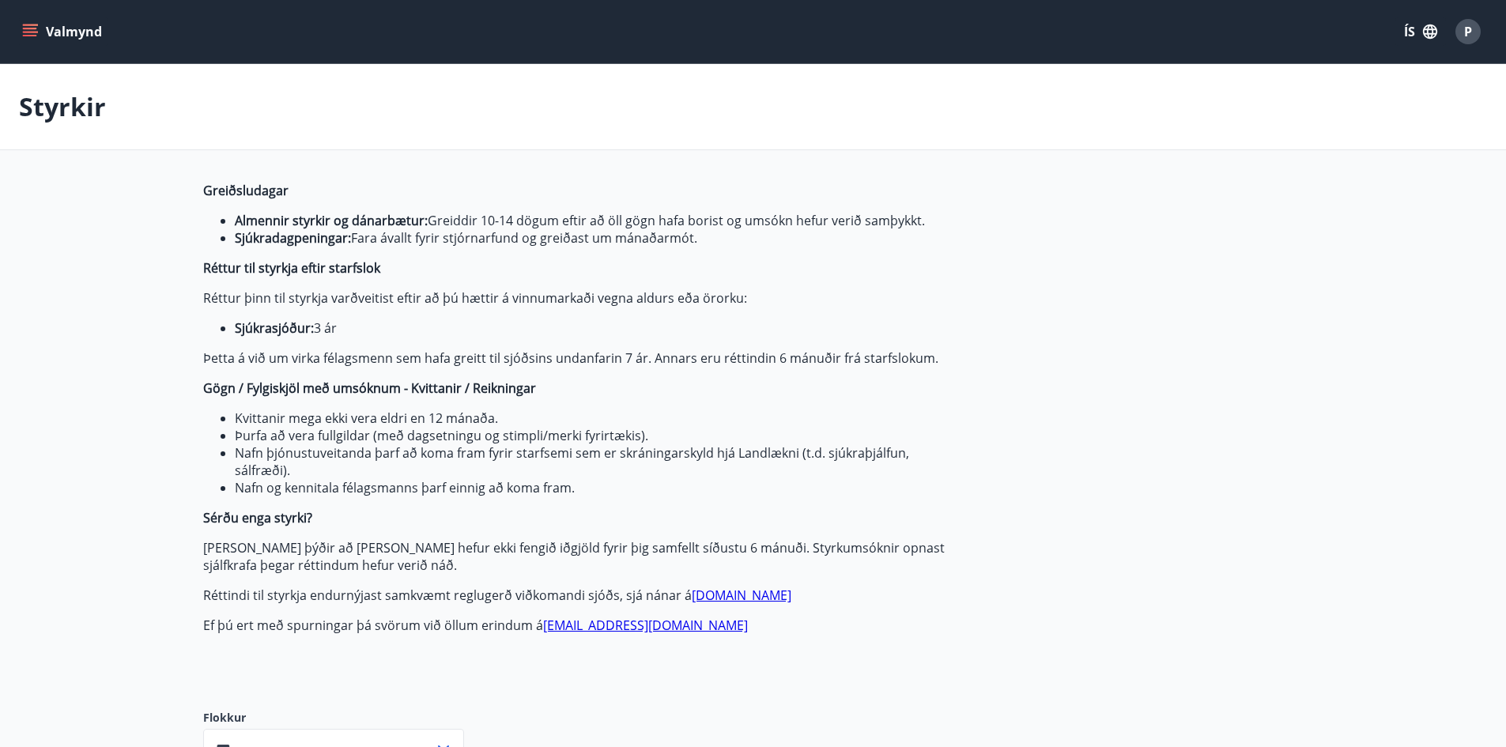
click at [35, 20] on button "Valmynd" at bounding box center [63, 31] width 89 height 28
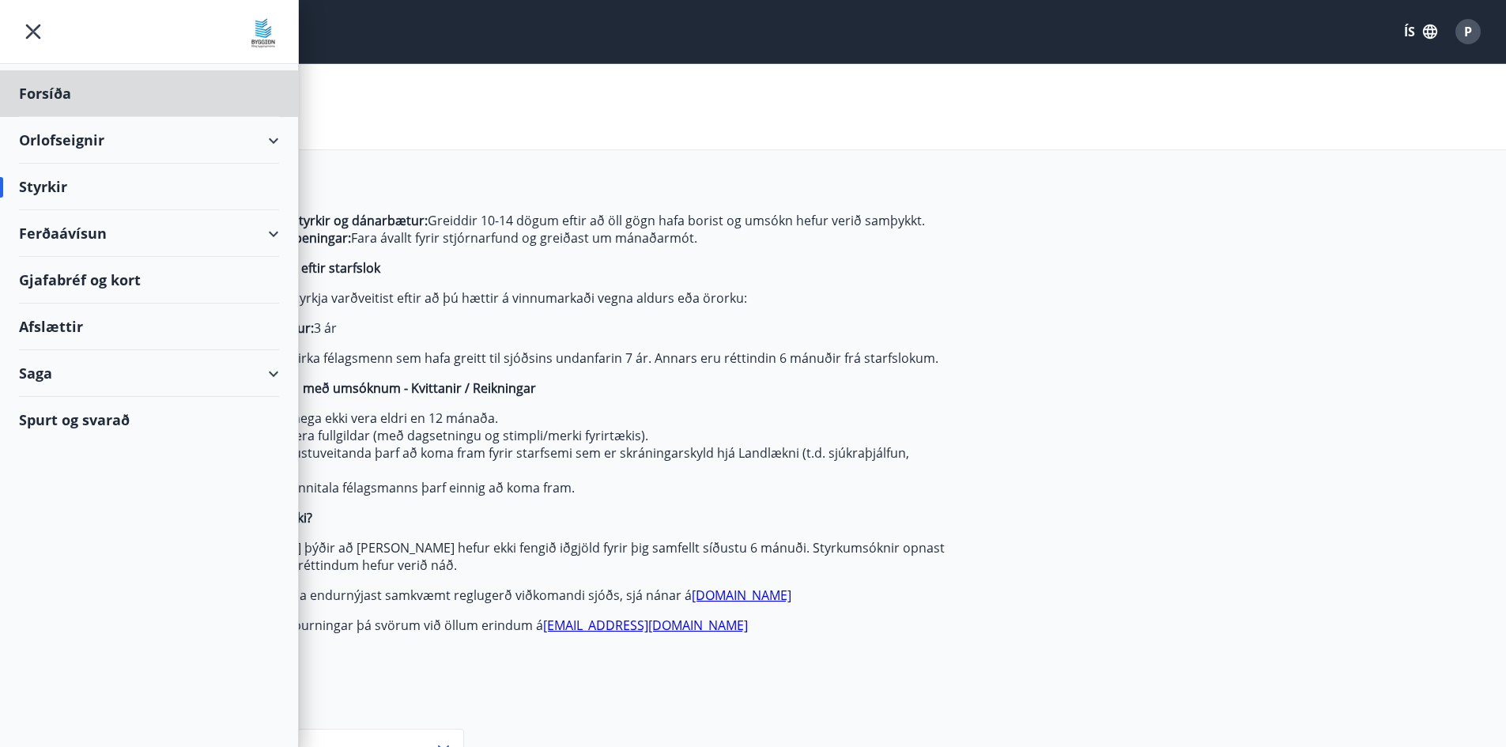
click at [66, 178] on div "Styrkir" at bounding box center [149, 187] width 260 height 47
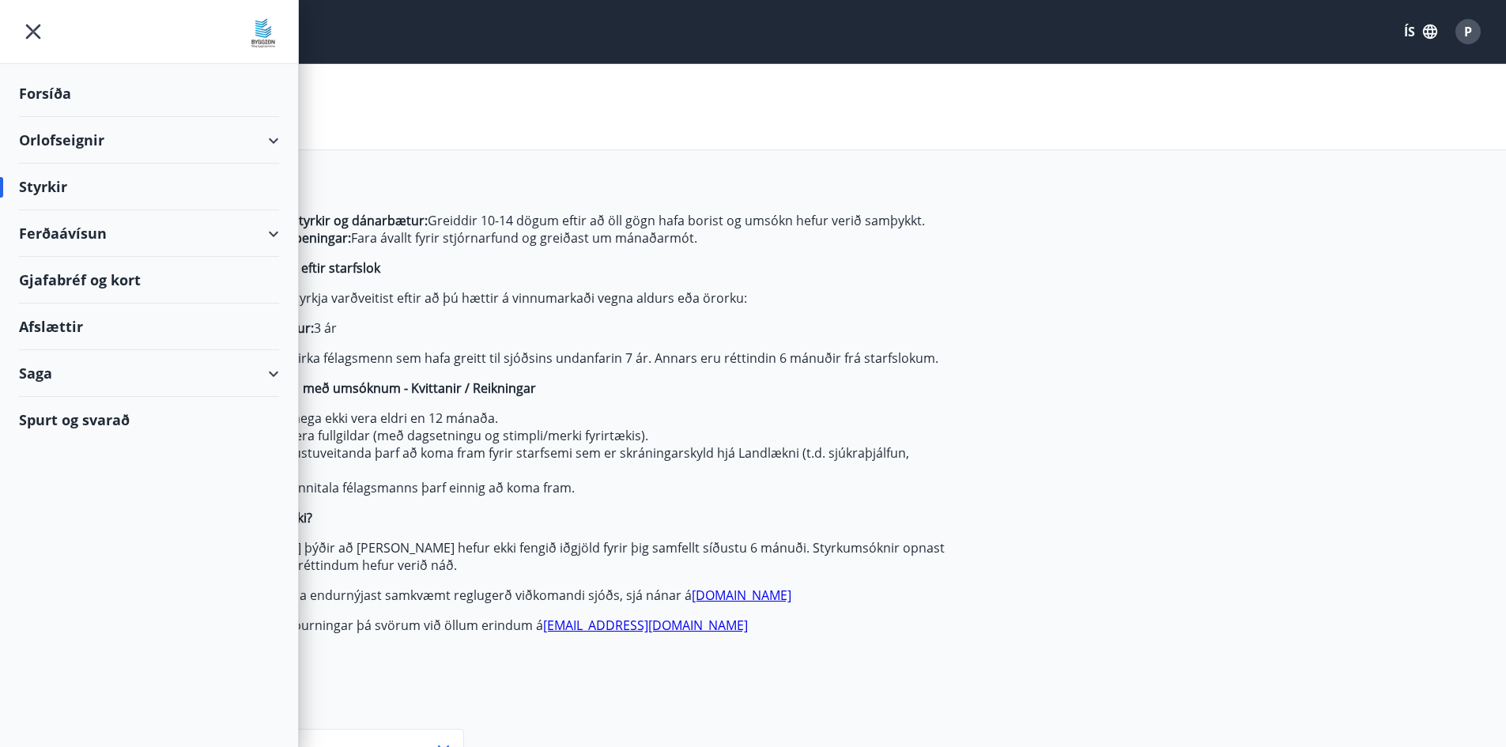
click at [62, 189] on div "Styrkir" at bounding box center [149, 187] width 260 height 47
click at [45, 92] on div "Forsíða" at bounding box center [149, 93] width 260 height 47
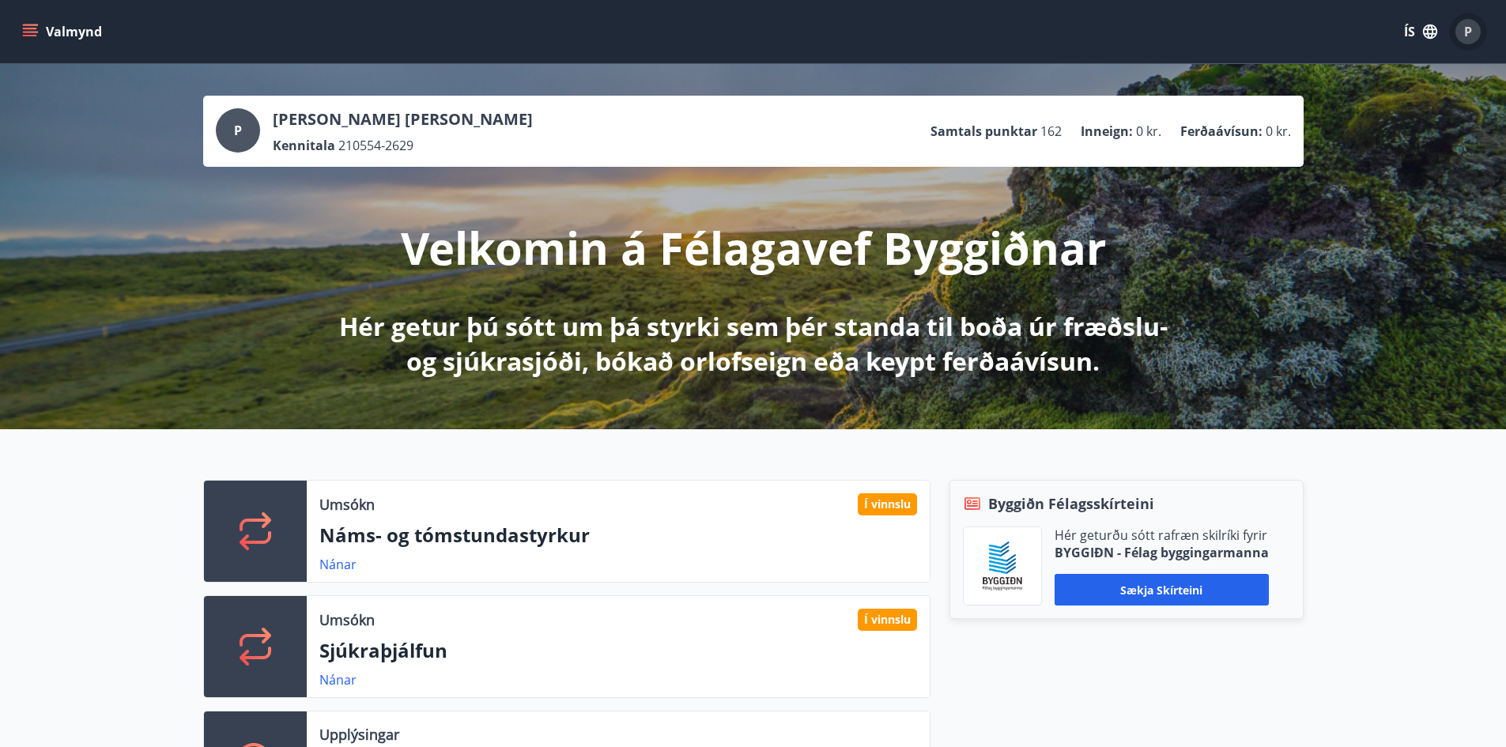
click at [1462, 28] on div "P" at bounding box center [1468, 31] width 25 height 25
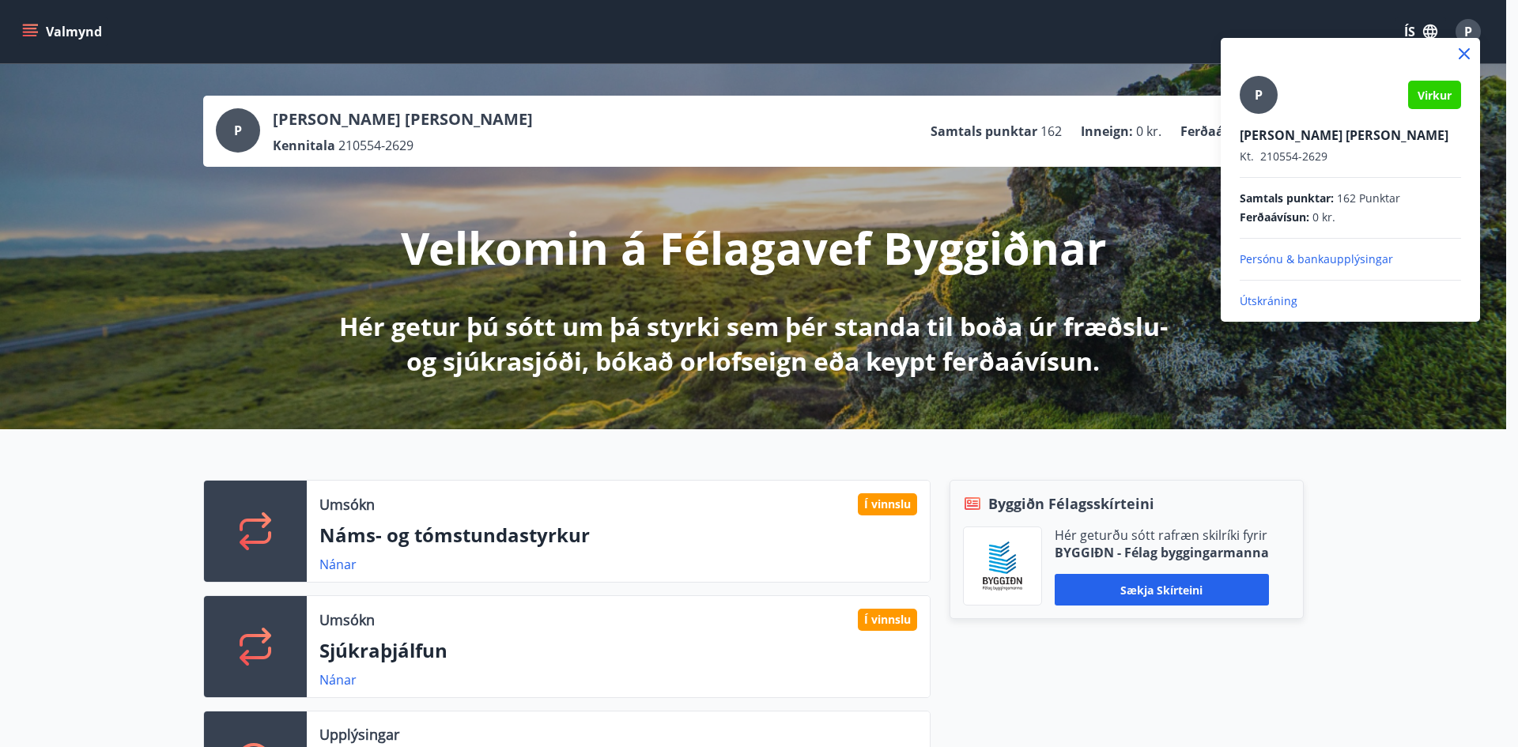
click at [1289, 295] on p "Útskráning" at bounding box center [1350, 301] width 221 height 16
